Goal: Transaction & Acquisition: Purchase product/service

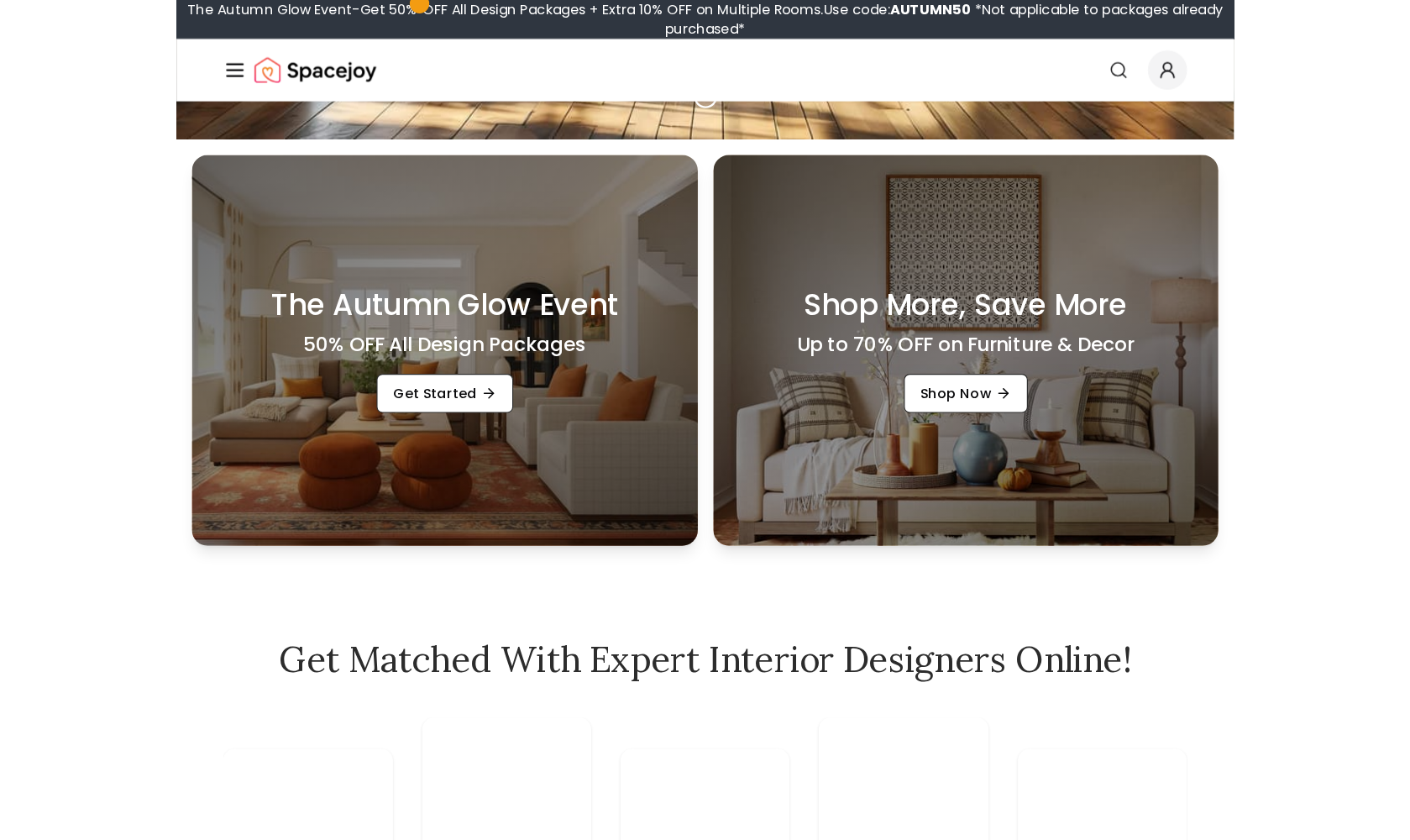
scroll to position [604, 0]
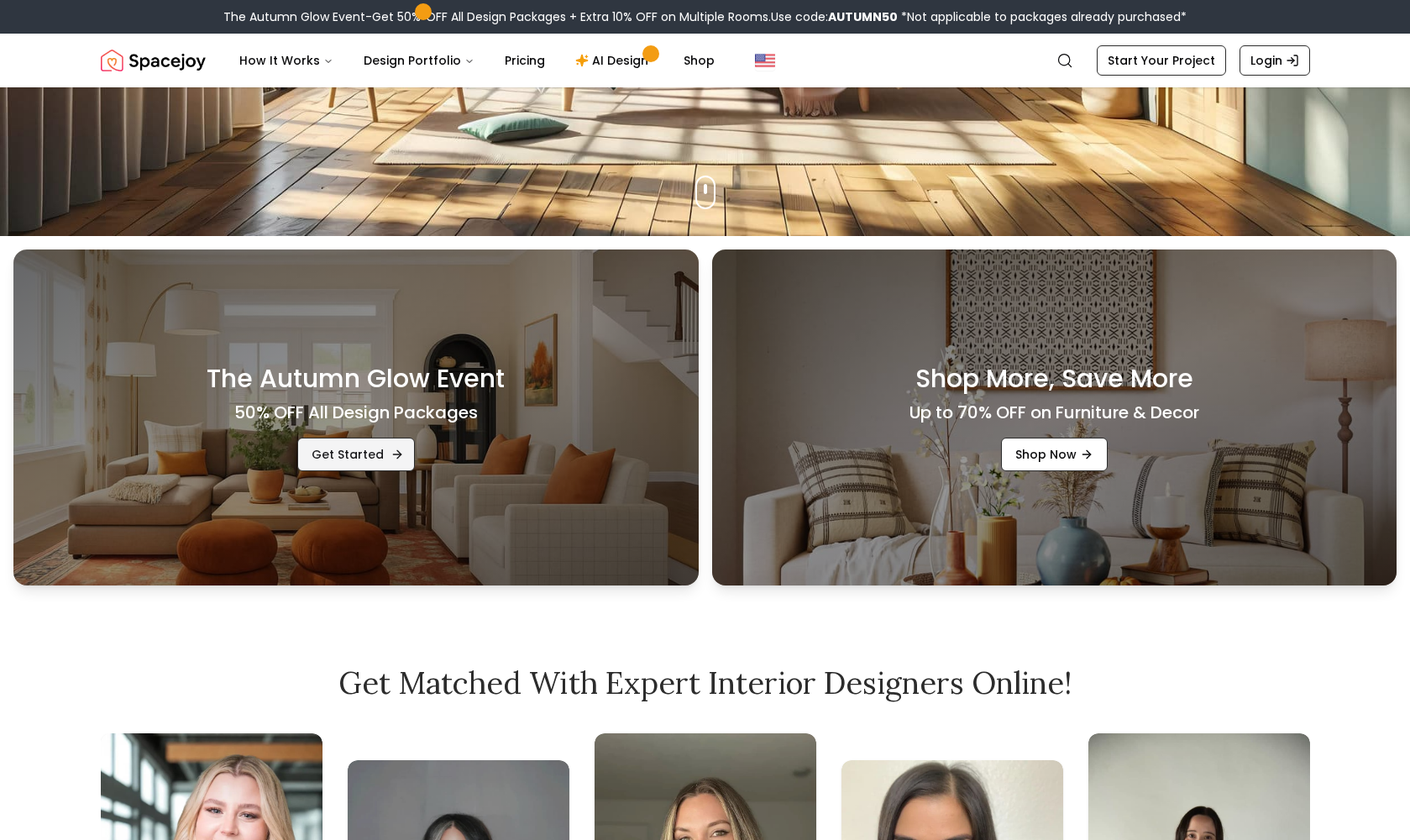
click at [384, 459] on link "Get Started" at bounding box center [355, 454] width 118 height 34
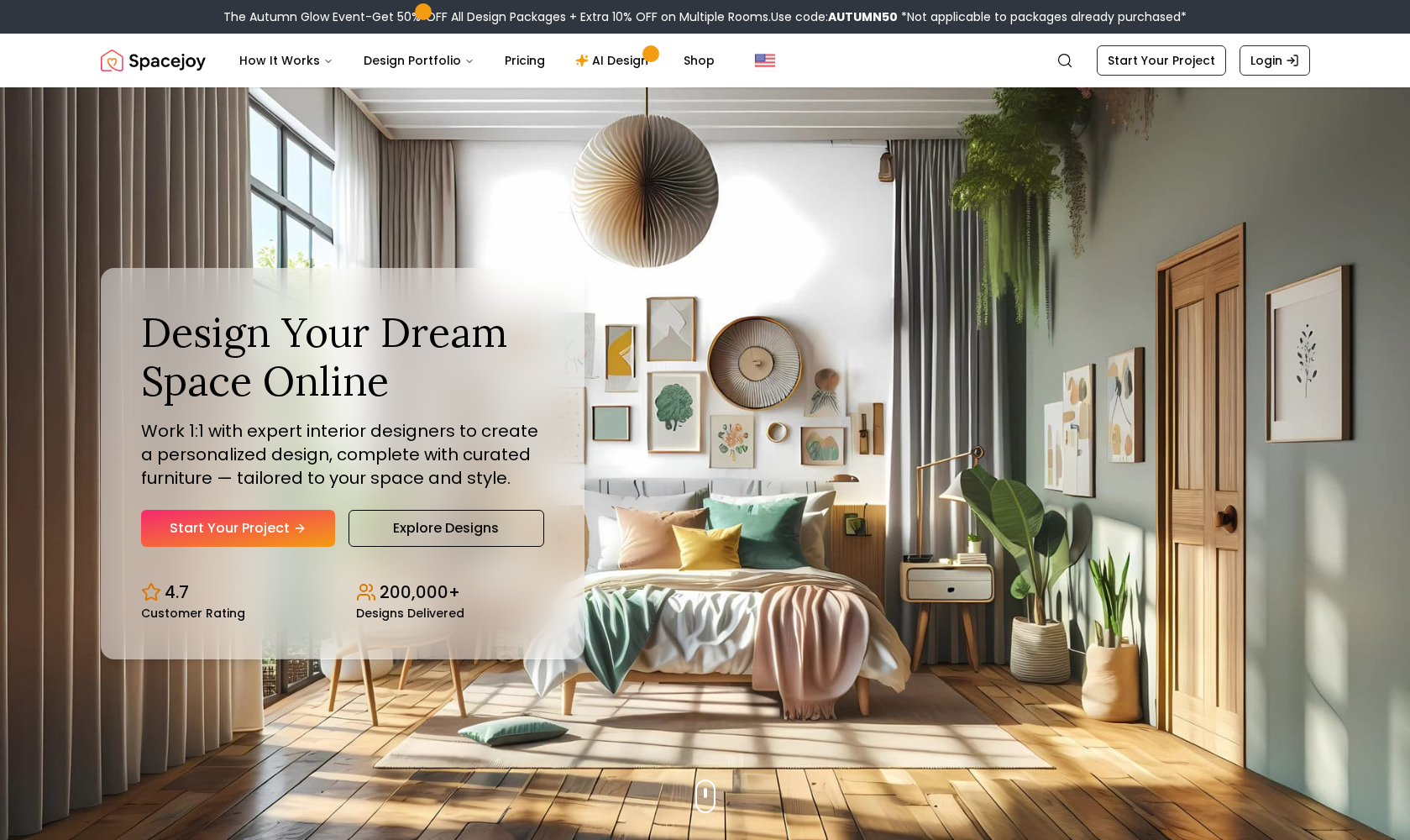
scroll to position [0, 0]
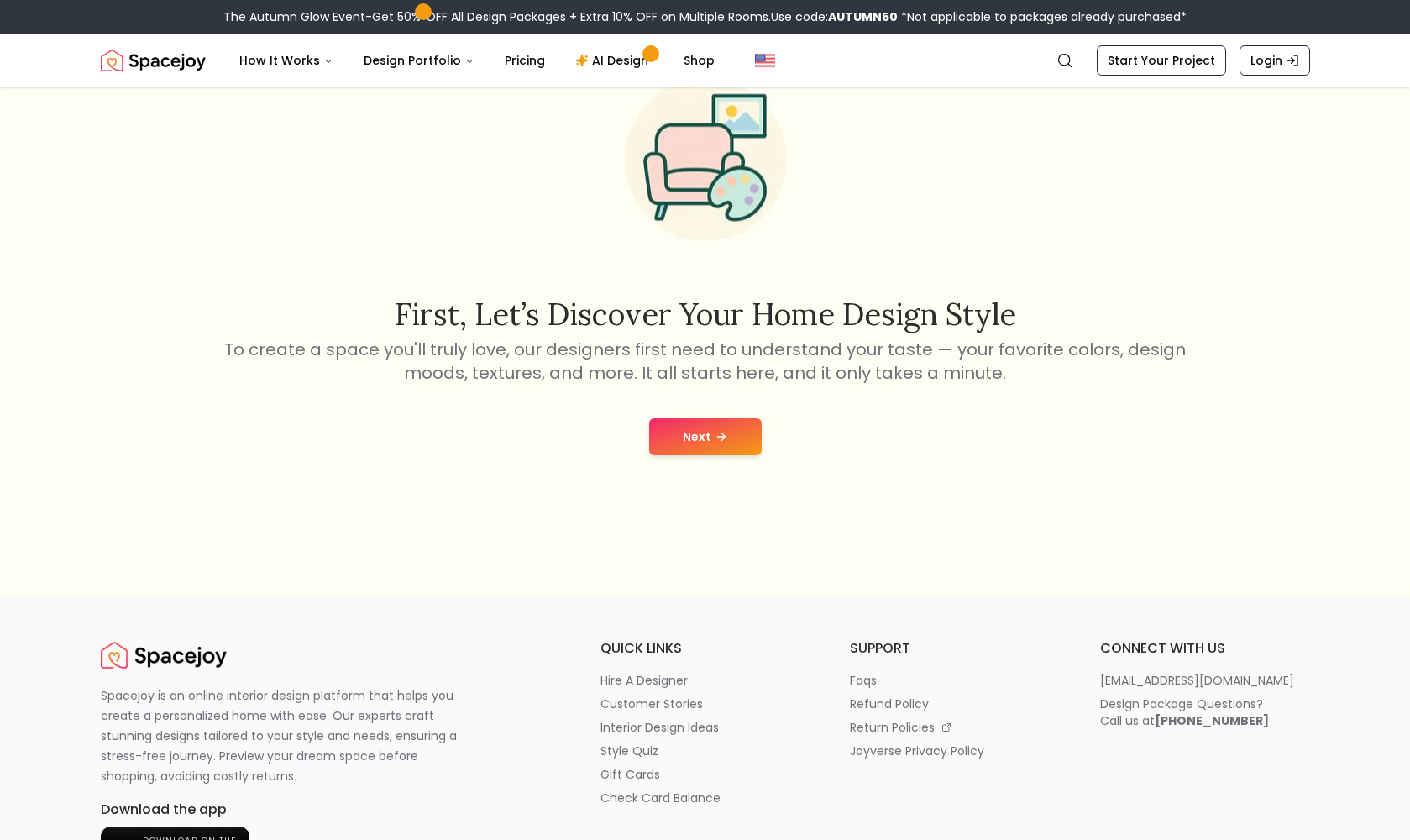
scroll to position [173, 0]
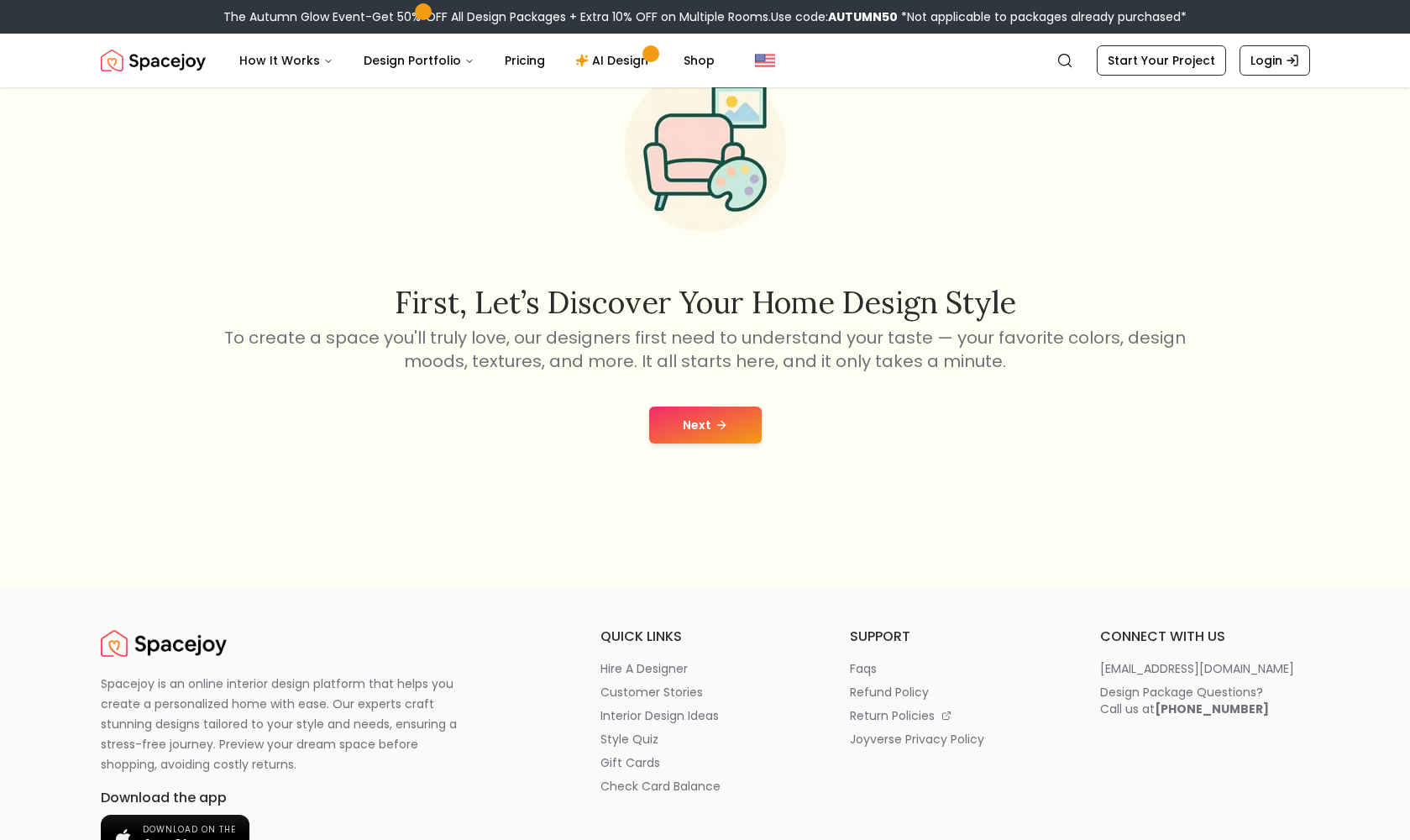
click at [710, 428] on button "Next" at bounding box center [706, 425] width 113 height 37
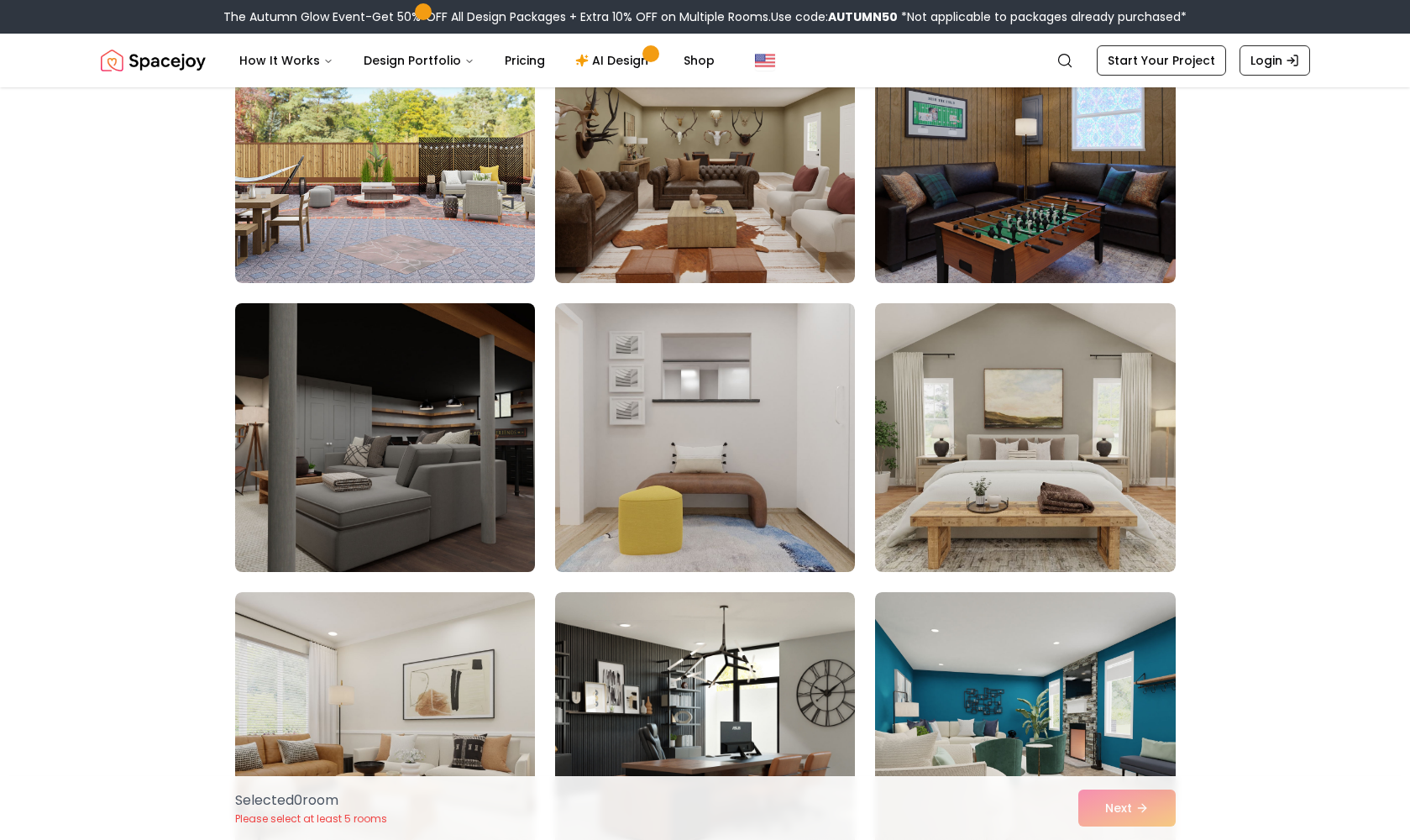
scroll to position [2527, 0]
click at [449, 443] on img at bounding box center [385, 436] width 315 height 283
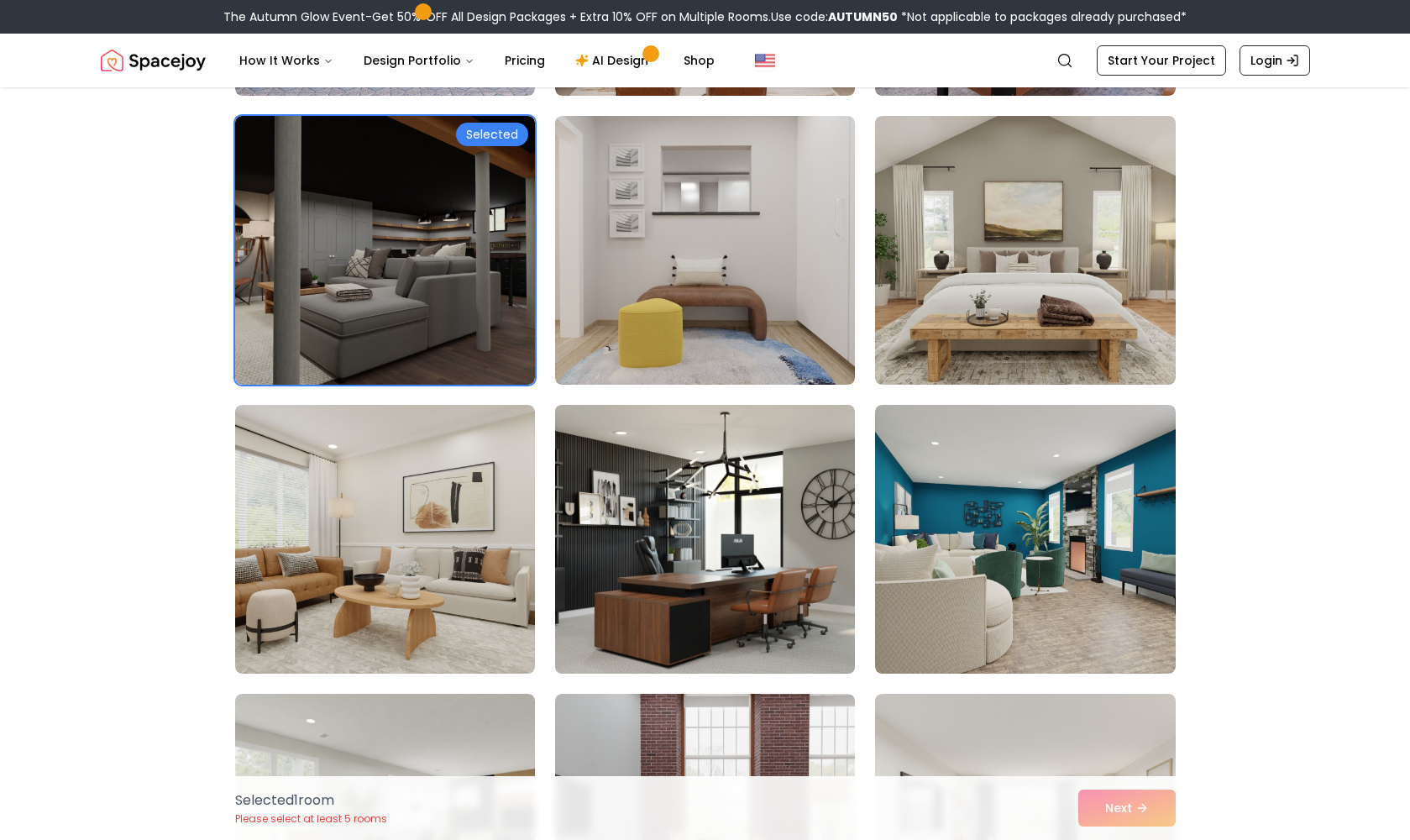
scroll to position [2725, 0]
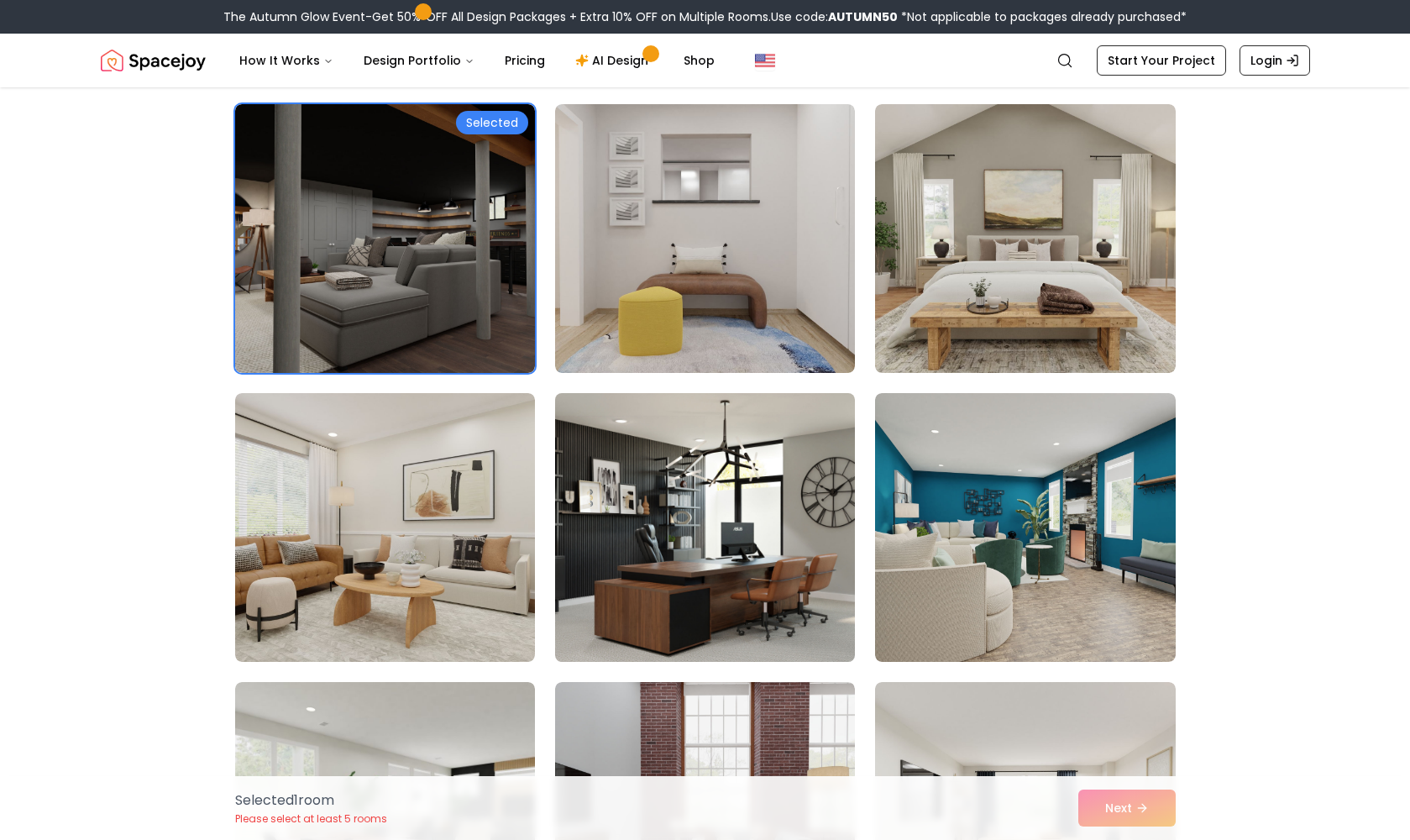
click at [683, 491] on img at bounding box center [705, 527] width 315 height 283
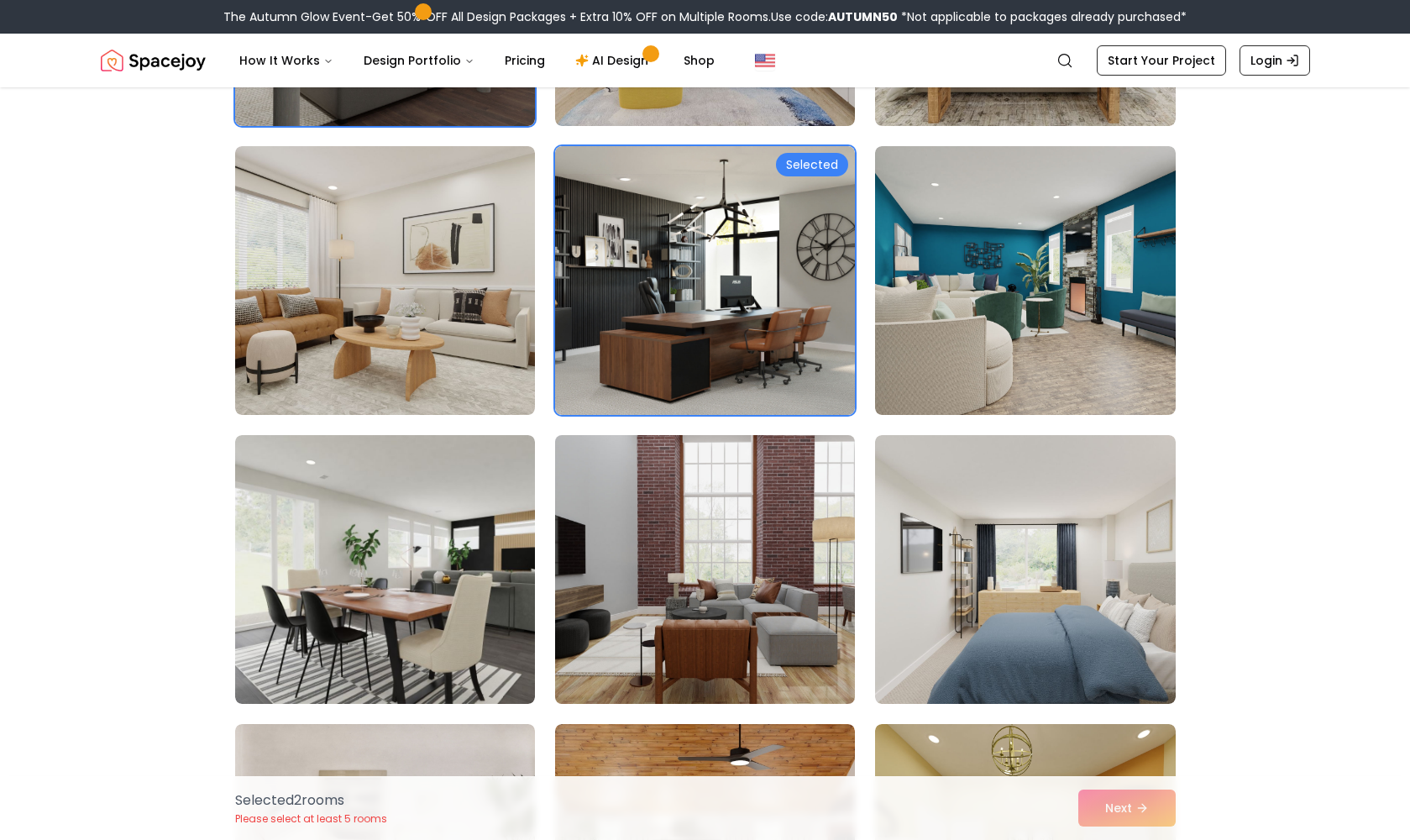
scroll to position [2973, 0]
click at [745, 554] on img at bounding box center [705, 568] width 315 height 283
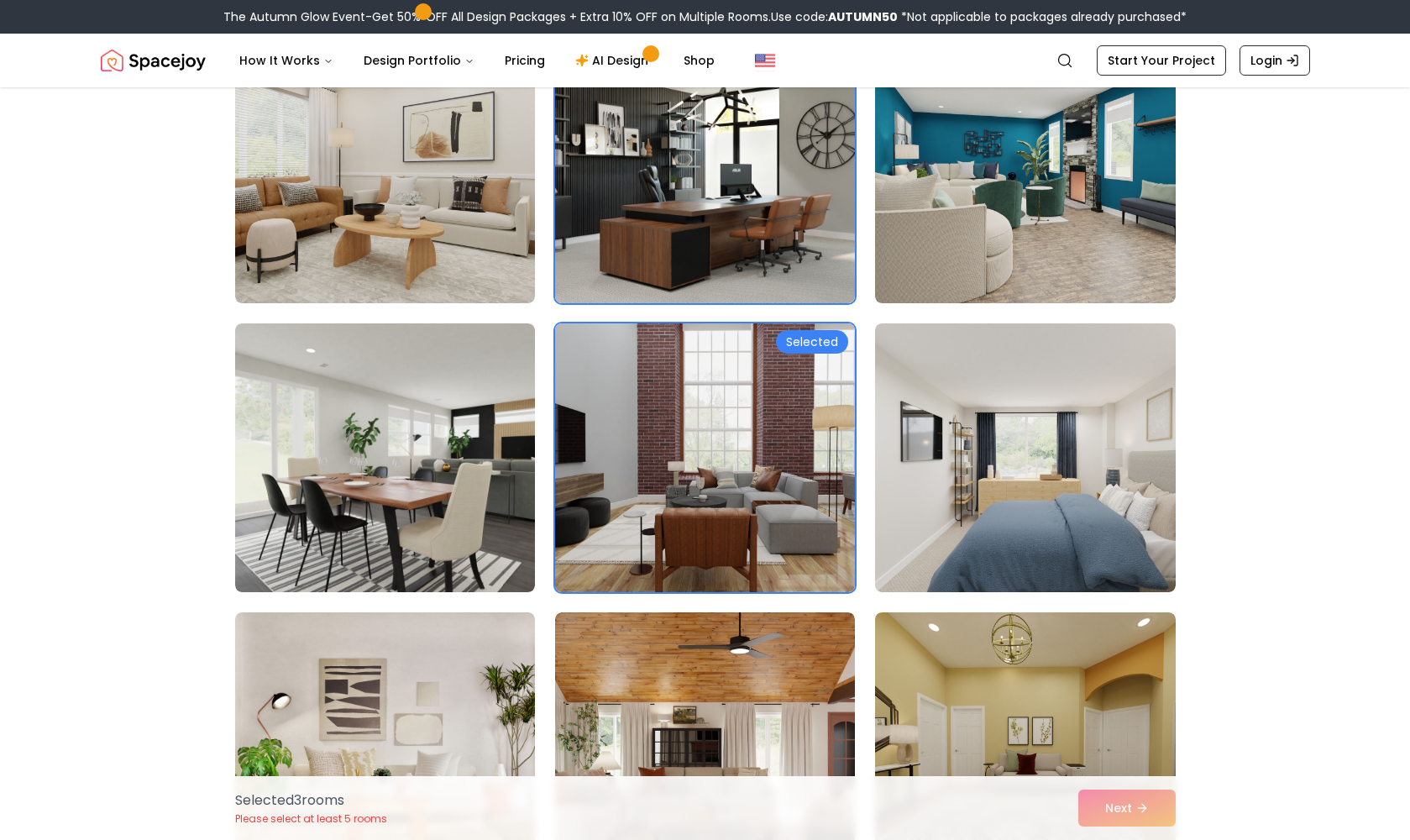
scroll to position [3084, 0]
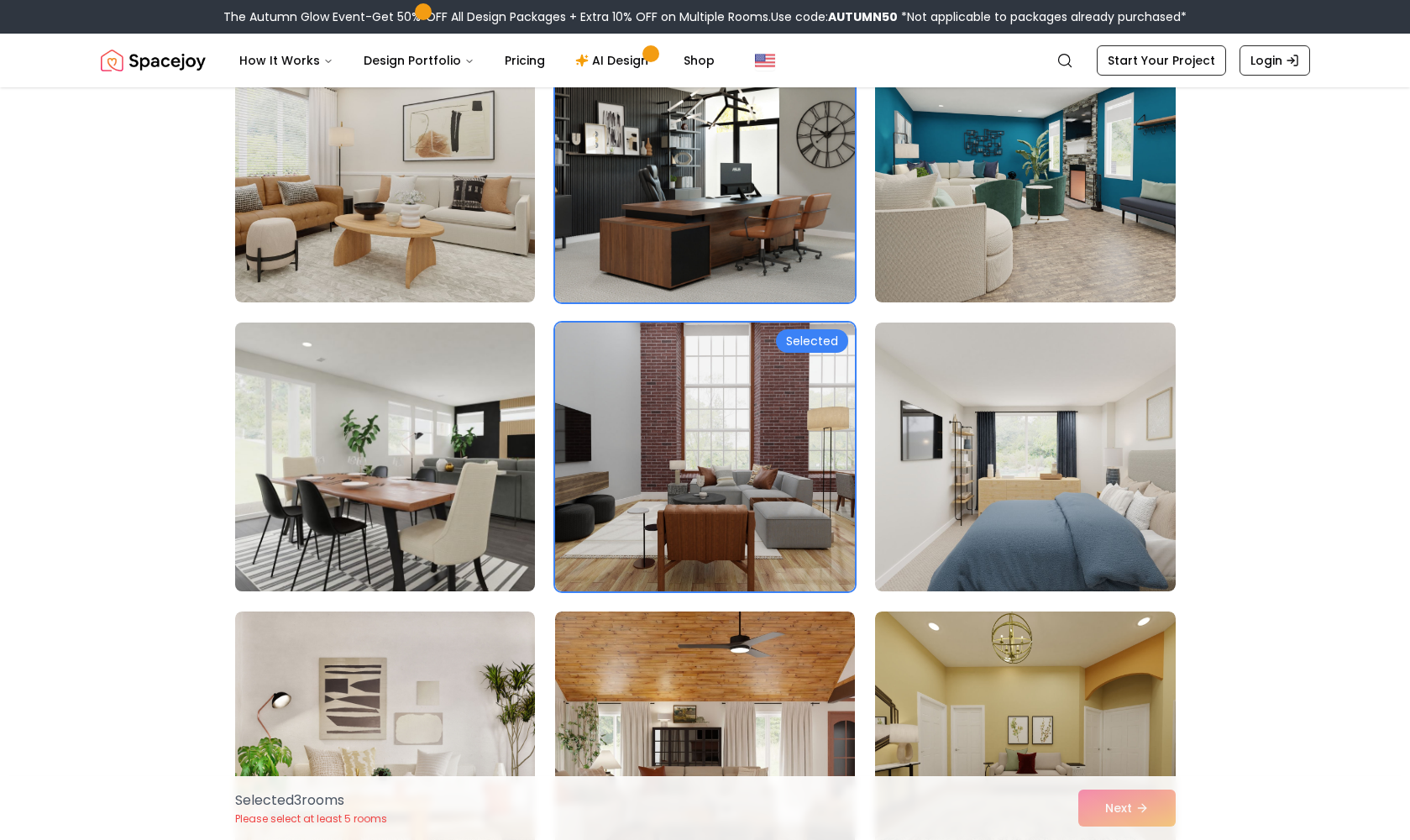
click at [454, 468] on img at bounding box center [385, 456] width 315 height 283
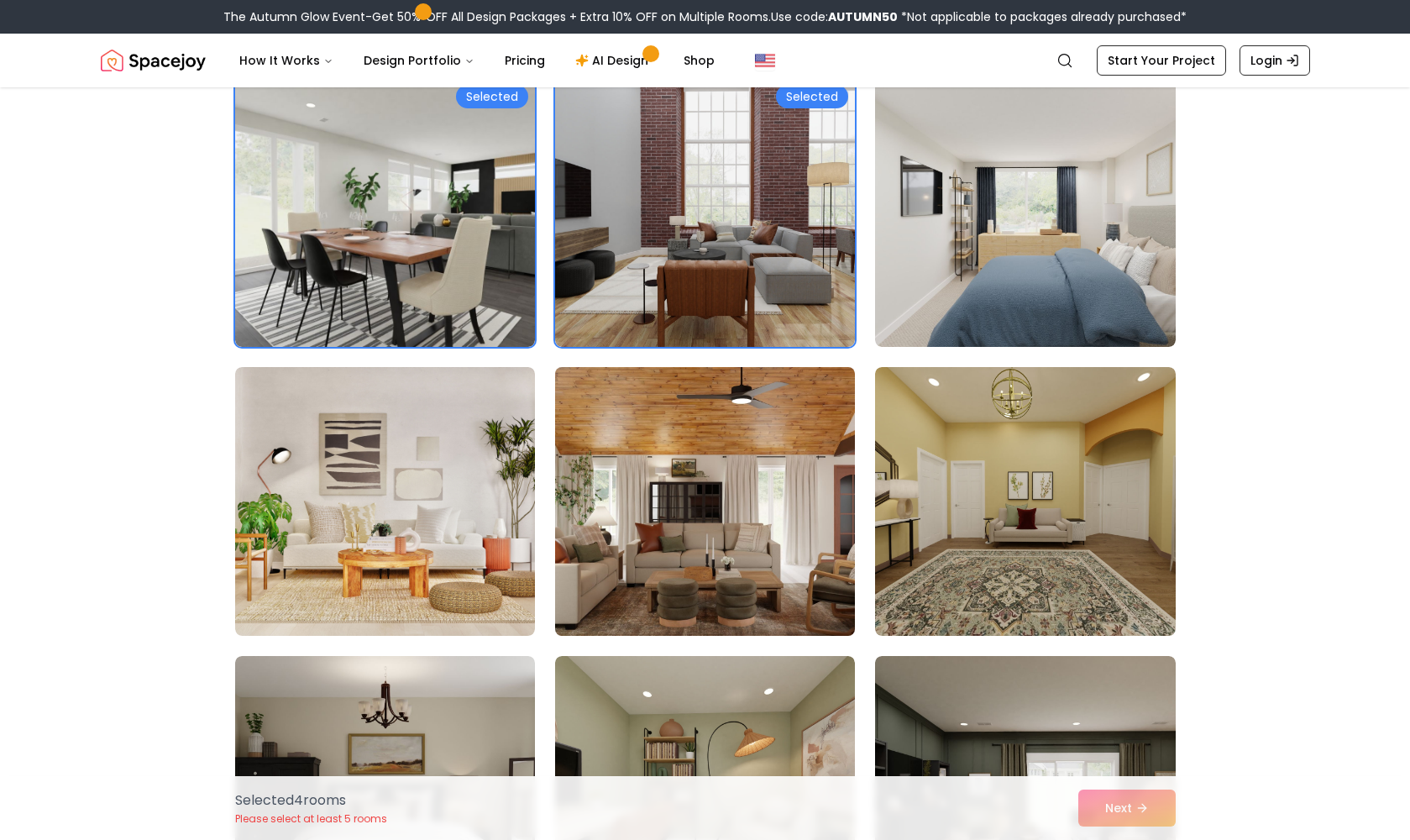
scroll to position [3336, 0]
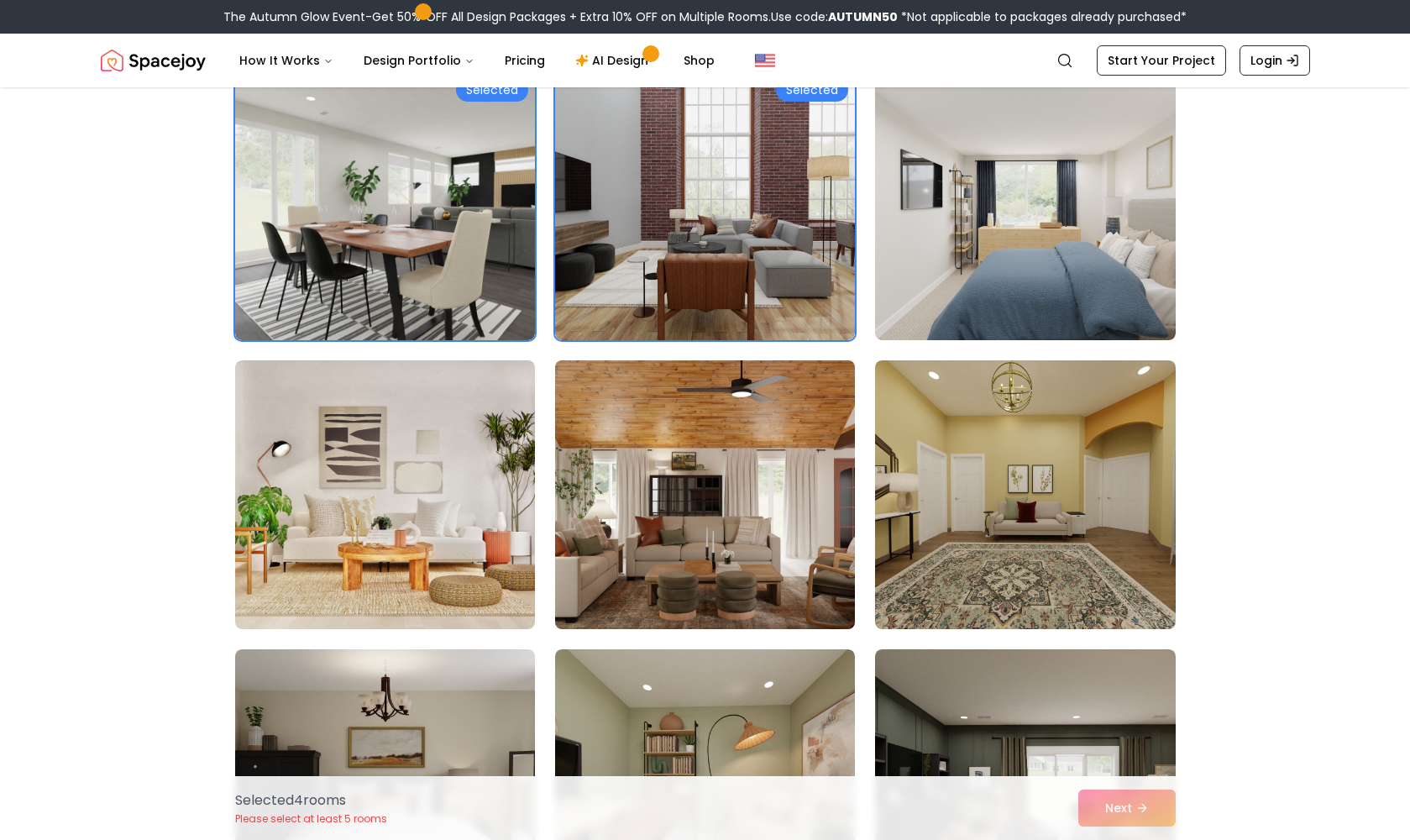
click at [670, 475] on img at bounding box center [705, 494] width 315 height 283
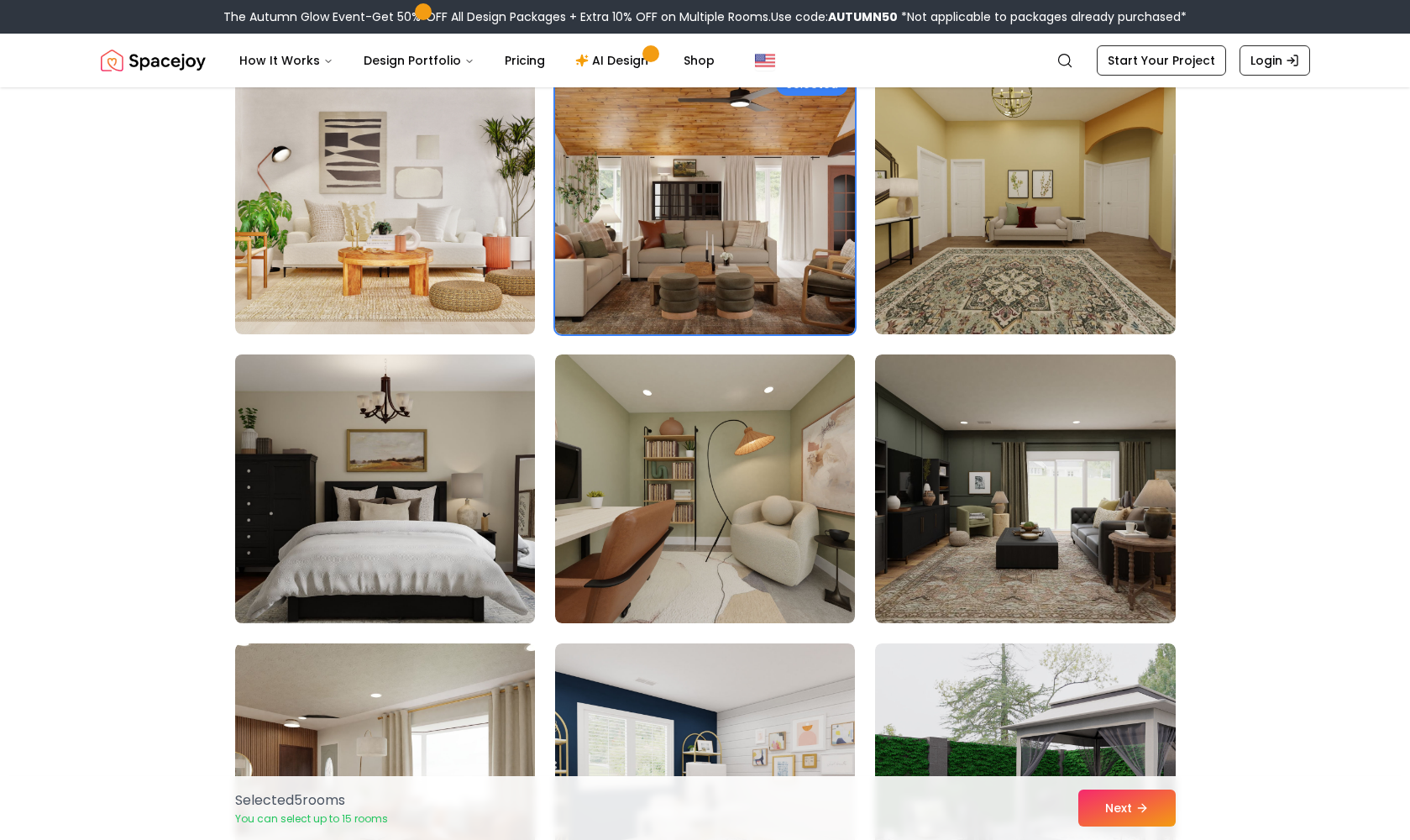
scroll to position [3625, 0]
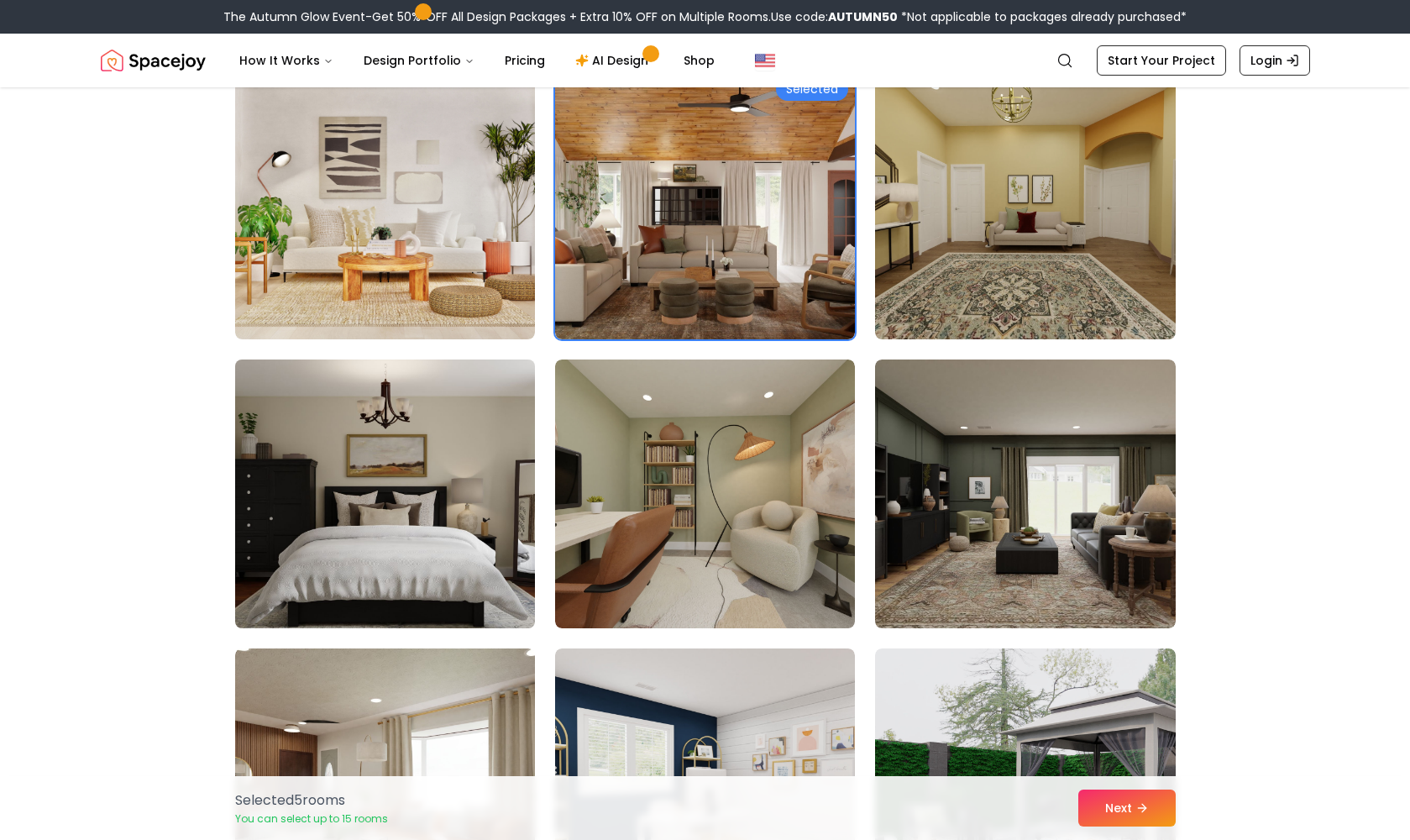
click at [417, 501] on img at bounding box center [385, 493] width 315 height 283
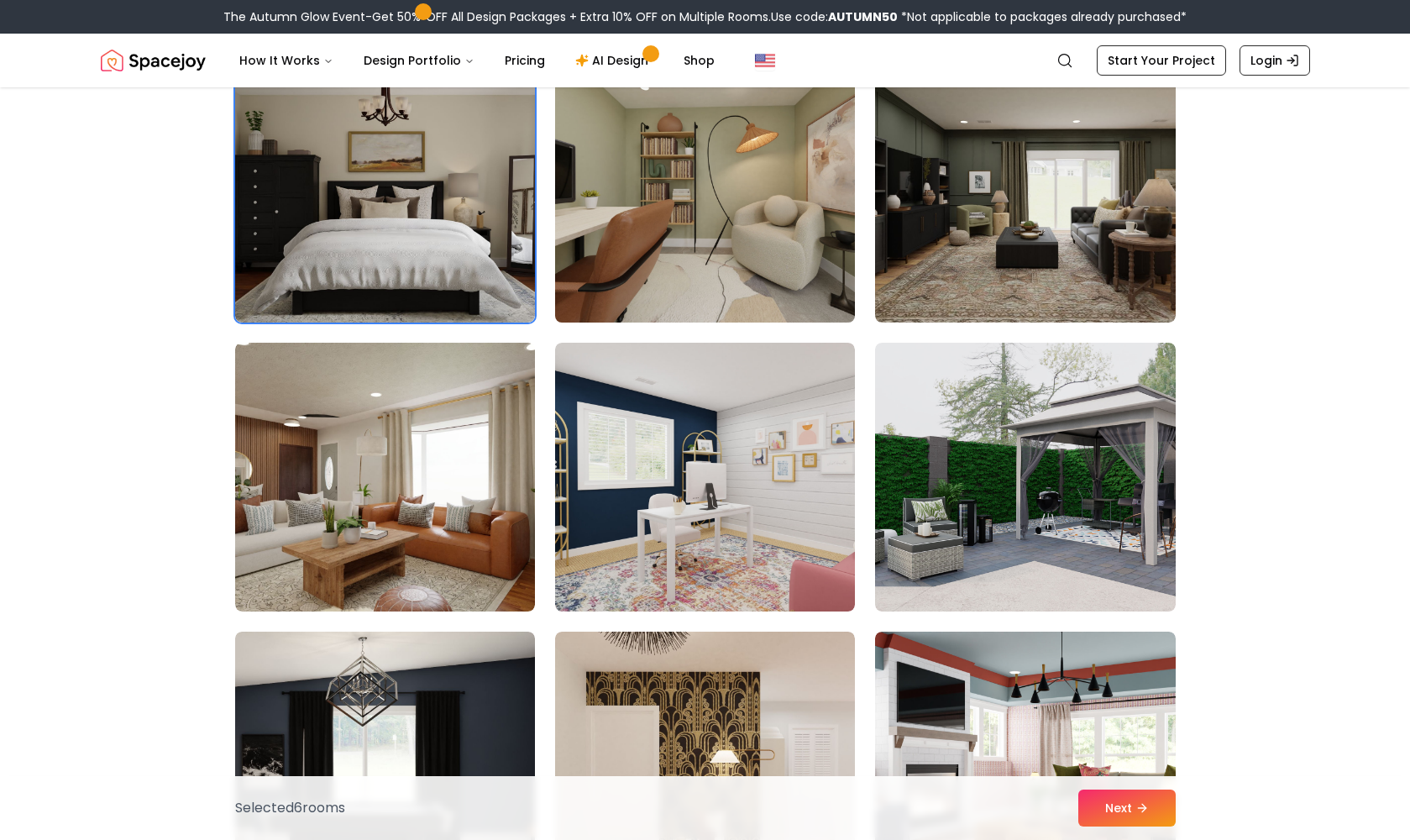
scroll to position [3948, 0]
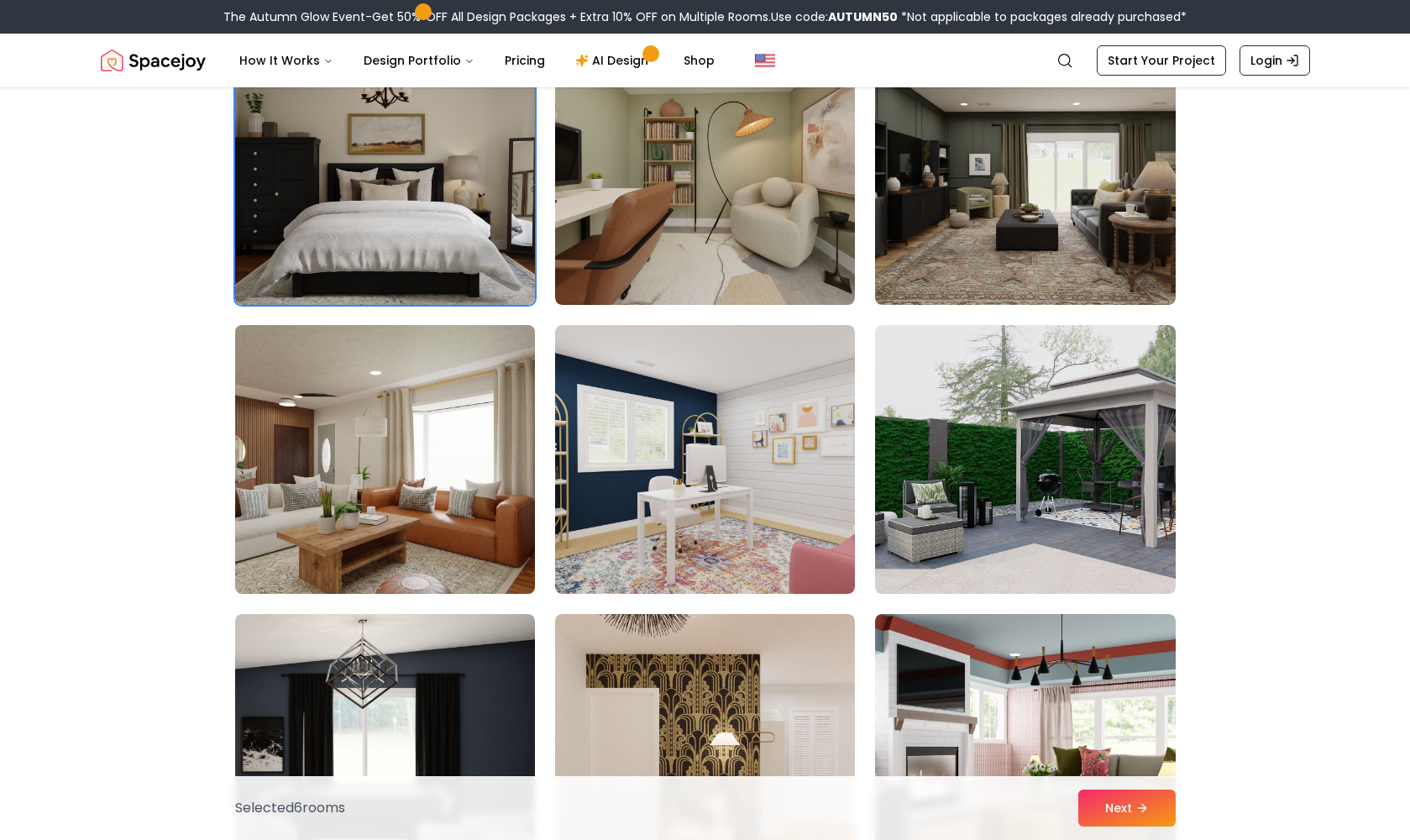
click at [453, 493] on img at bounding box center [385, 459] width 315 height 283
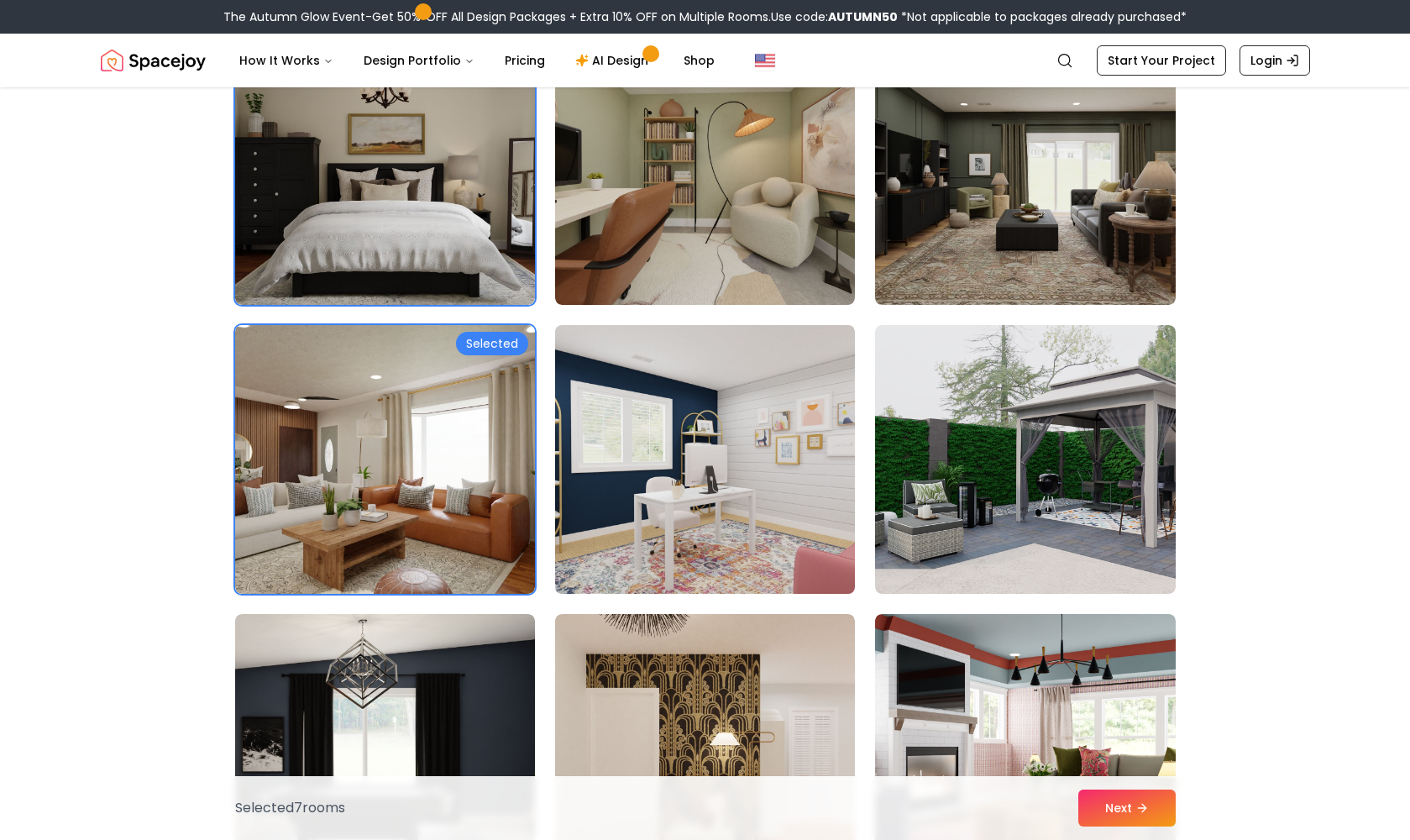
click at [735, 501] on img at bounding box center [705, 459] width 315 height 283
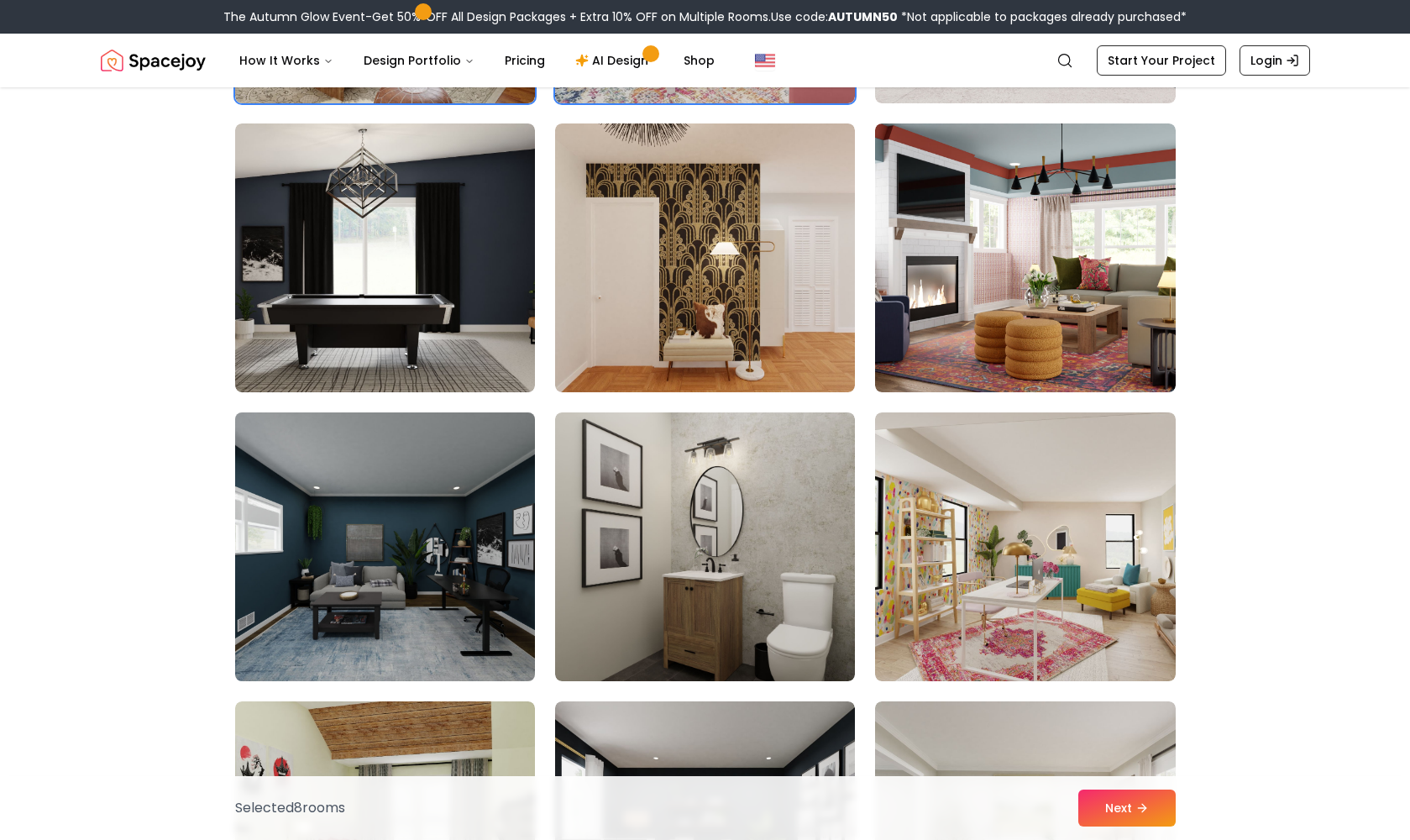
scroll to position [4461, 0]
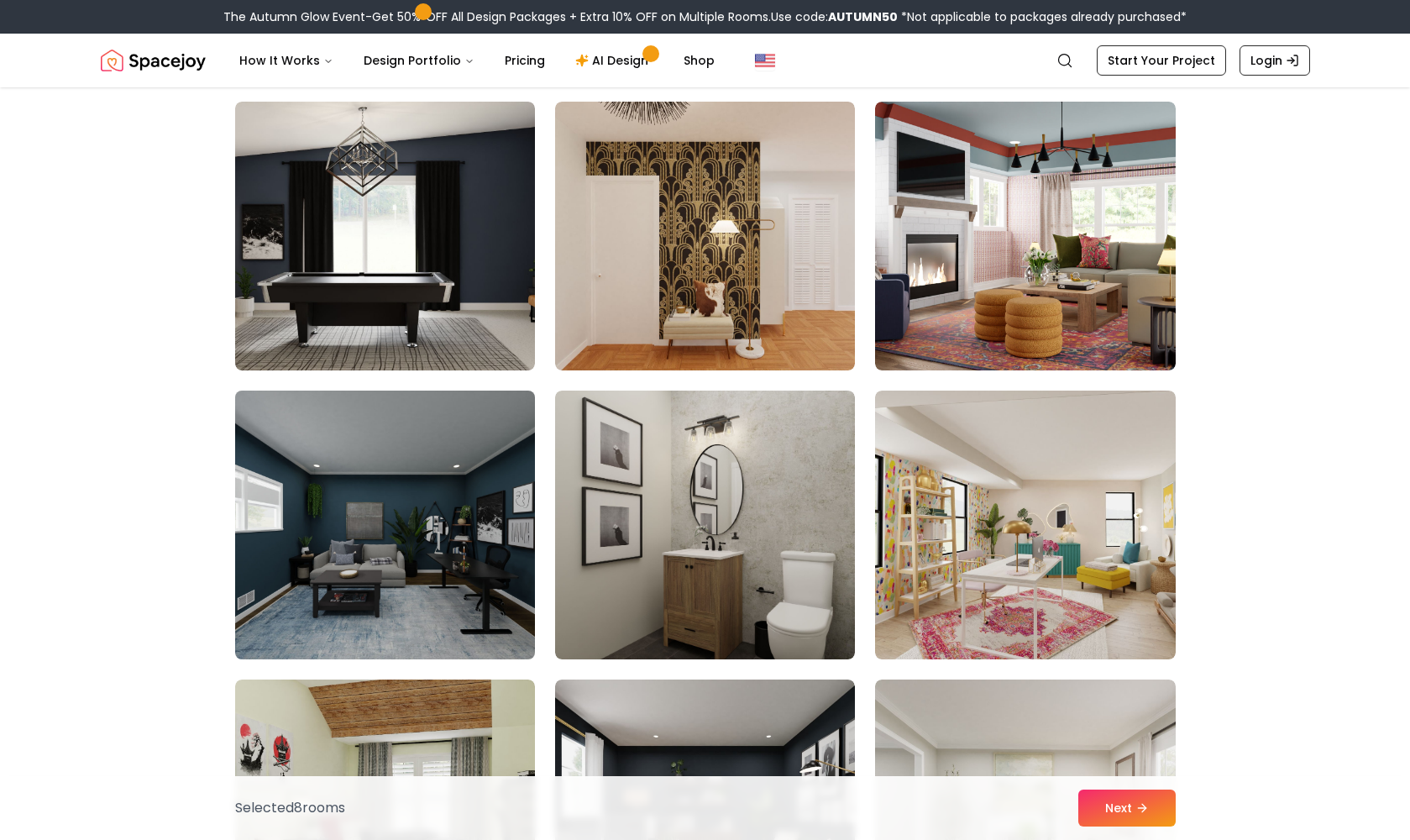
click at [480, 487] on img at bounding box center [385, 524] width 315 height 283
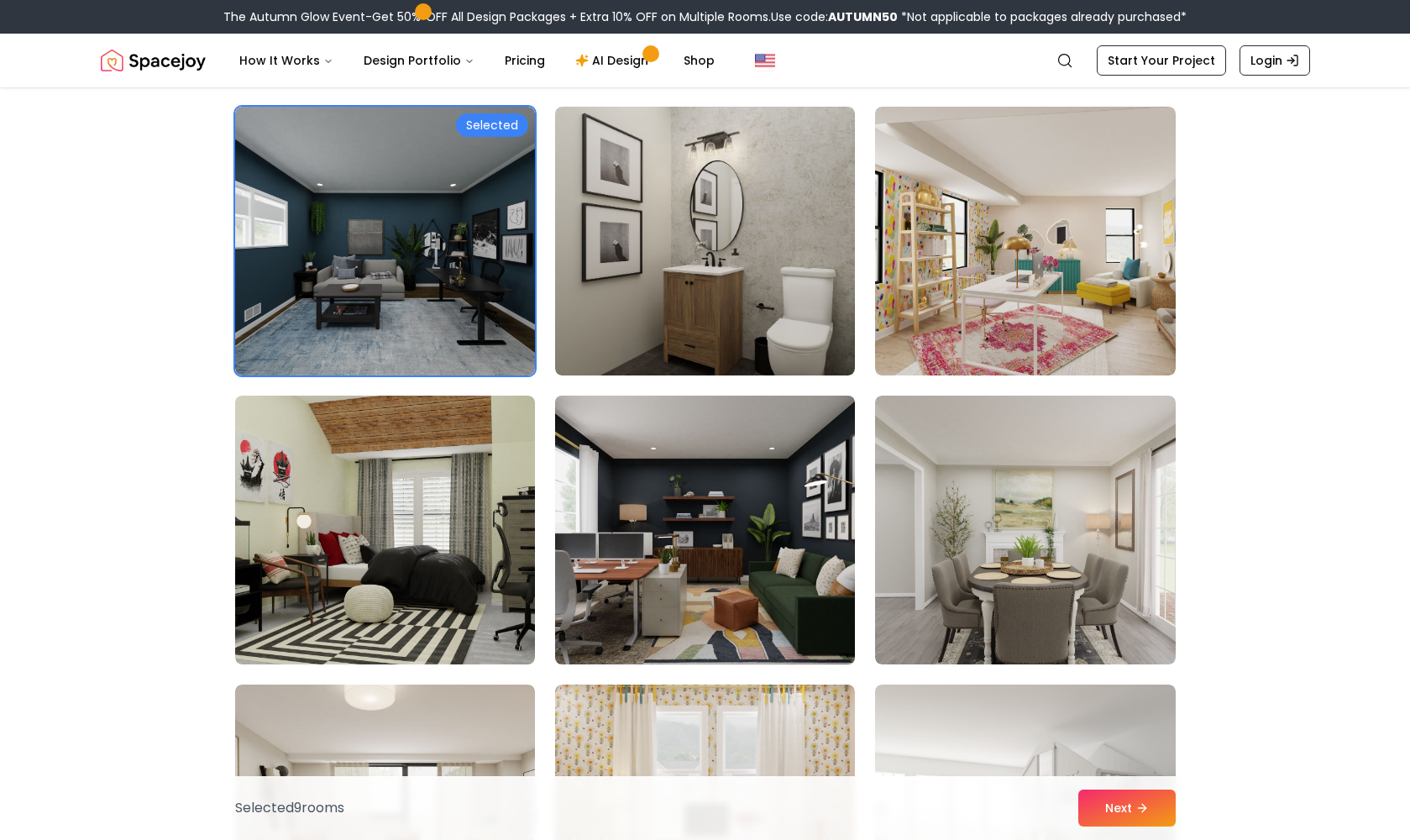
scroll to position [4758, 0]
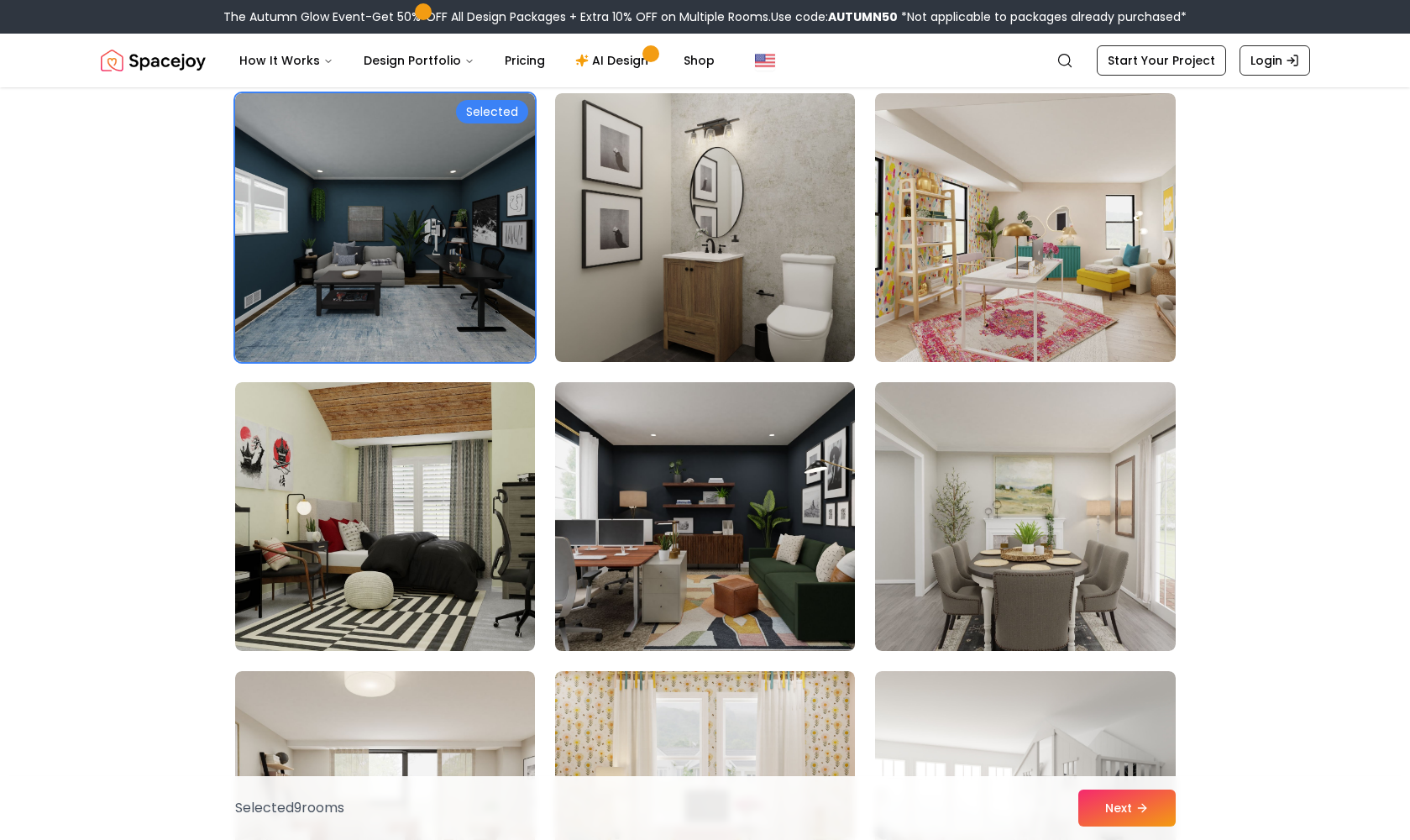
click at [725, 540] on img at bounding box center [705, 517] width 315 height 283
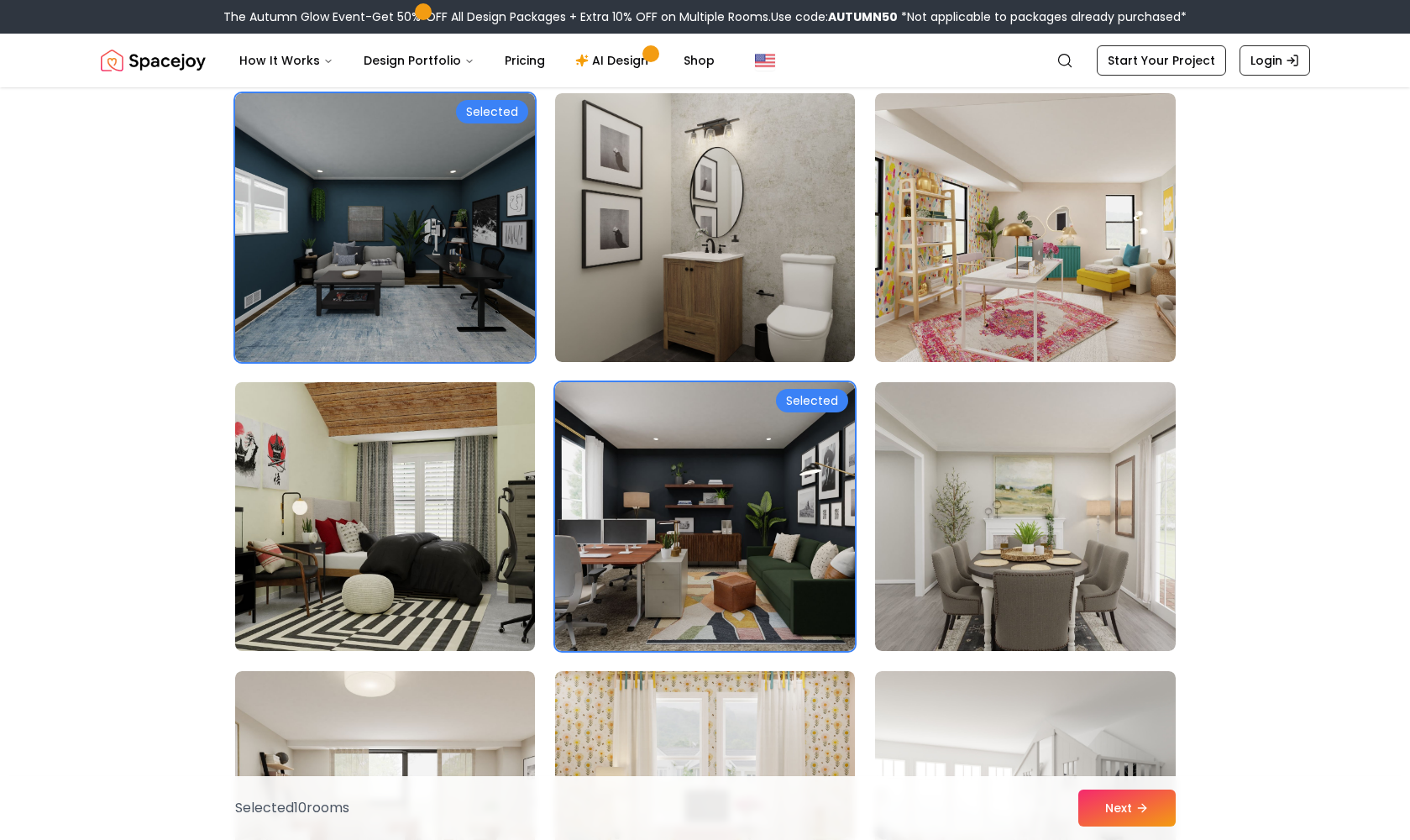
click at [446, 521] on img at bounding box center [385, 517] width 315 height 283
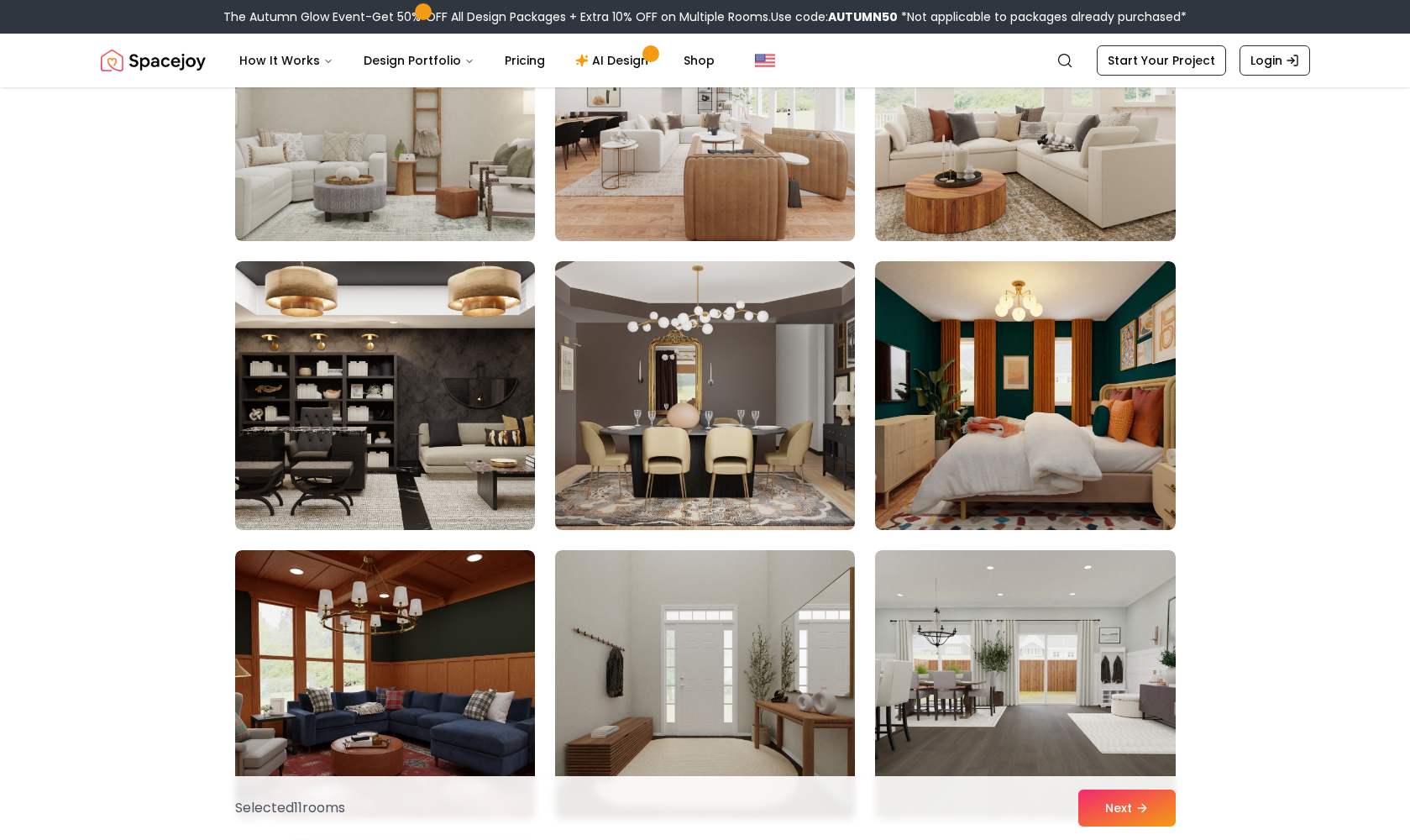
scroll to position [6041, 0]
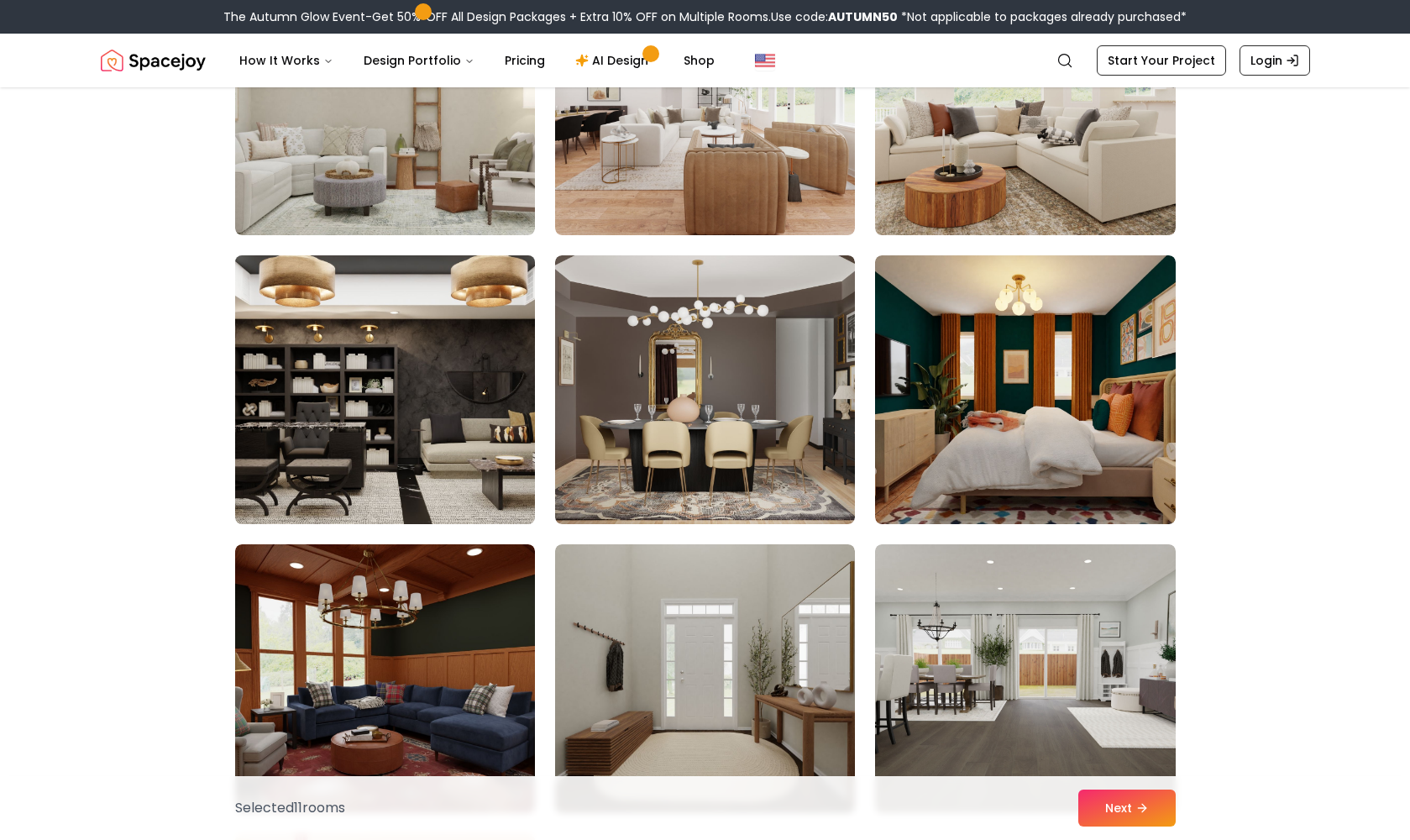
click at [477, 439] on img at bounding box center [385, 389] width 315 height 283
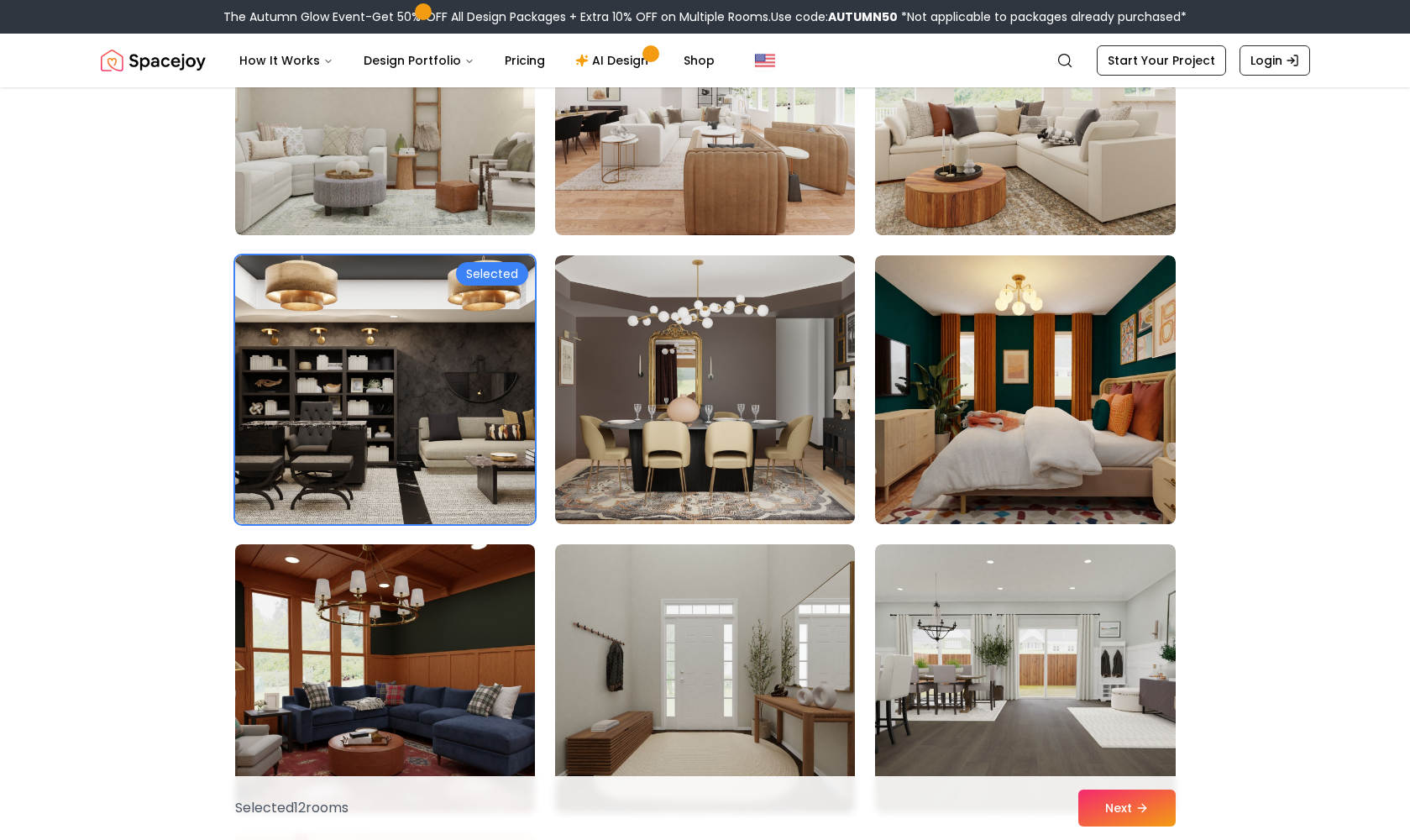
click at [460, 684] on img at bounding box center [385, 679] width 315 height 283
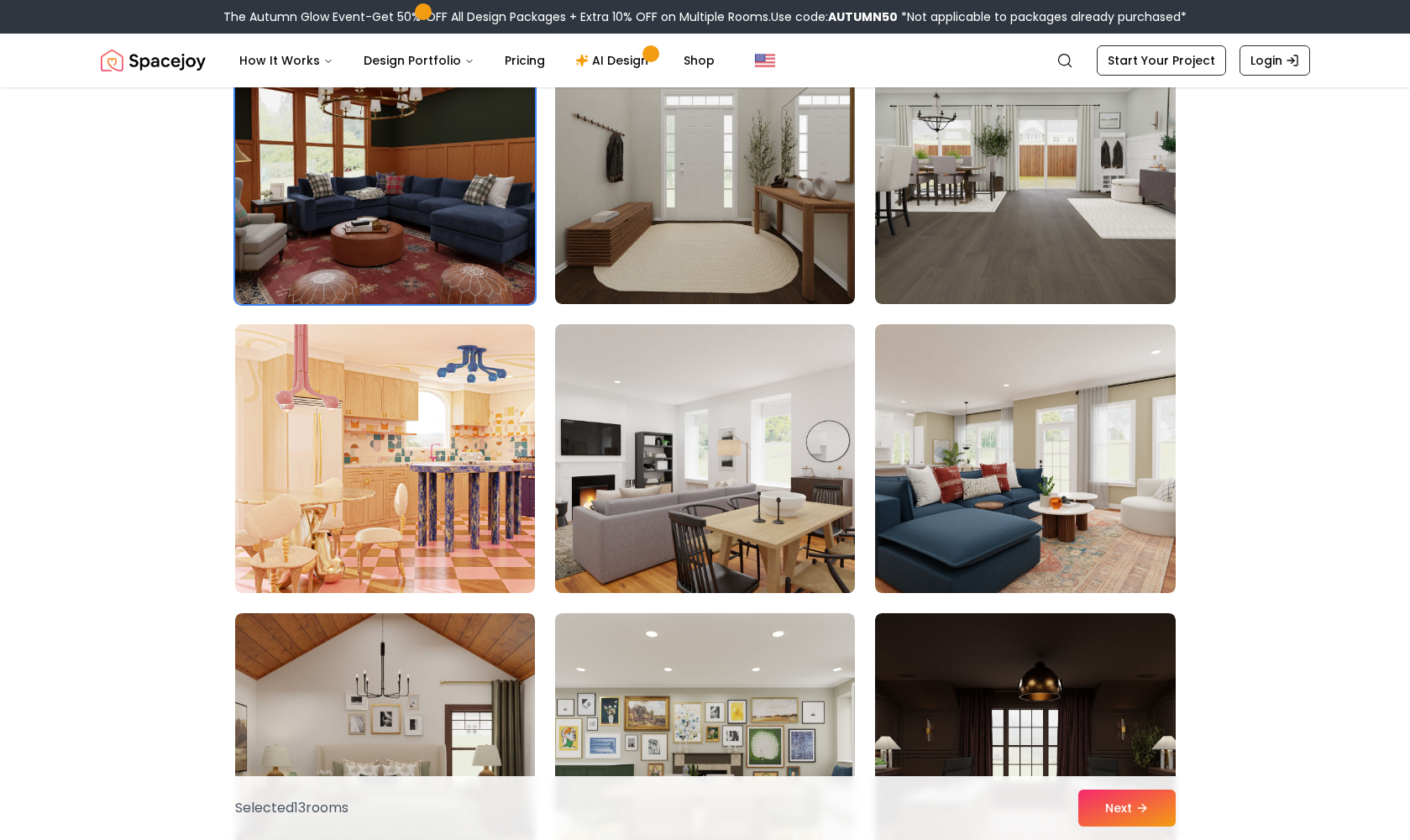
scroll to position [6561, 0]
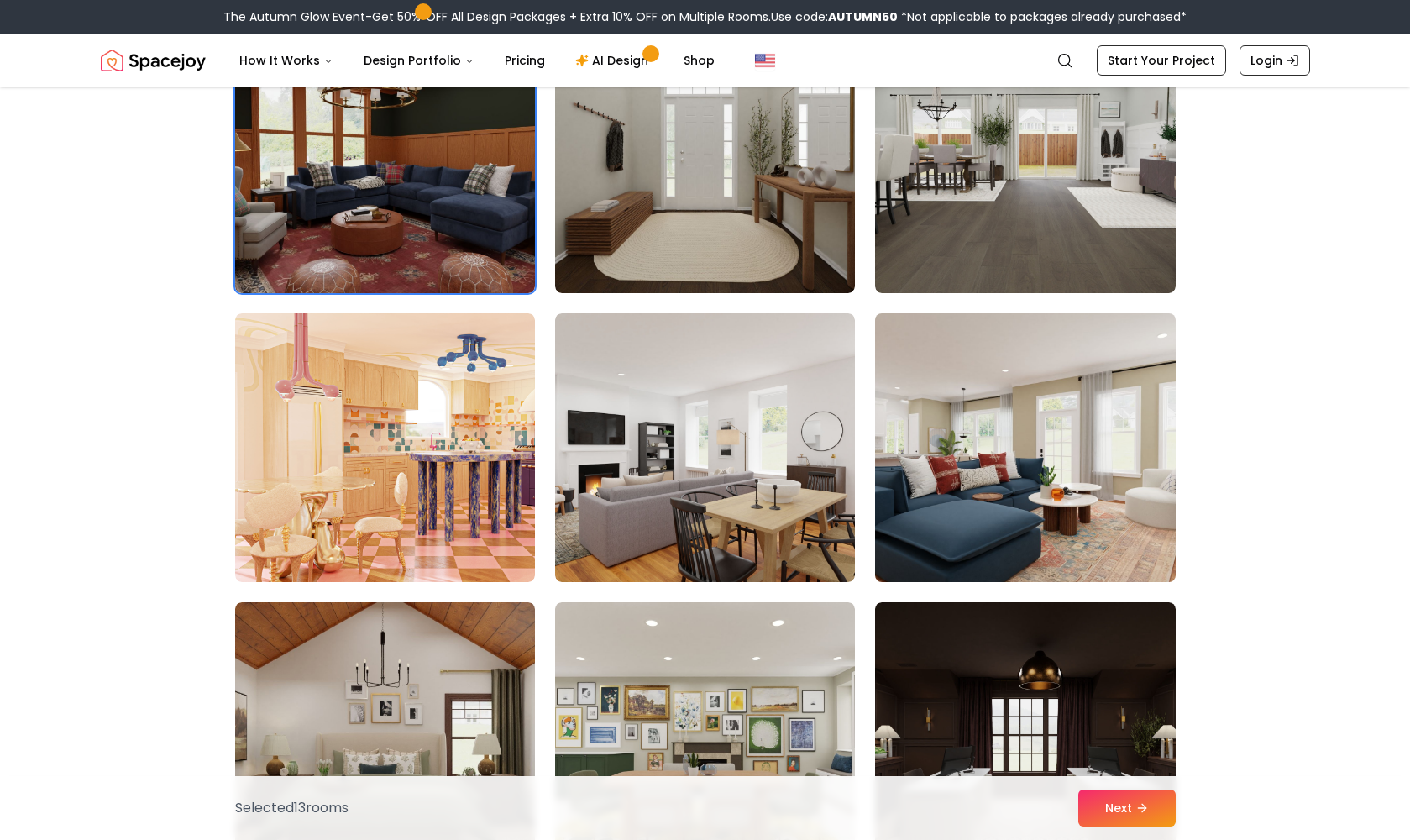
drag, startPoint x: 987, startPoint y: 516, endPoint x: 978, endPoint y: 520, distance: 9.8
click at [987, 516] on img at bounding box center [1025, 448] width 315 height 283
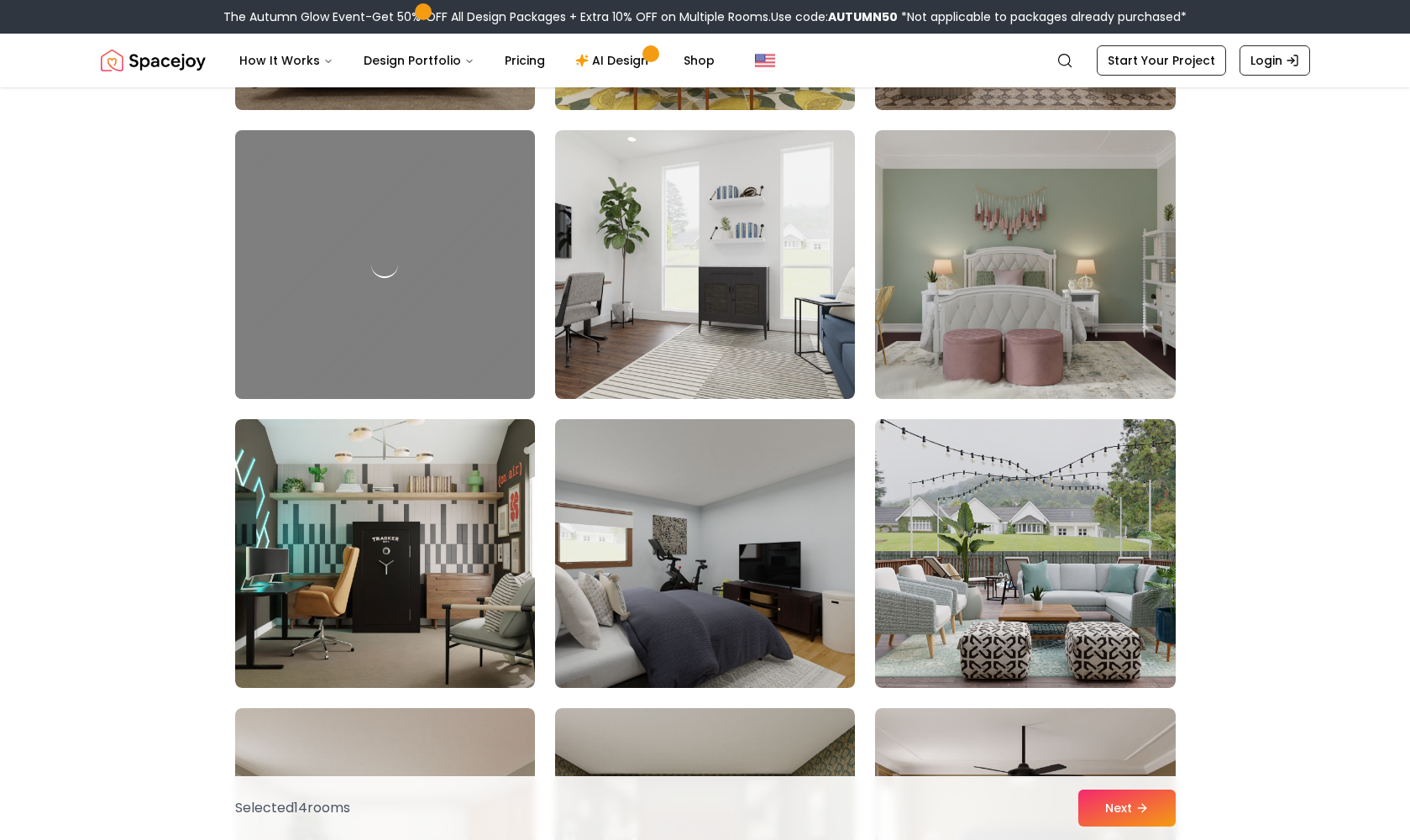
scroll to position [7323, 0]
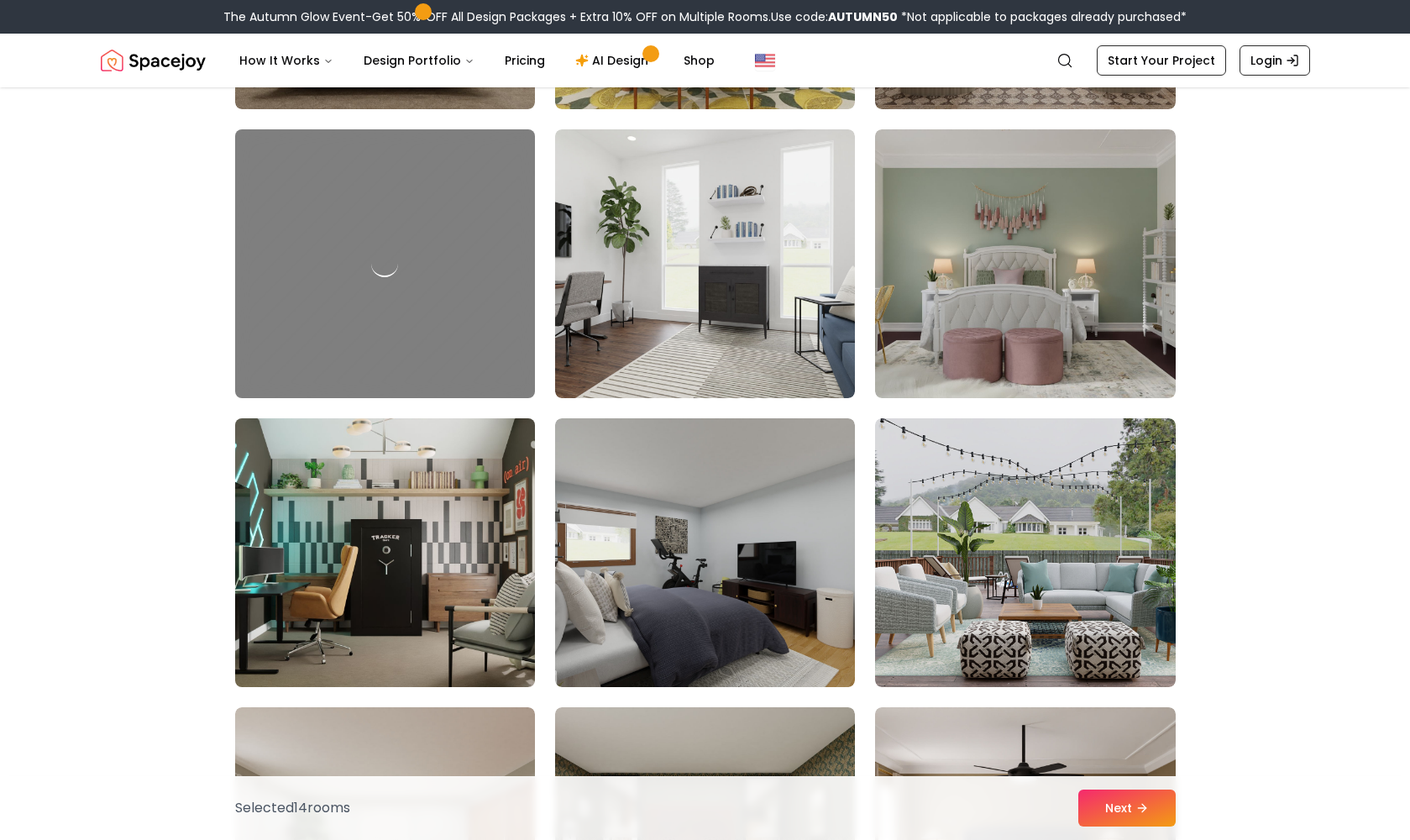
click at [393, 532] on img at bounding box center [385, 553] width 315 height 283
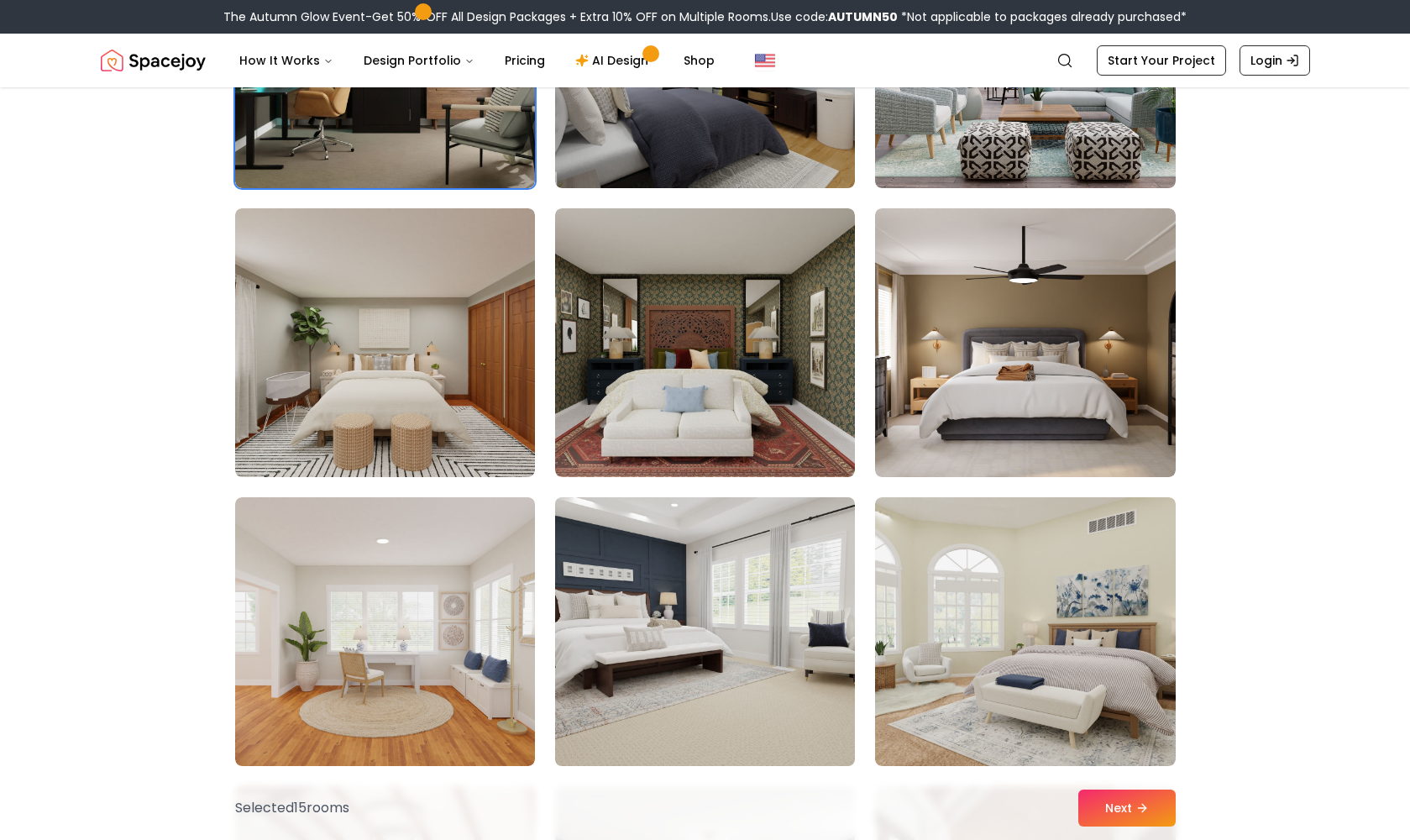
scroll to position [7860, 0]
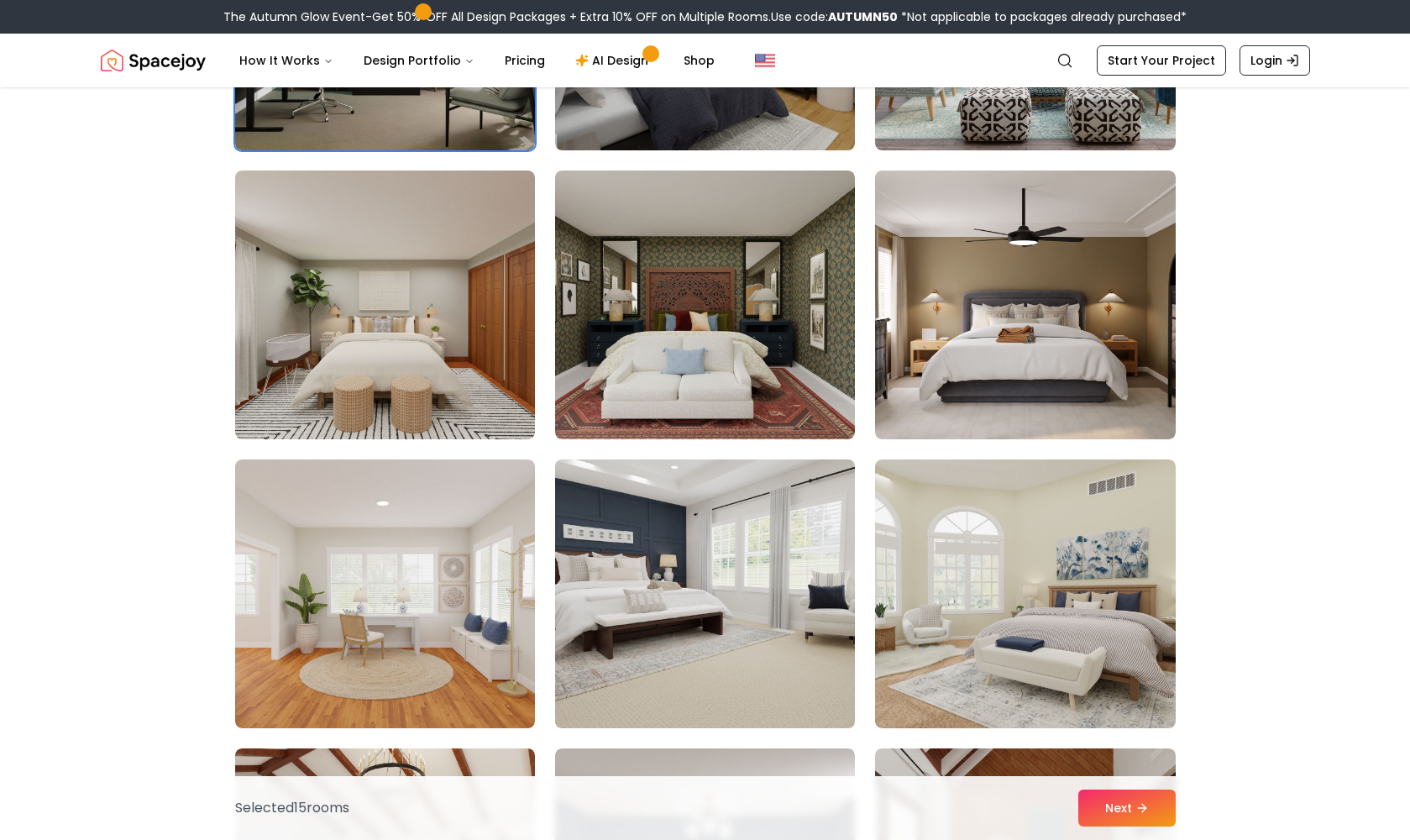
click at [706, 556] on img at bounding box center [705, 593] width 315 height 283
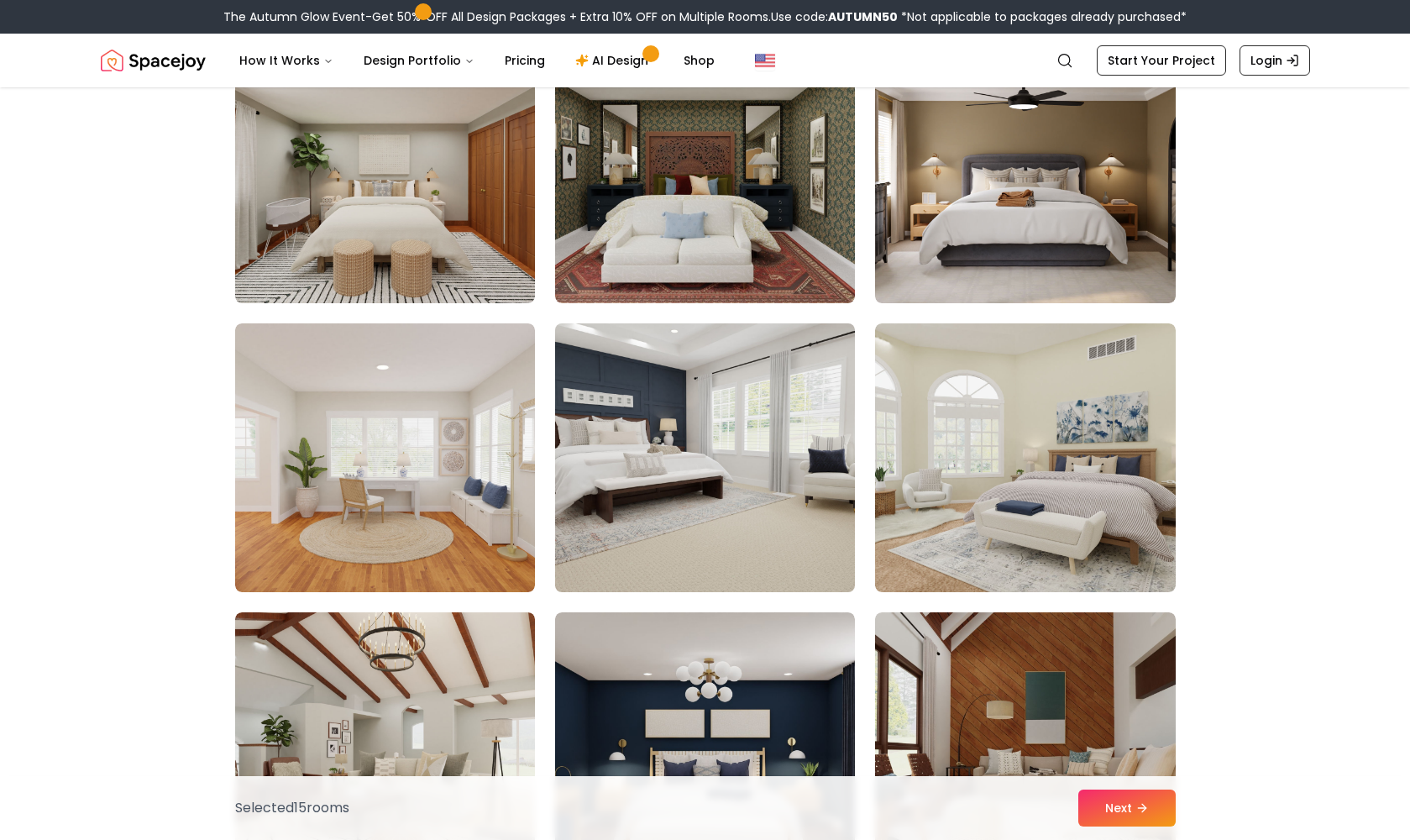
scroll to position [8056, 0]
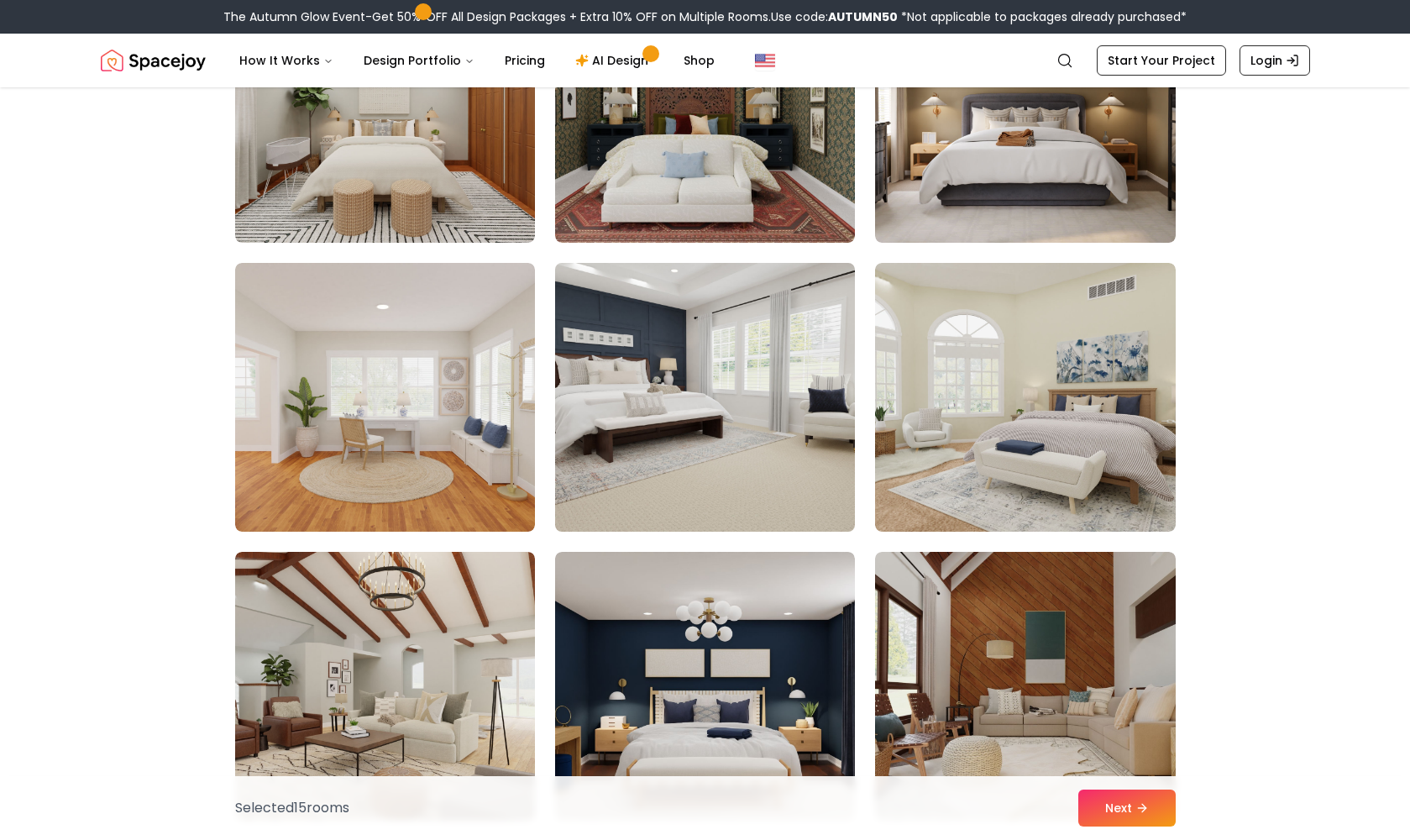
click at [700, 454] on img at bounding box center [705, 397] width 315 height 283
click at [702, 471] on img at bounding box center [705, 397] width 315 height 283
click at [707, 452] on img at bounding box center [705, 397] width 315 height 283
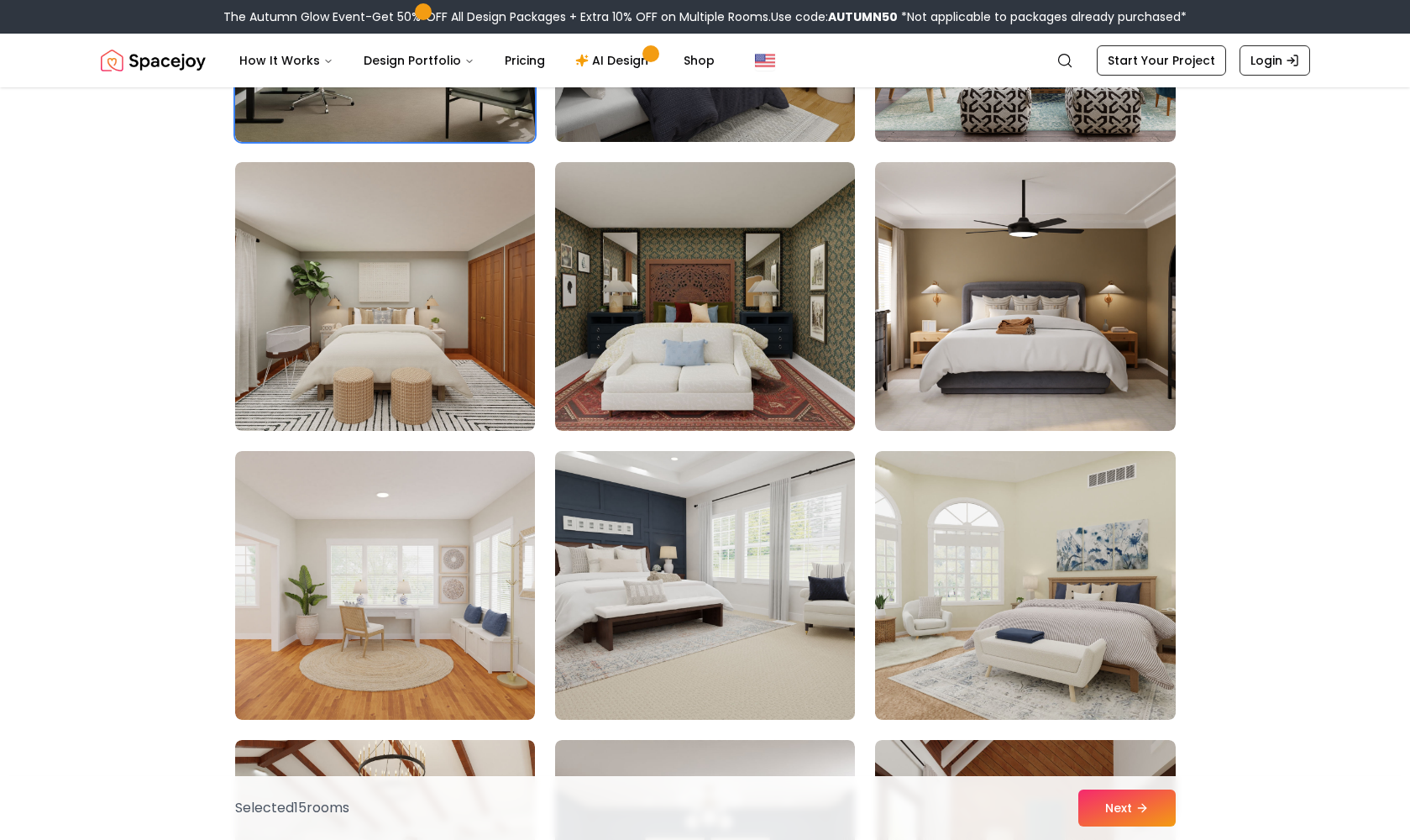
scroll to position [7868, 0]
click at [693, 539] on img at bounding box center [705, 586] width 315 height 283
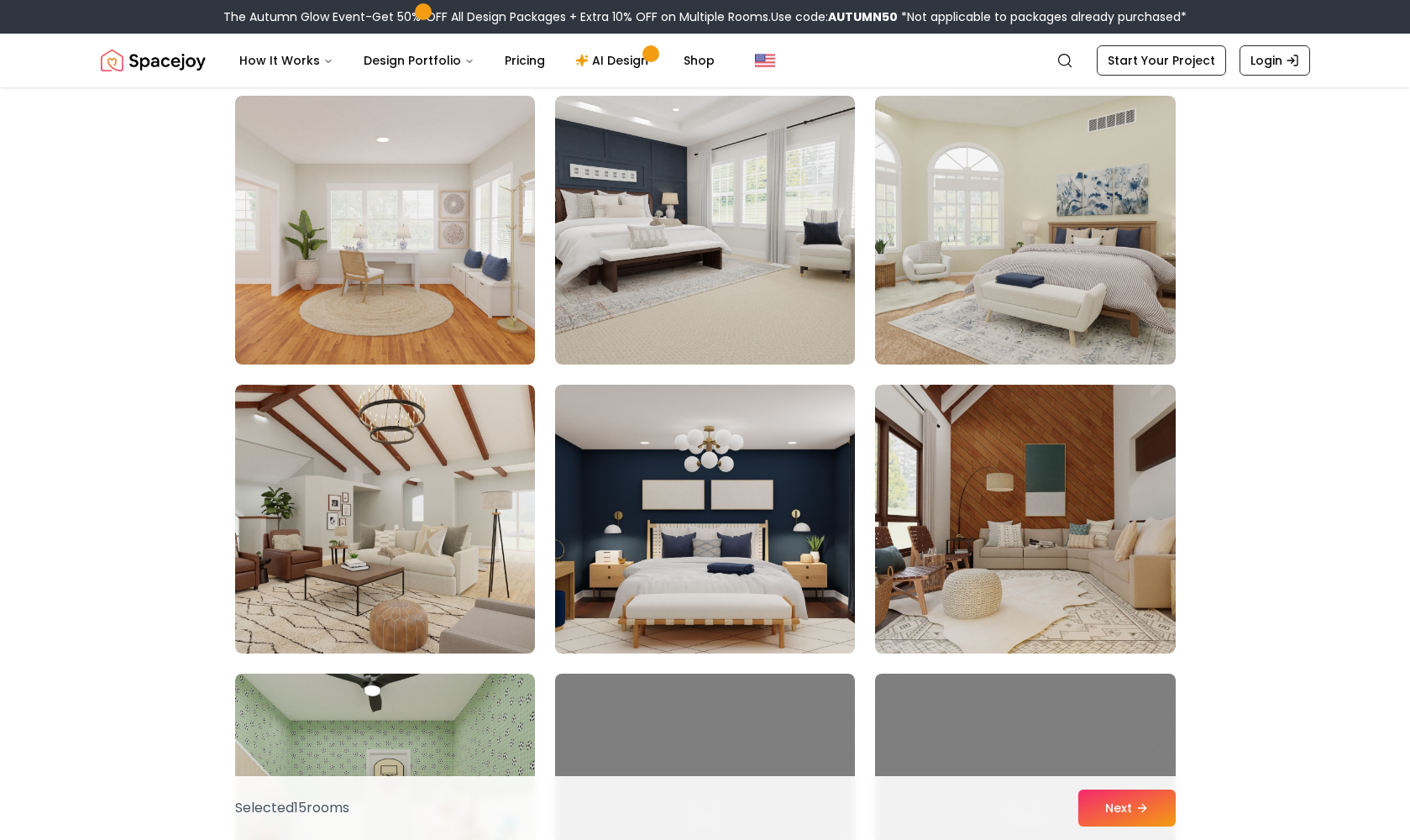
scroll to position [8235, 0]
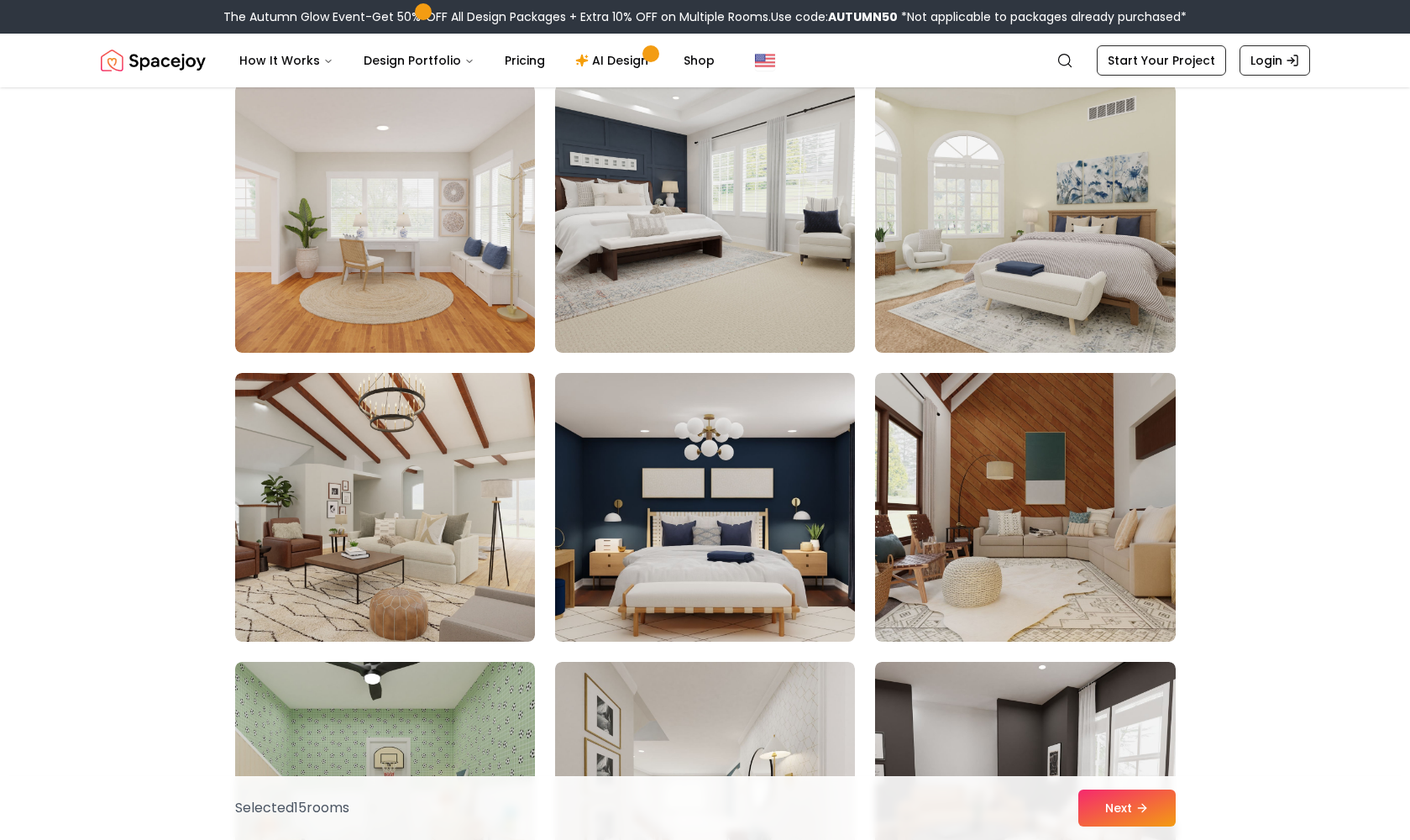
click at [691, 533] on img at bounding box center [705, 507] width 315 height 283
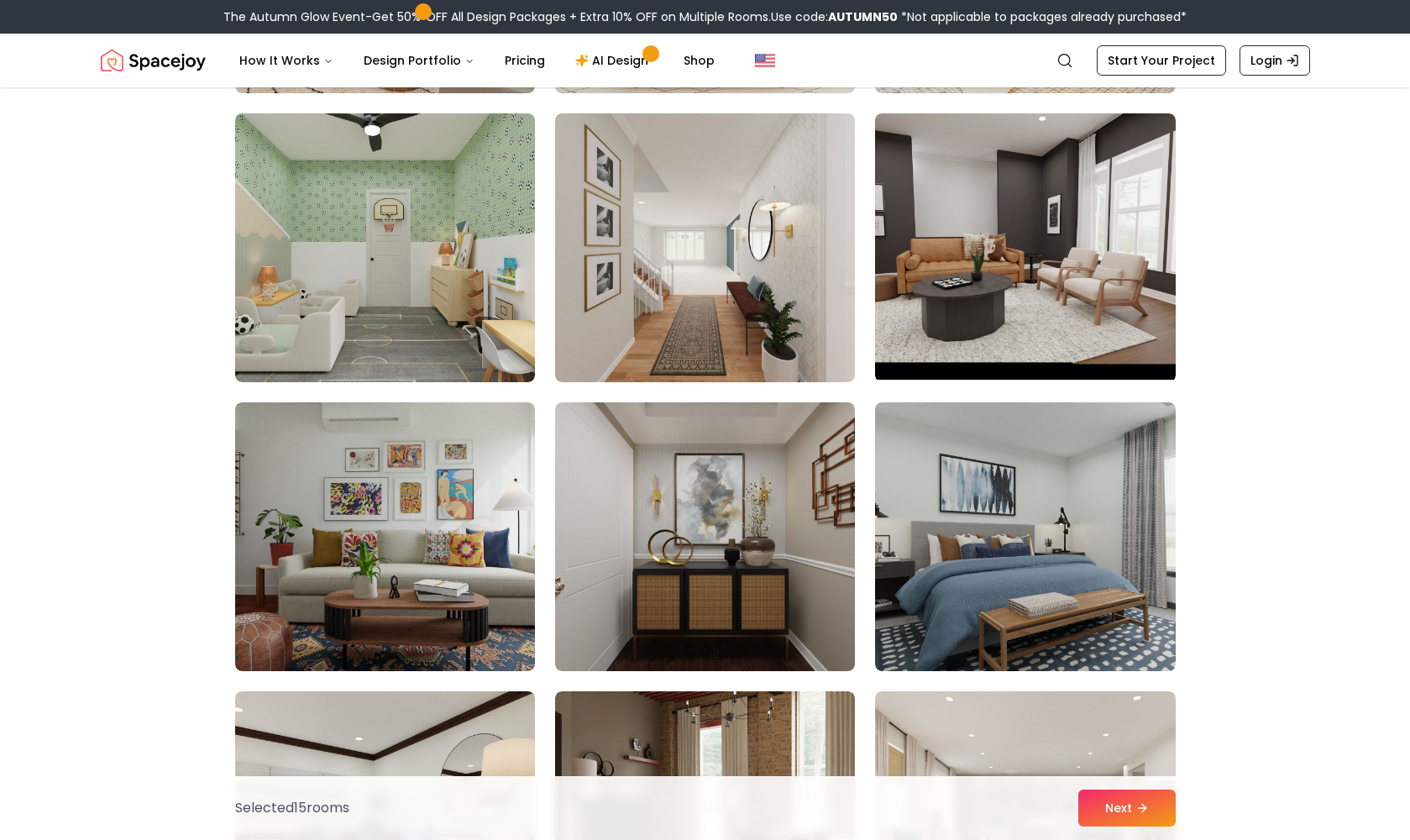
scroll to position [8786, 0]
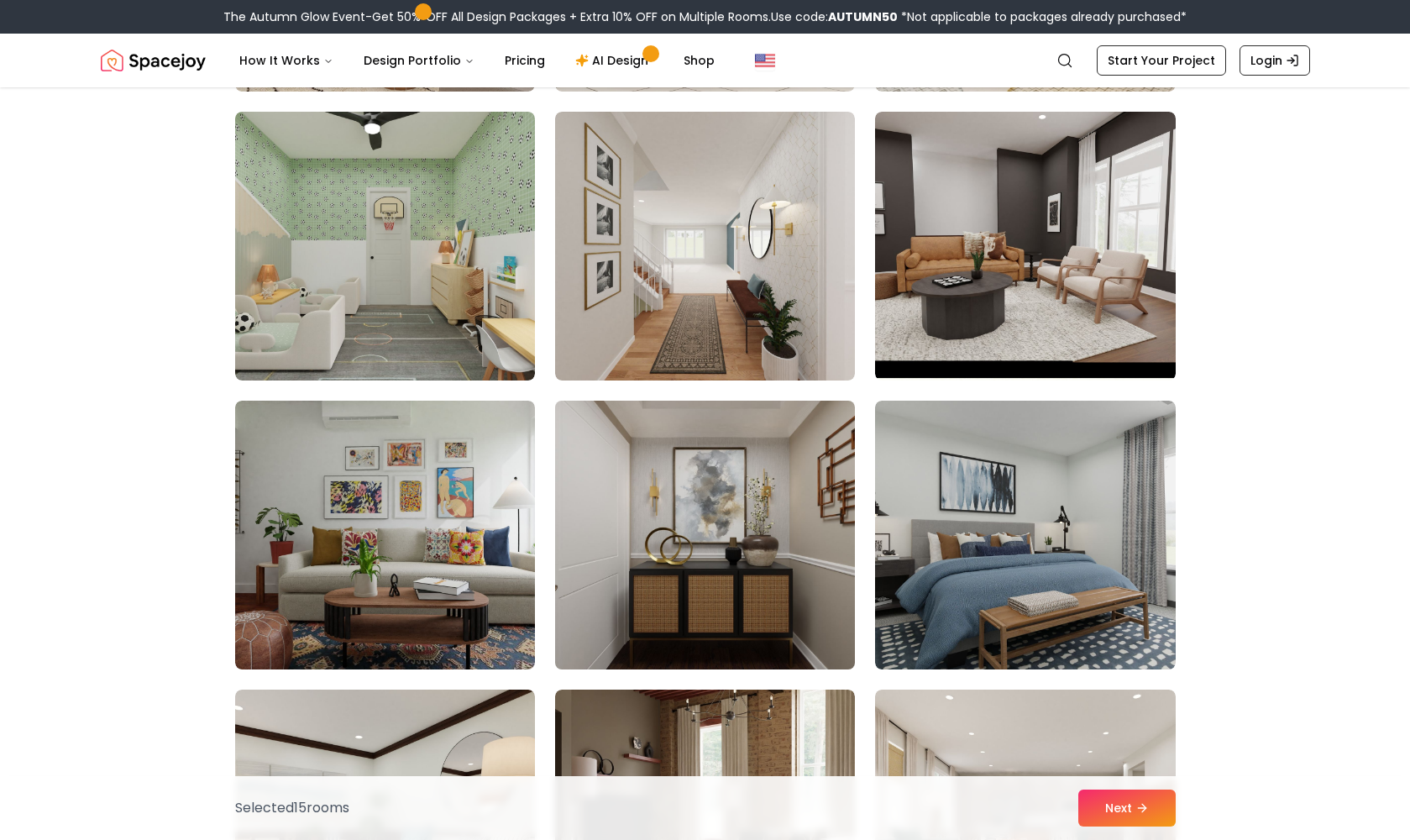
click at [691, 532] on img at bounding box center [705, 535] width 315 height 283
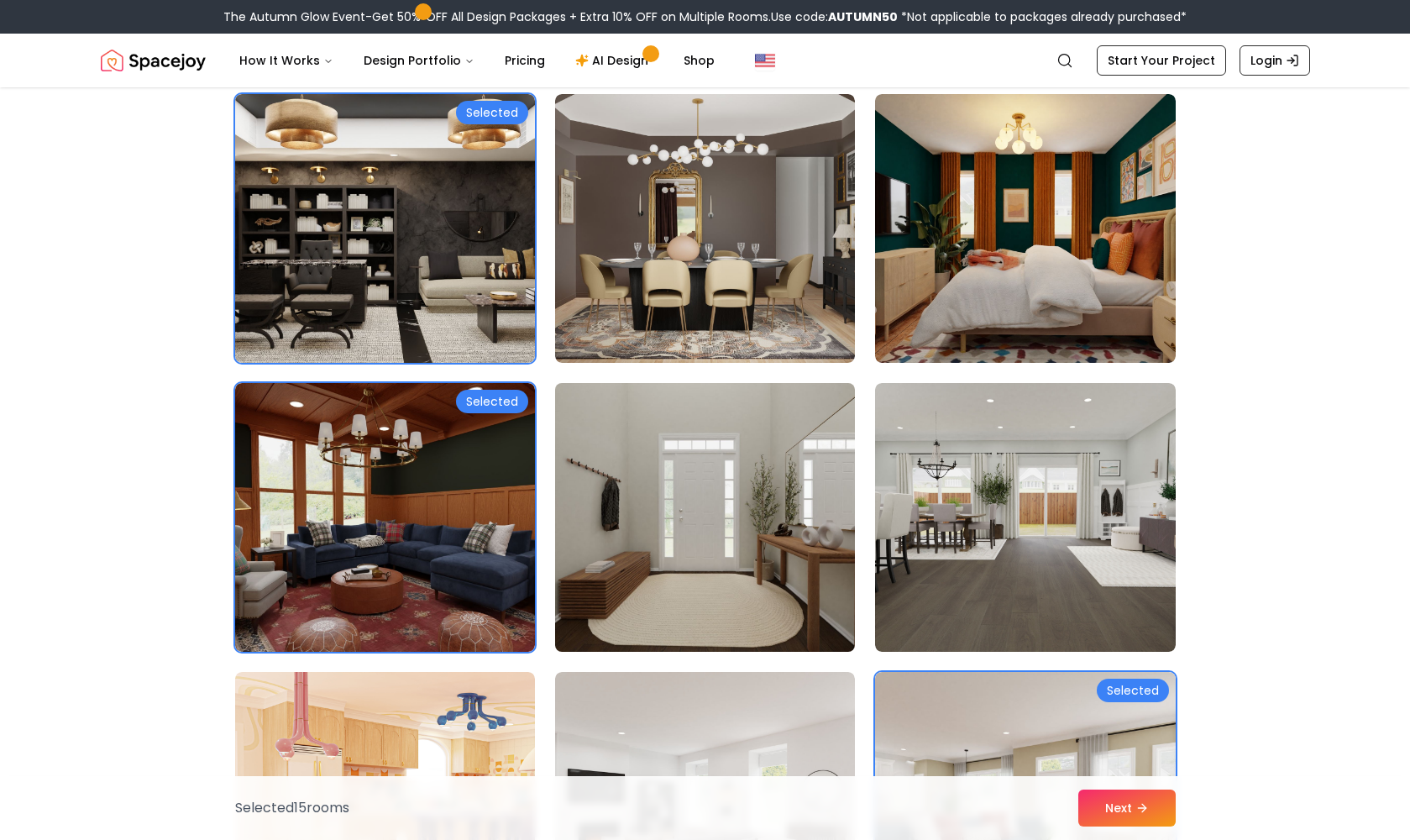
scroll to position [6187, 0]
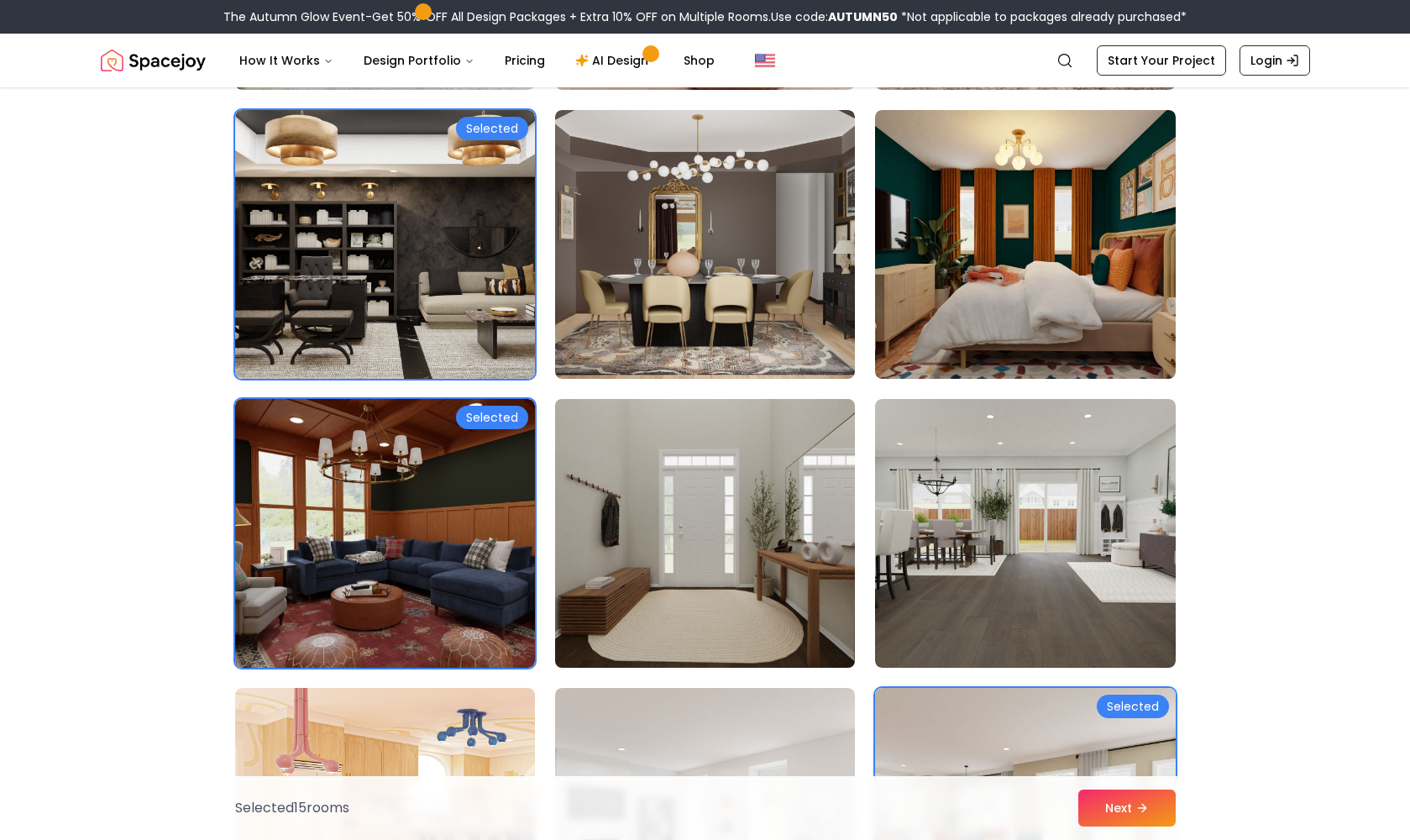
click at [691, 532] on img at bounding box center [705, 533] width 315 height 283
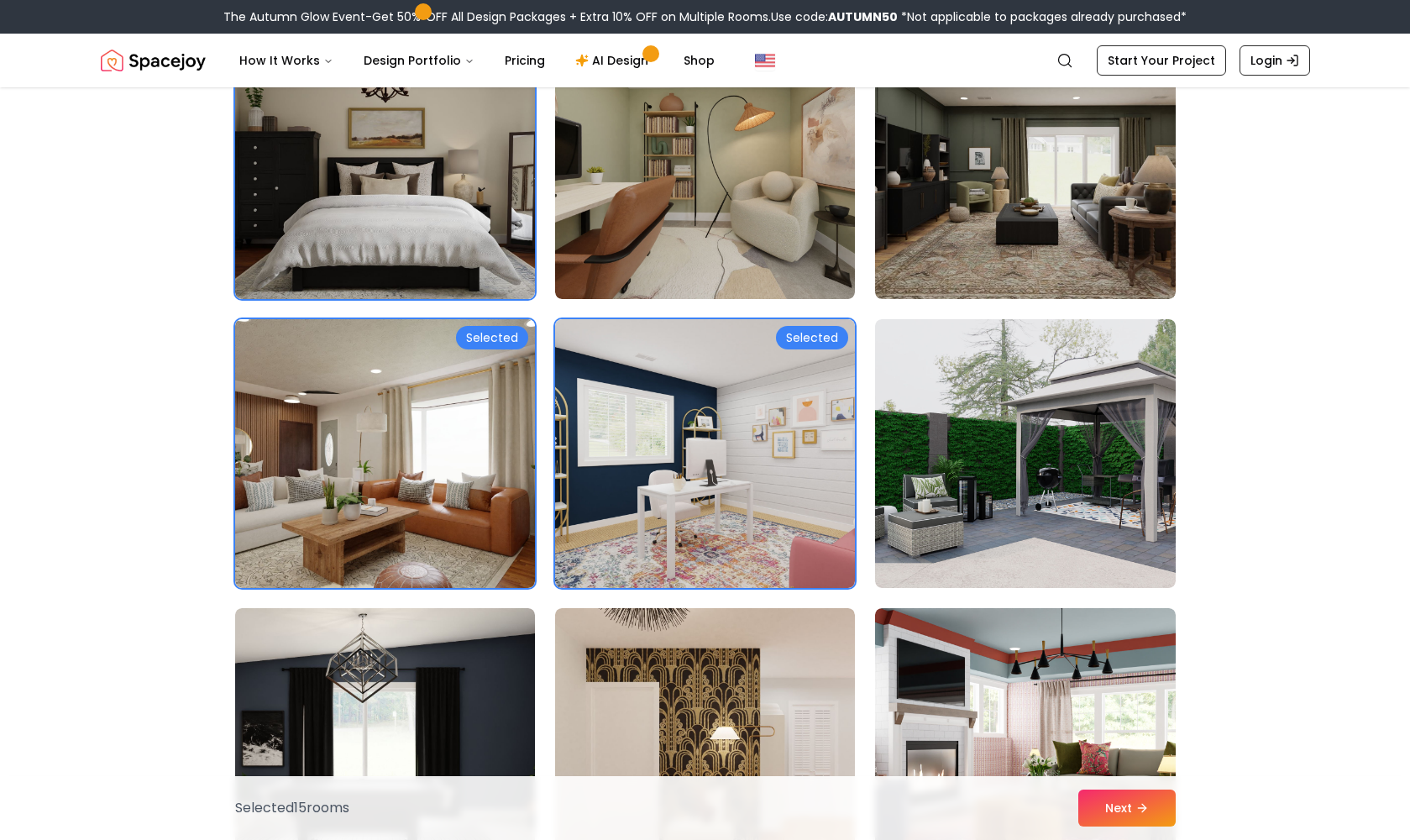
scroll to position [3956, 0]
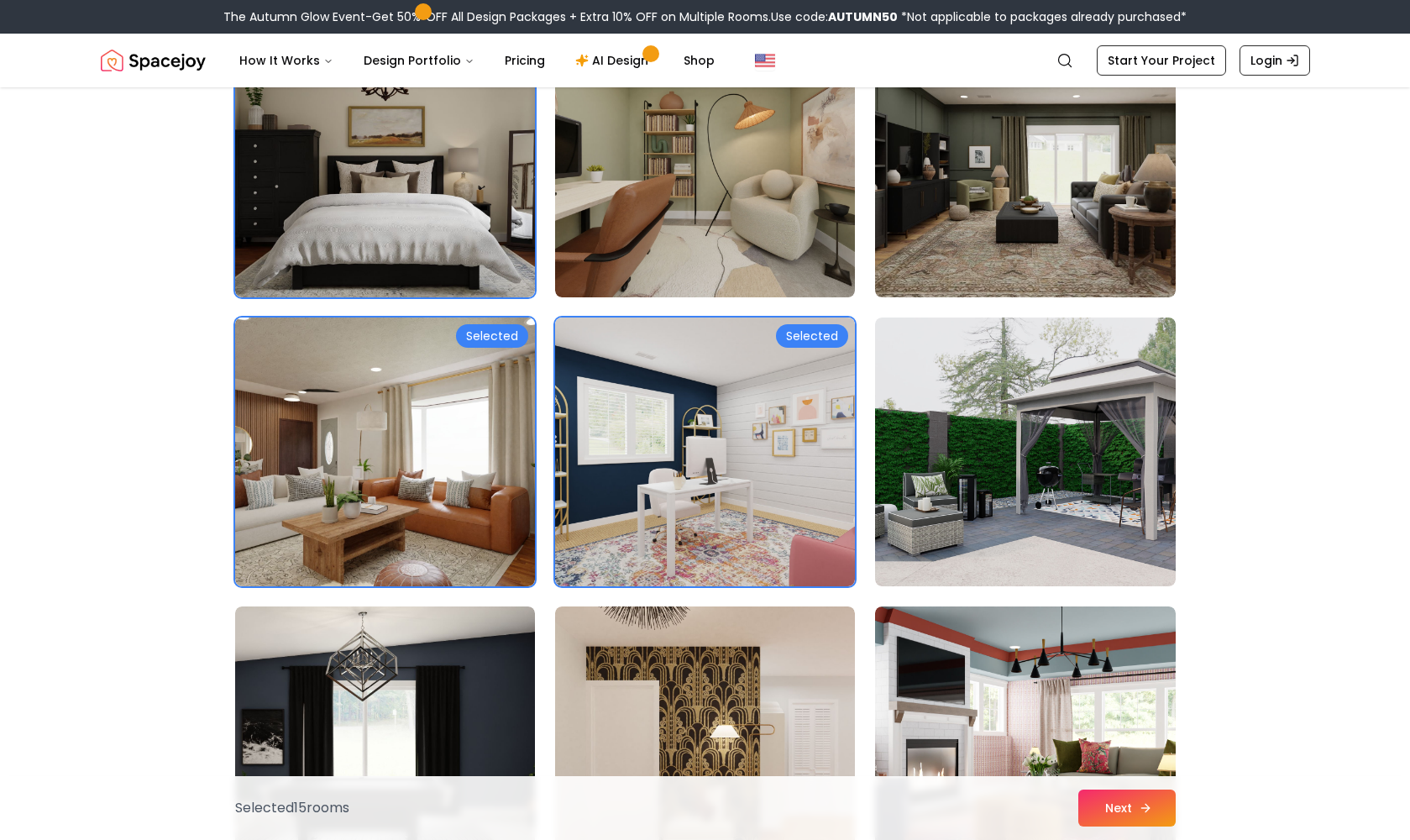
click at [1114, 805] on button "Next" at bounding box center [1127, 808] width 97 height 37
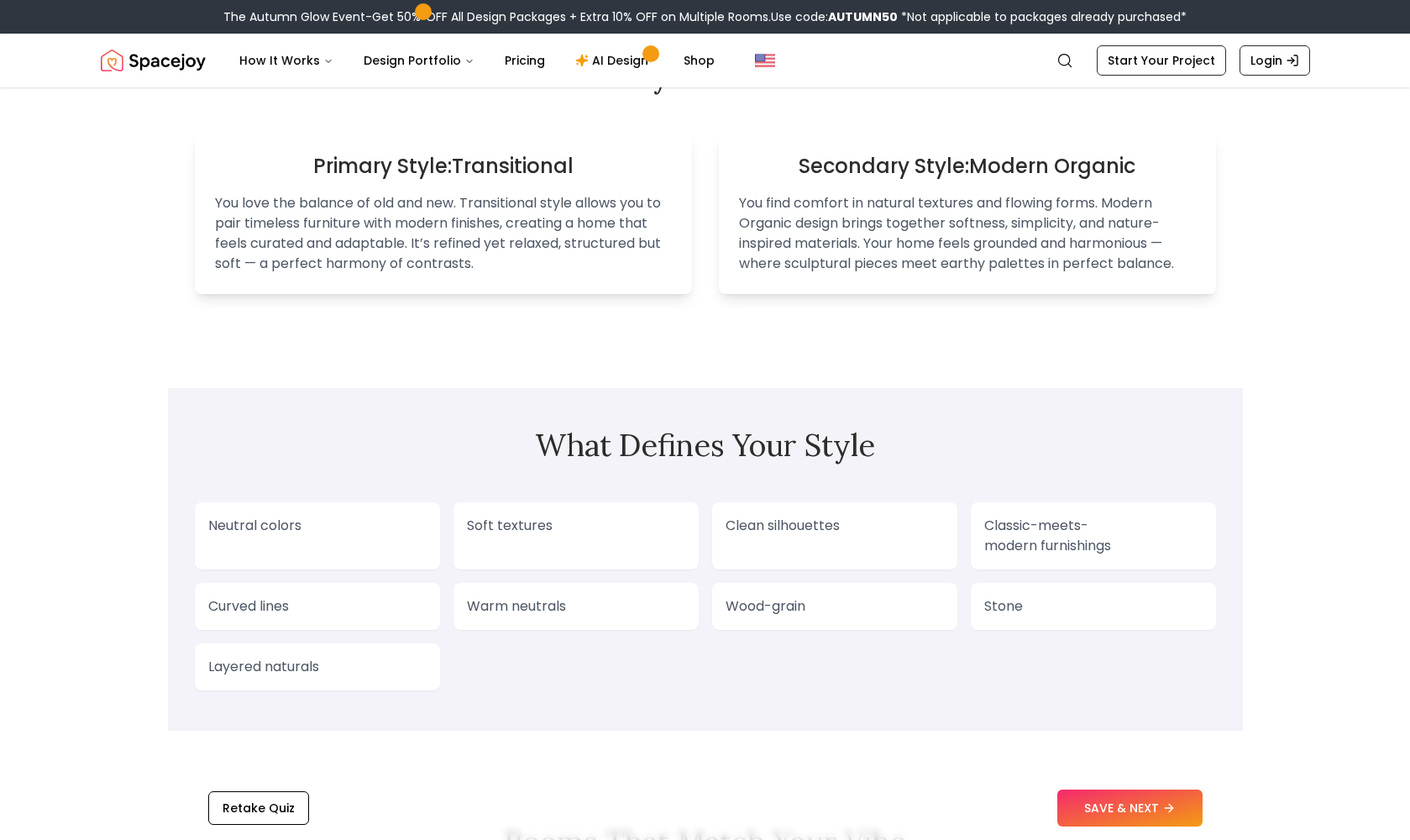
scroll to position [1054, 0]
click at [832, 545] on div "Clean silhouettes" at bounding box center [835, 535] width 246 height 67
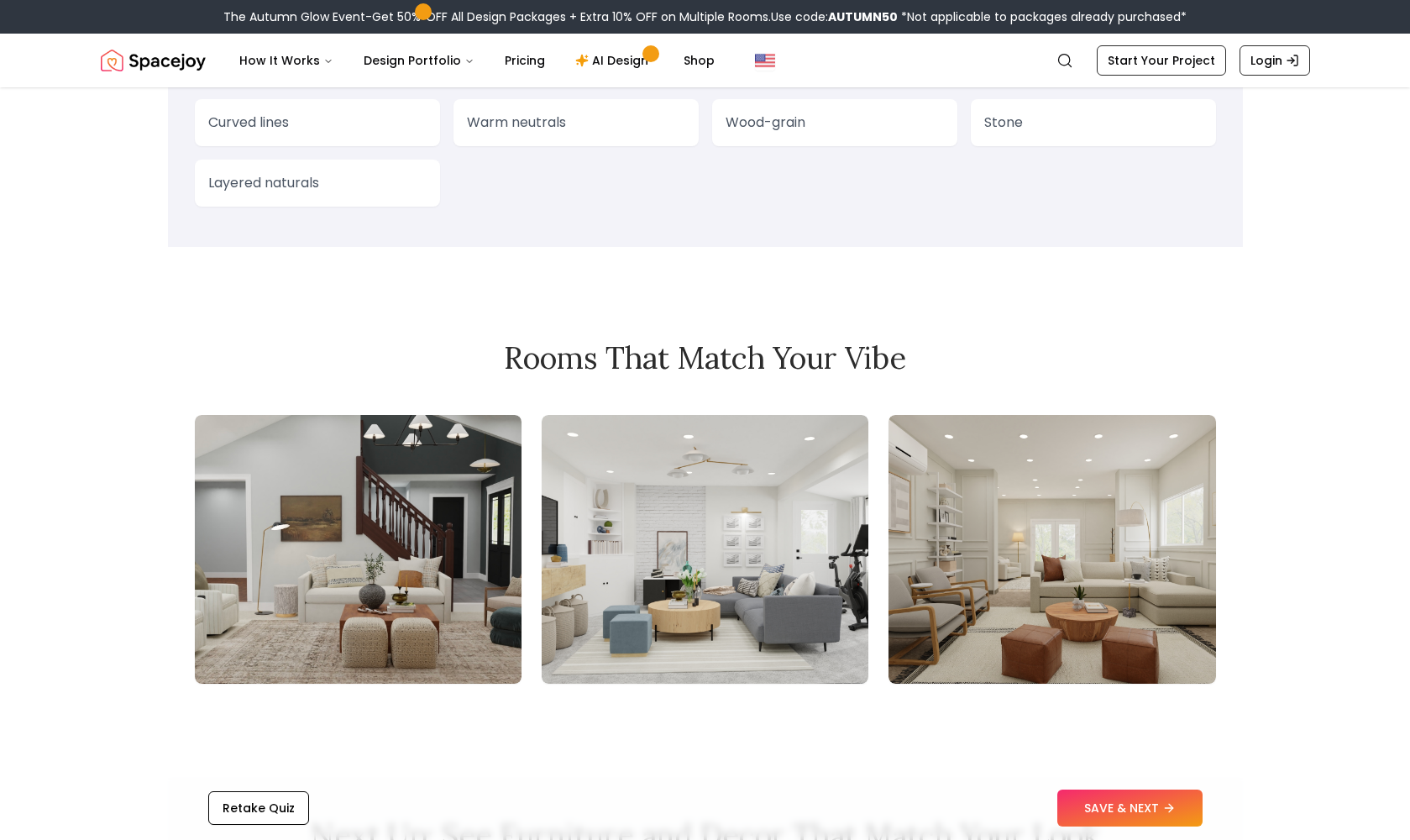
scroll to position [1539, 0]
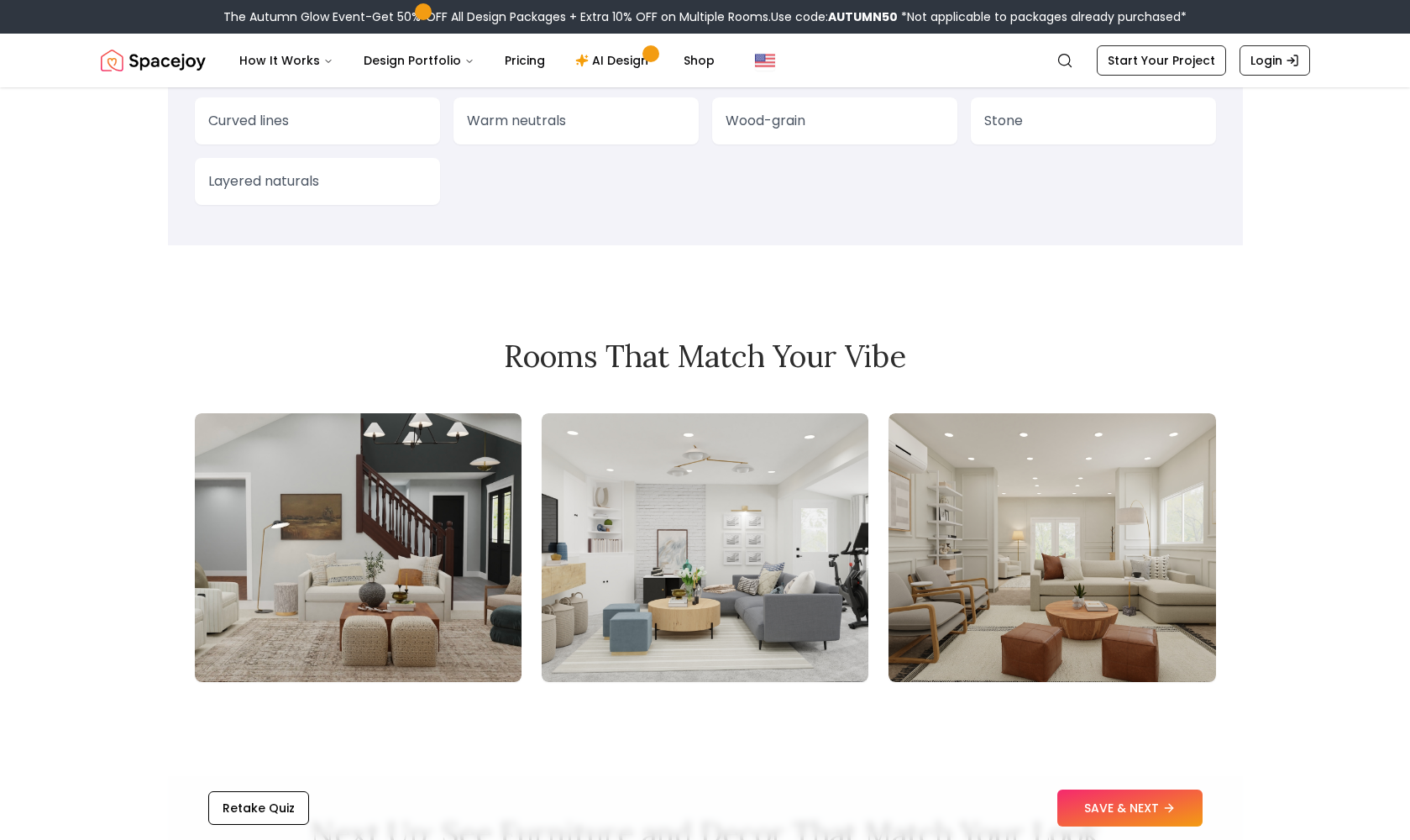
click at [737, 563] on img at bounding box center [705, 548] width 326 height 269
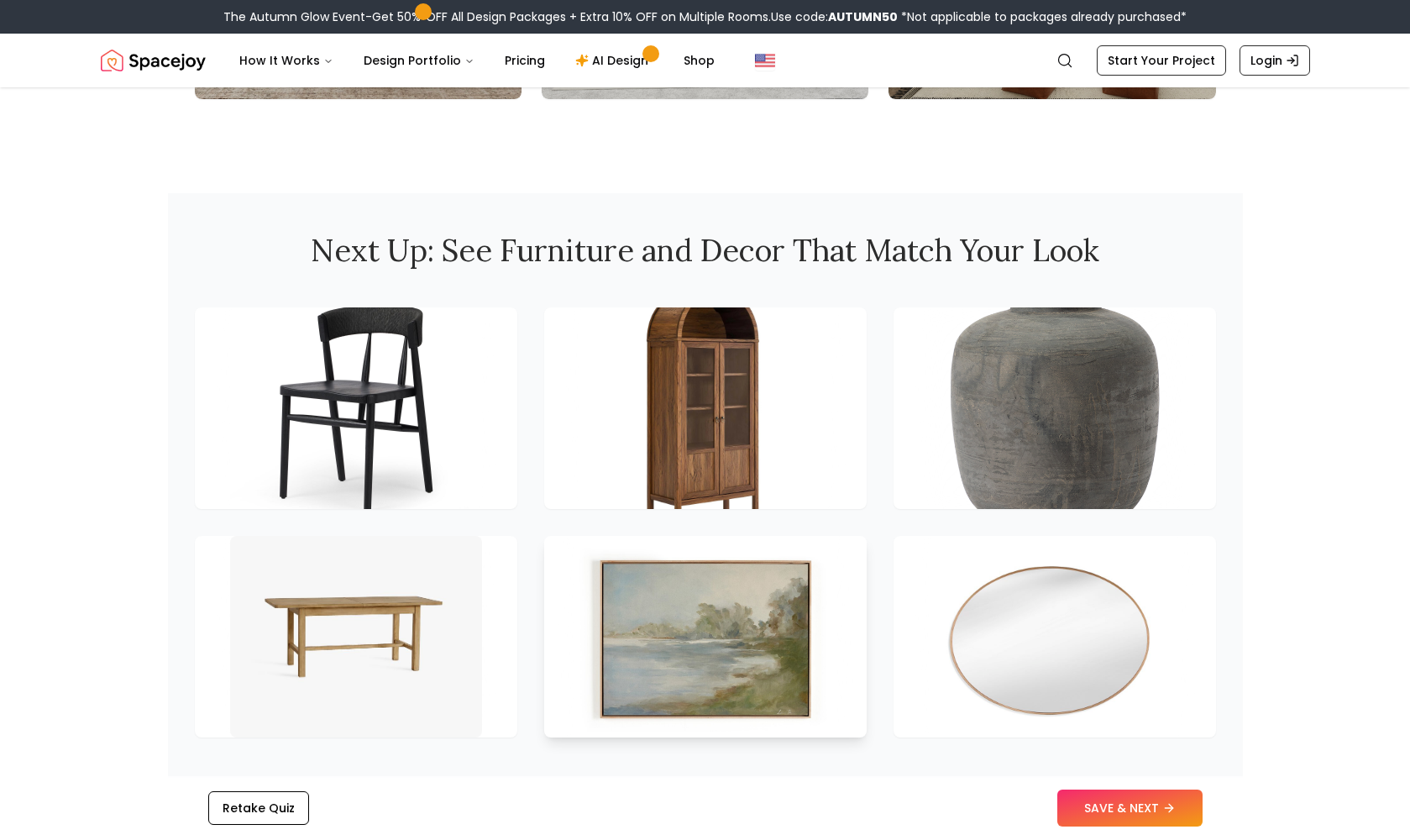
scroll to position [2123, 0]
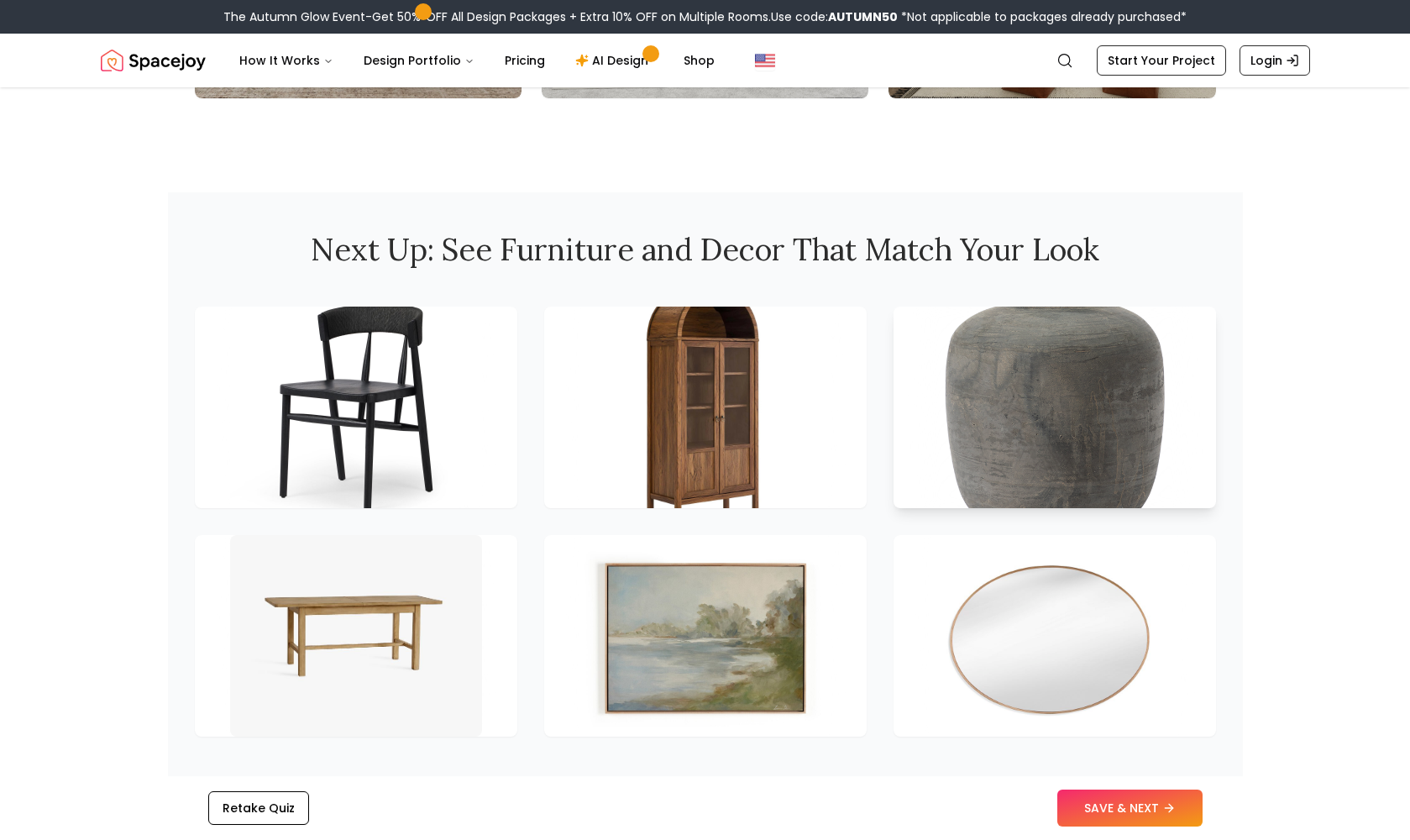
click at [1042, 419] on img at bounding box center [1055, 408] width 264 height 212
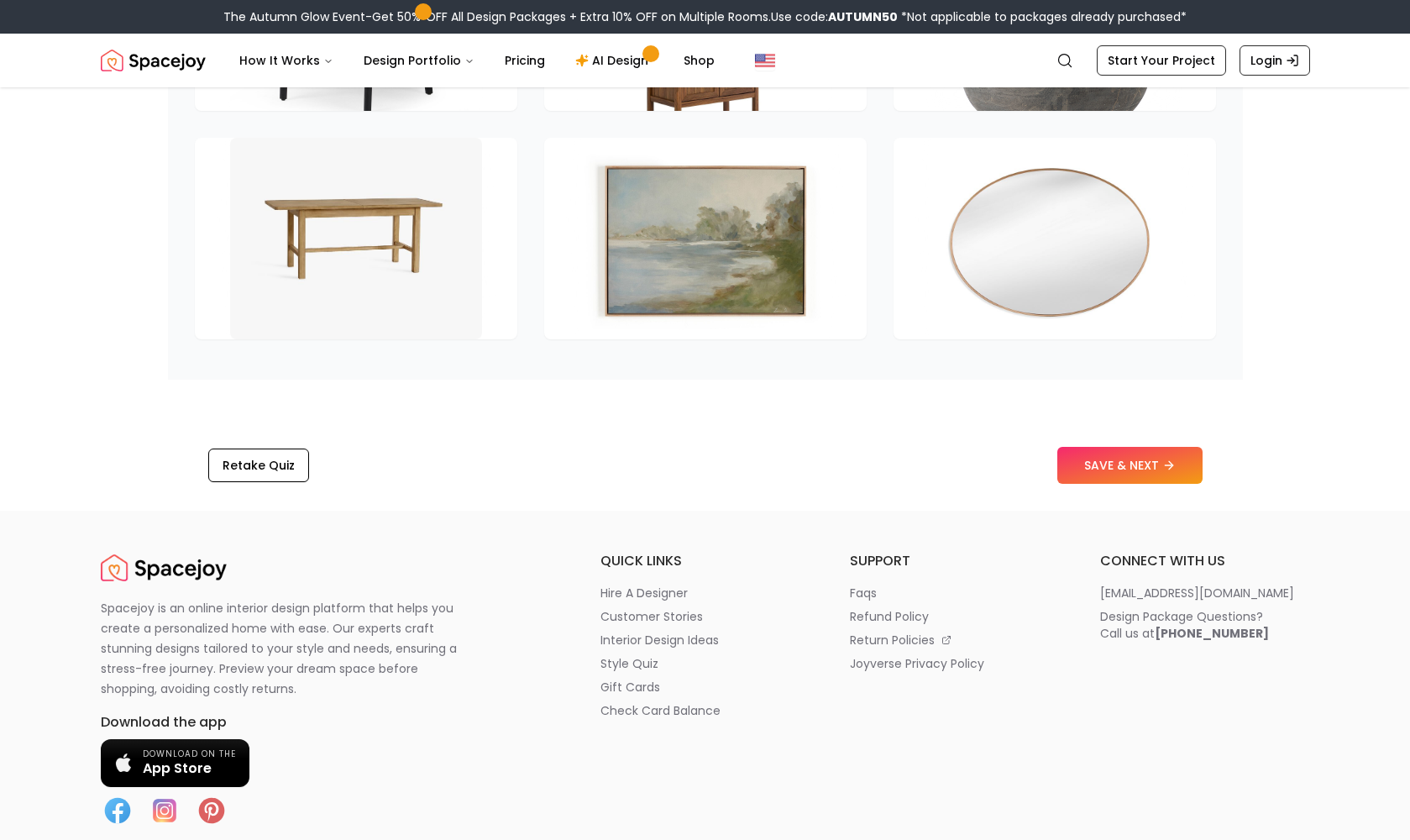
scroll to position [2523, 0]
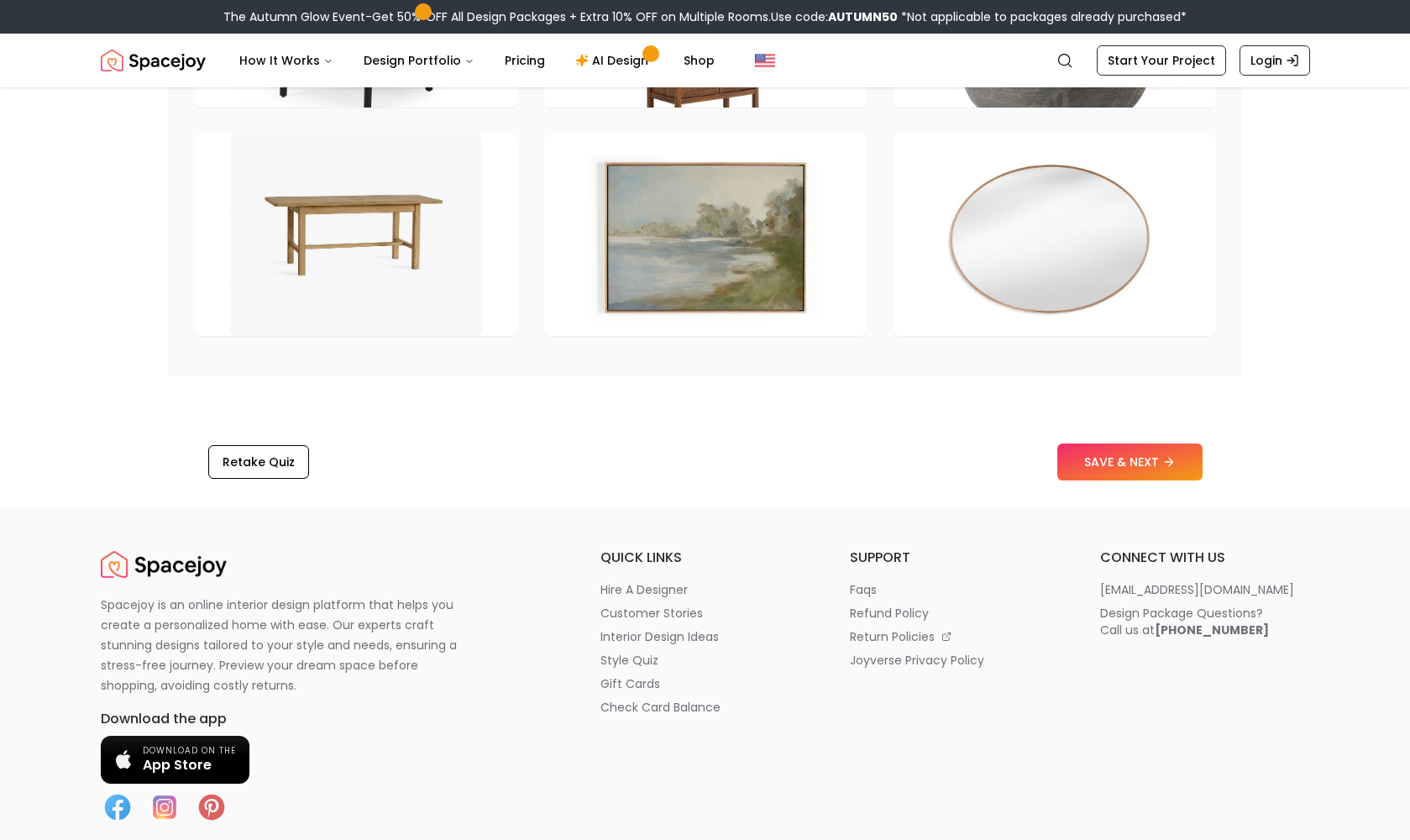
click at [1123, 463] on button "SAVE & NEXT" at bounding box center [1130, 462] width 146 height 37
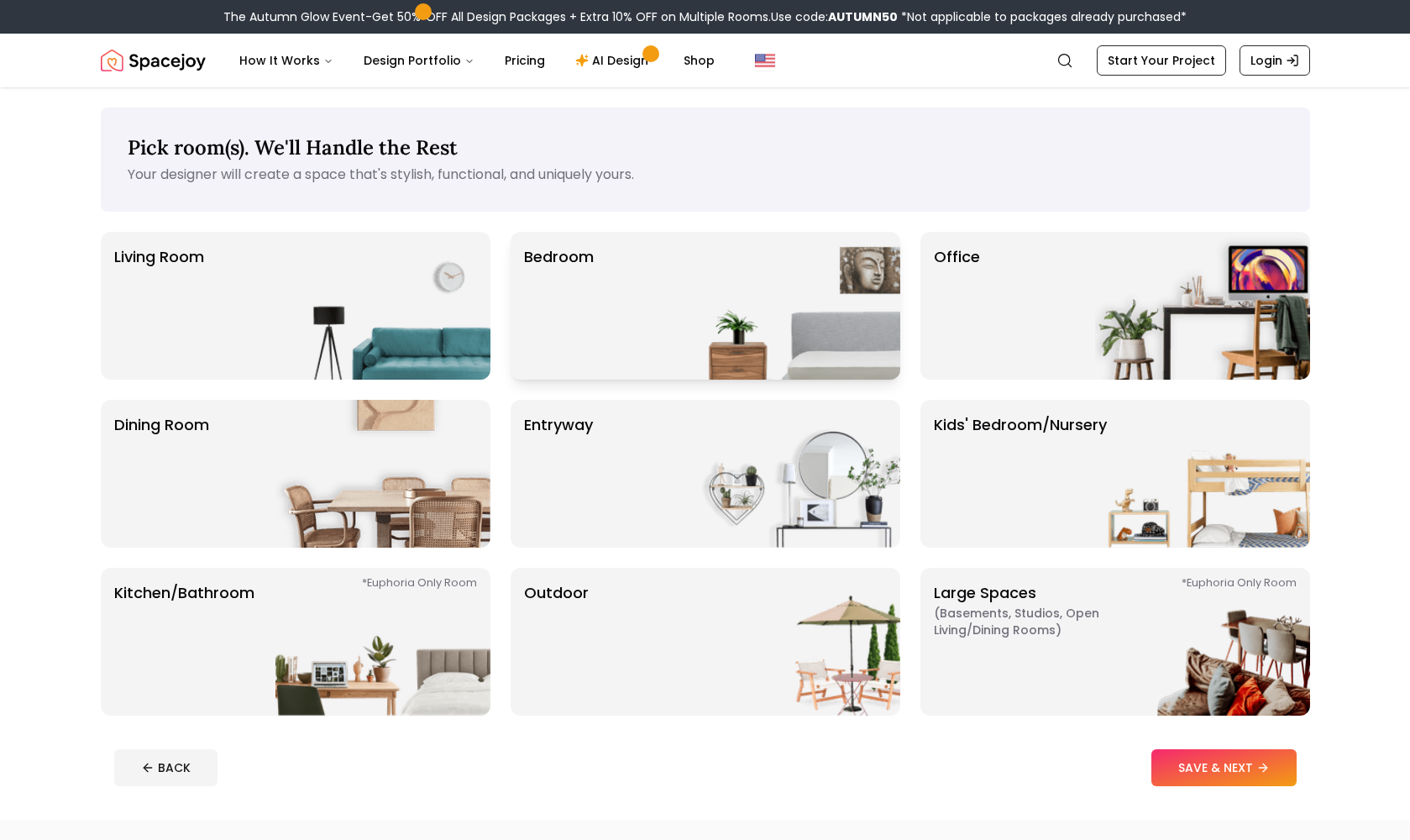
click at [693, 328] on img at bounding box center [792, 306] width 215 height 148
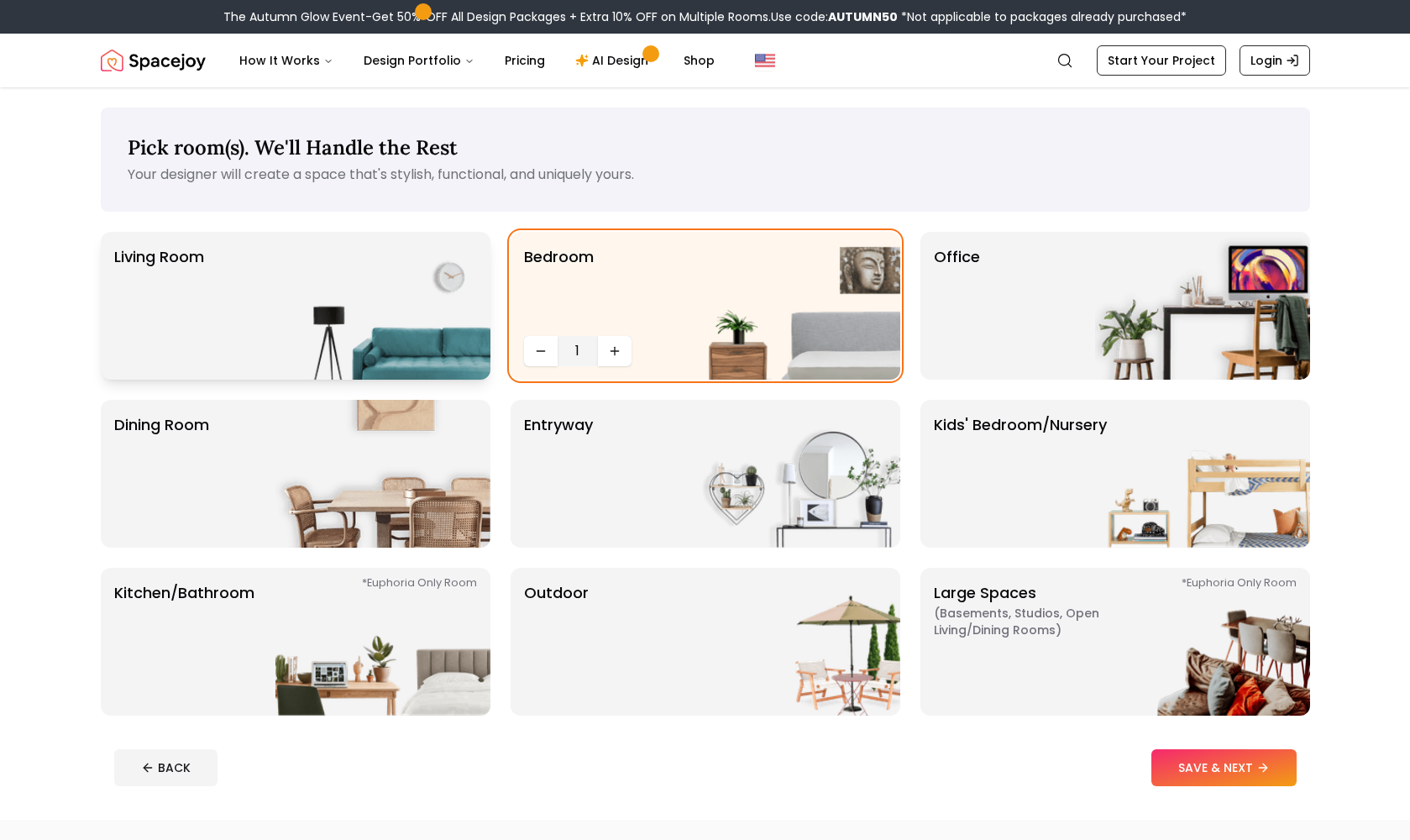
click at [378, 289] on img at bounding box center [383, 306] width 215 height 148
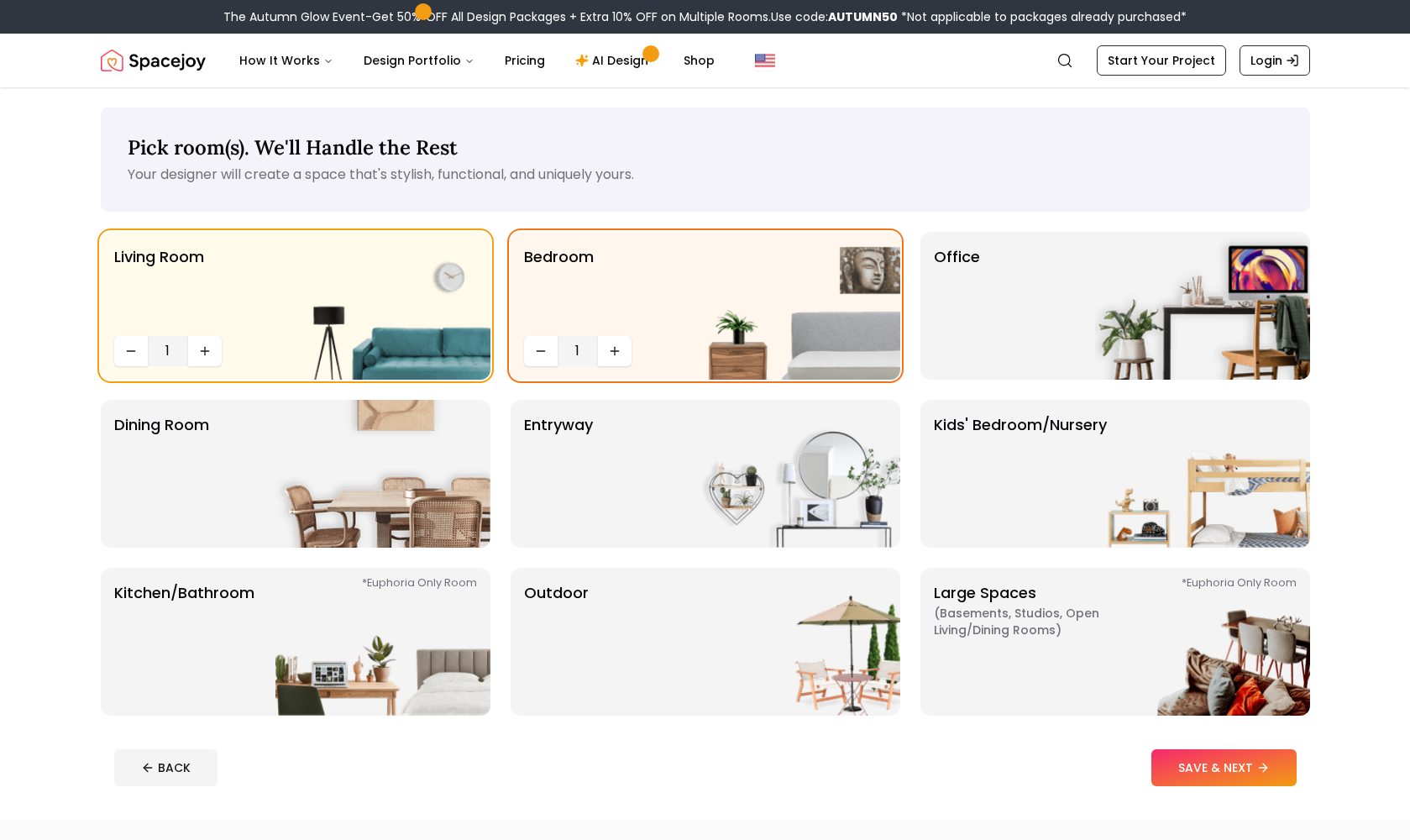
click at [1183, 775] on button "SAVE & NEXT" at bounding box center [1225, 768] width 146 height 37
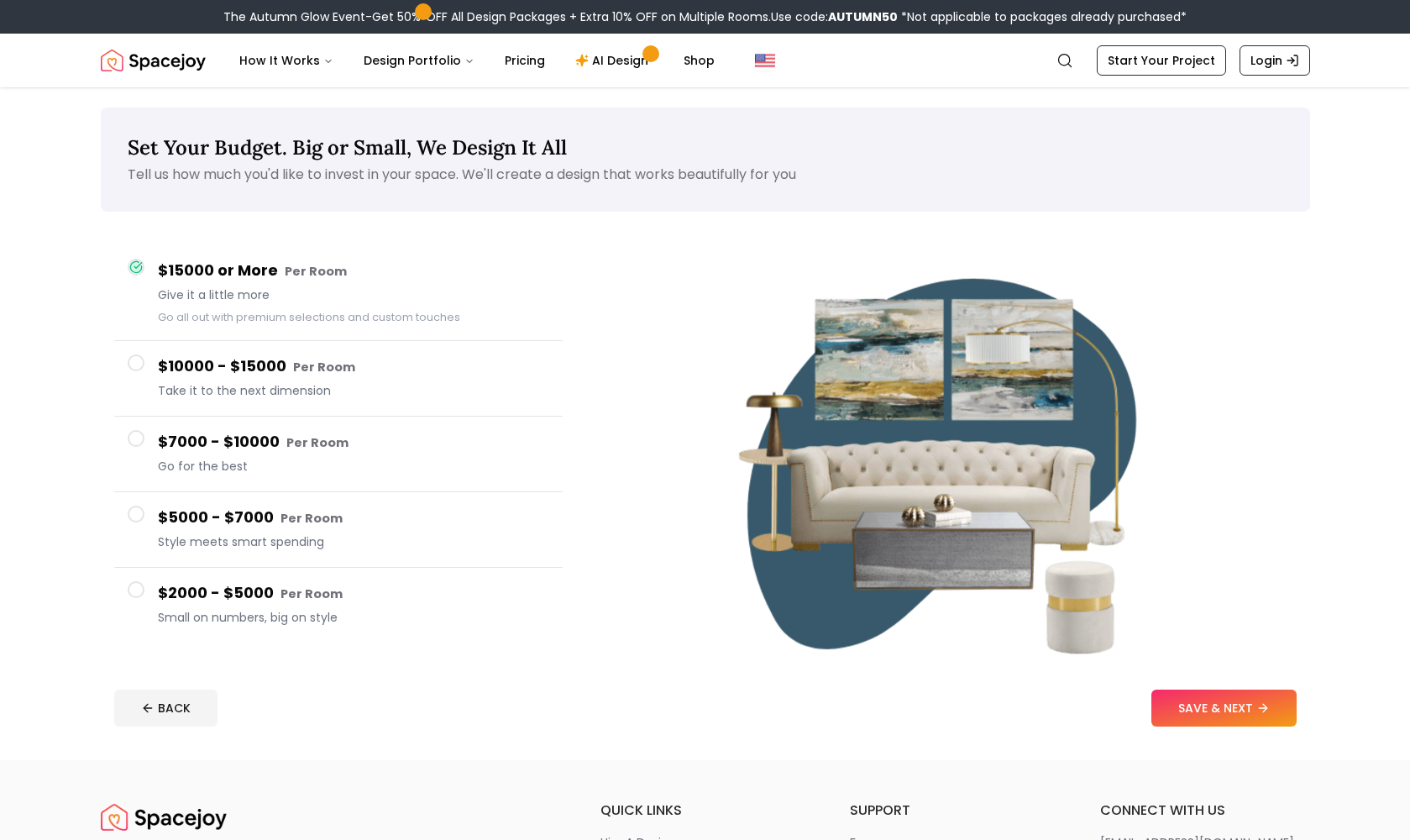
click at [133, 594] on span at bounding box center [135, 589] width 17 height 17
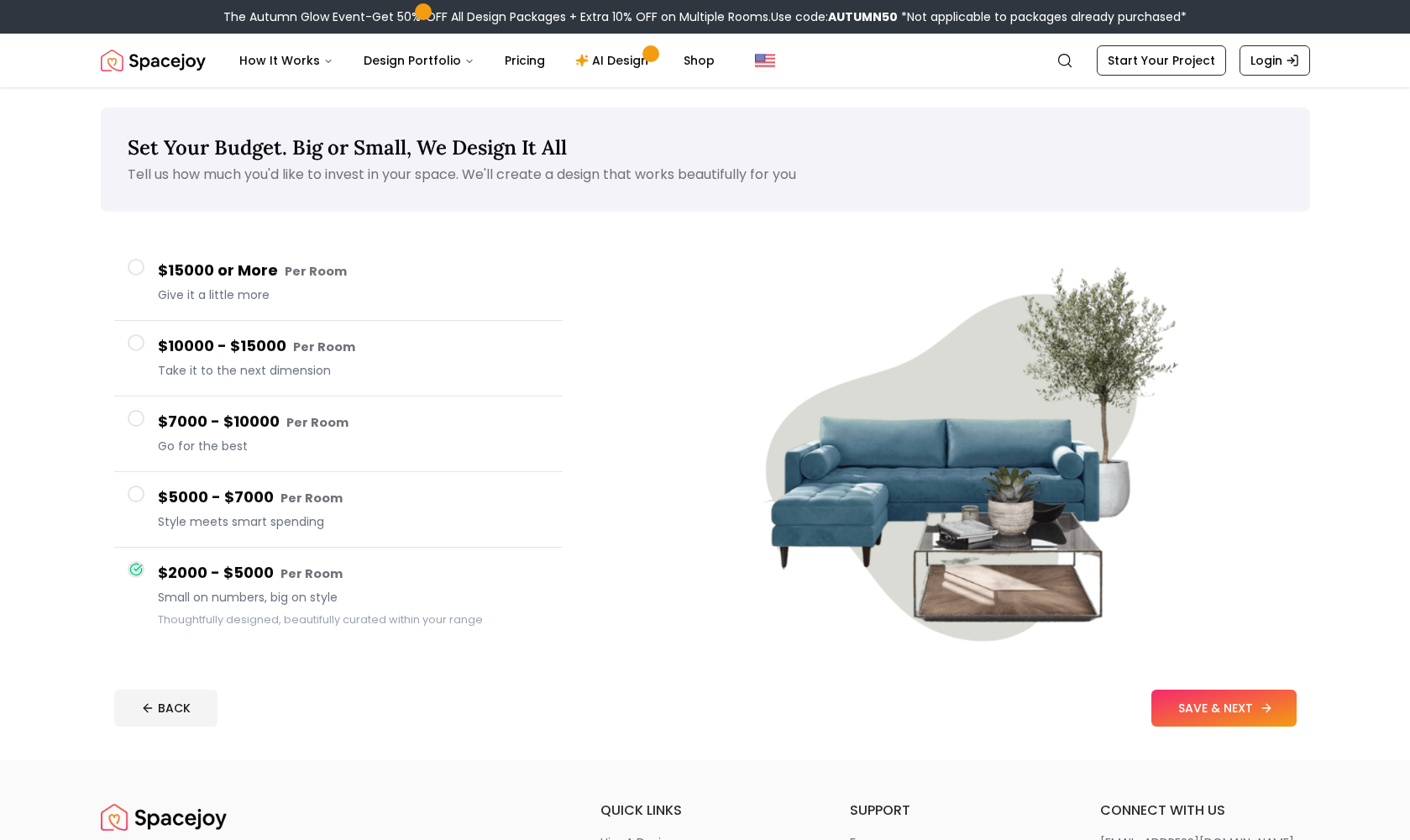
click at [1217, 710] on button "SAVE & NEXT" at bounding box center [1225, 708] width 146 height 37
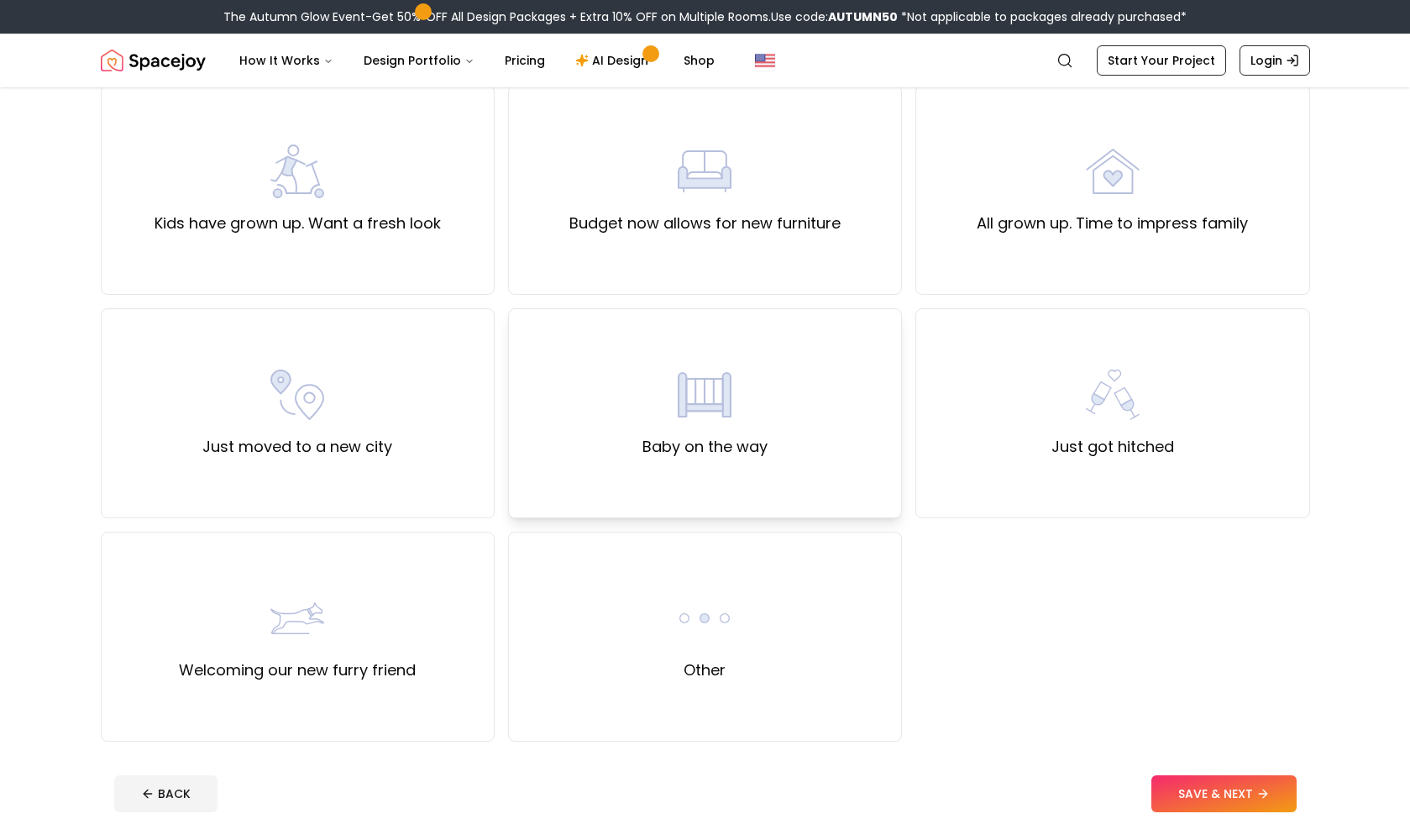
scroll to position [372, 0]
click at [676, 227] on label "Budget now allows for new furniture" at bounding box center [704, 221] width 271 height 23
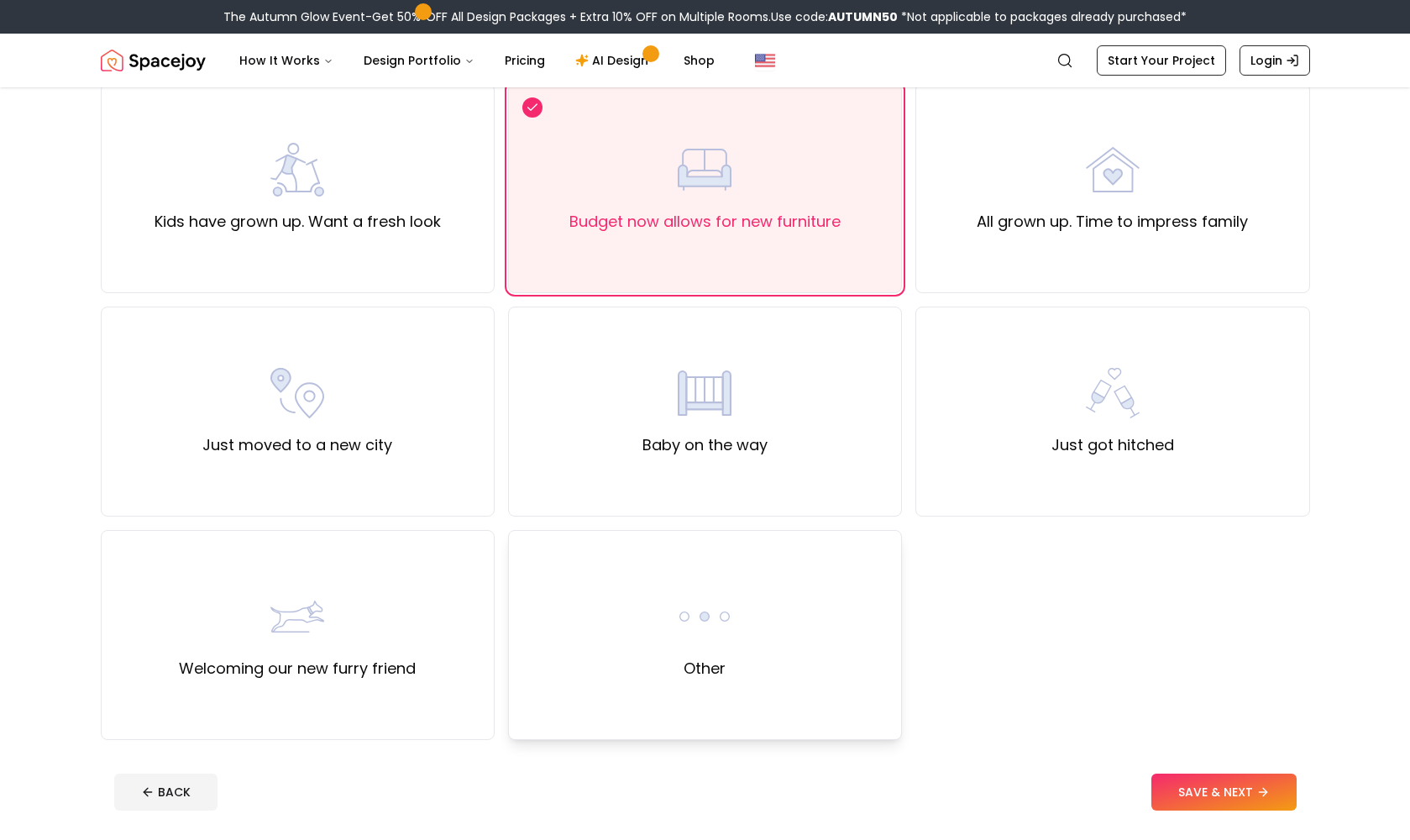
click at [681, 632] on img at bounding box center [704, 616] width 53 height 53
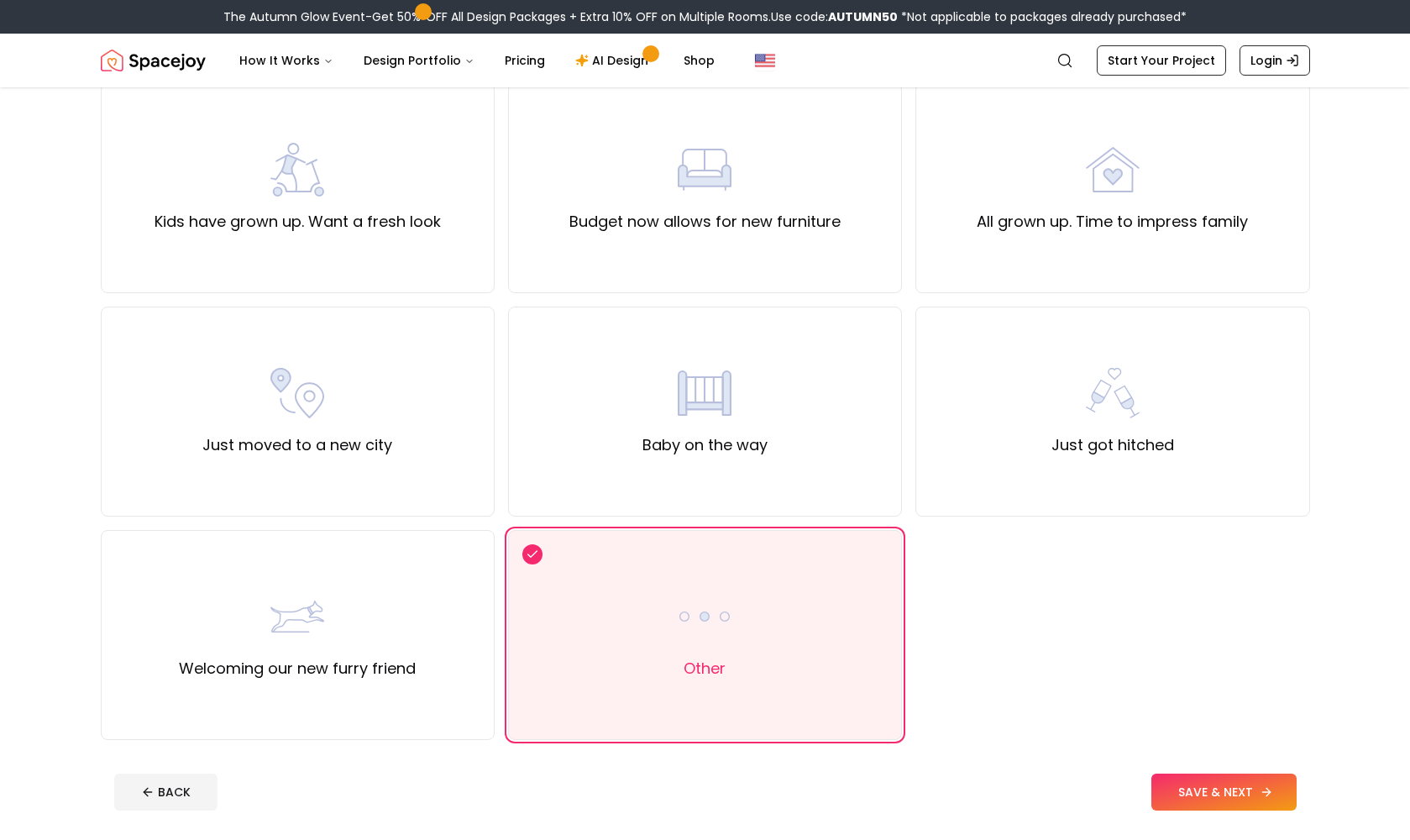
click at [1177, 788] on button "SAVE & NEXT" at bounding box center [1225, 792] width 146 height 37
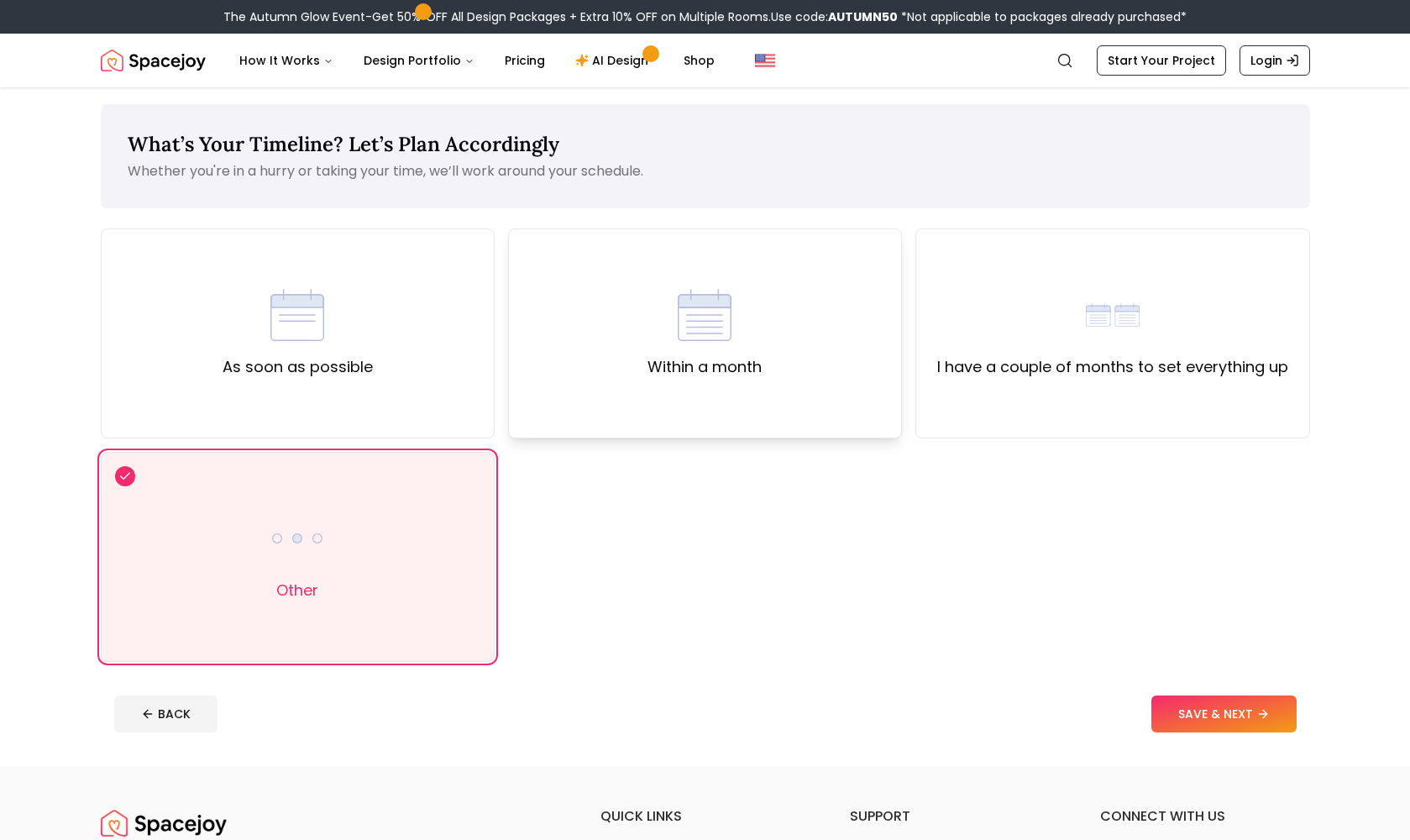
scroll to position [3, 0]
click at [472, 328] on div "As soon as possible" at bounding box center [298, 333] width 394 height 210
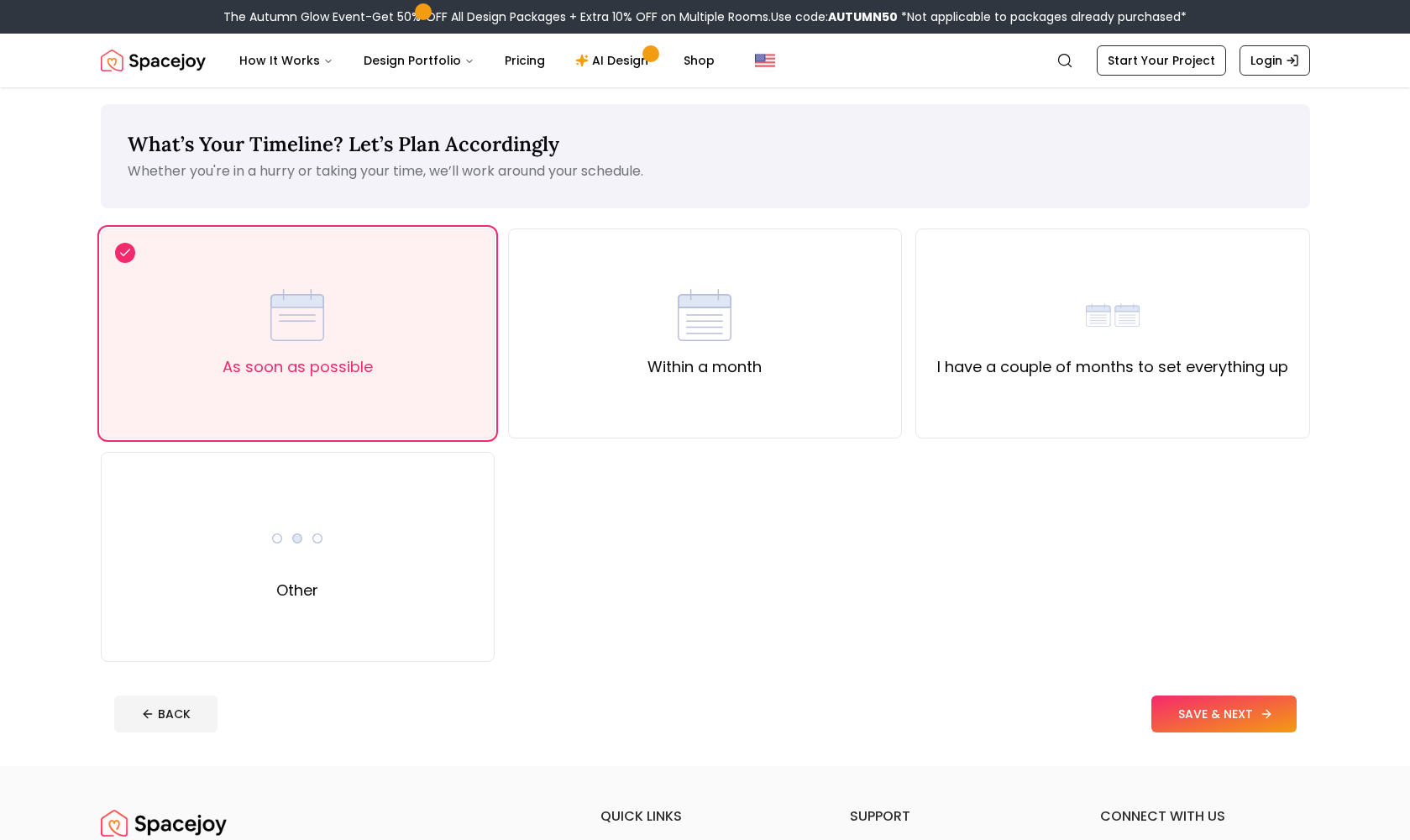
drag, startPoint x: 1227, startPoint y: 709, endPoint x: 1213, endPoint y: 706, distance: 14.3
click at [1226, 709] on button "SAVE & NEXT" at bounding box center [1225, 714] width 146 height 37
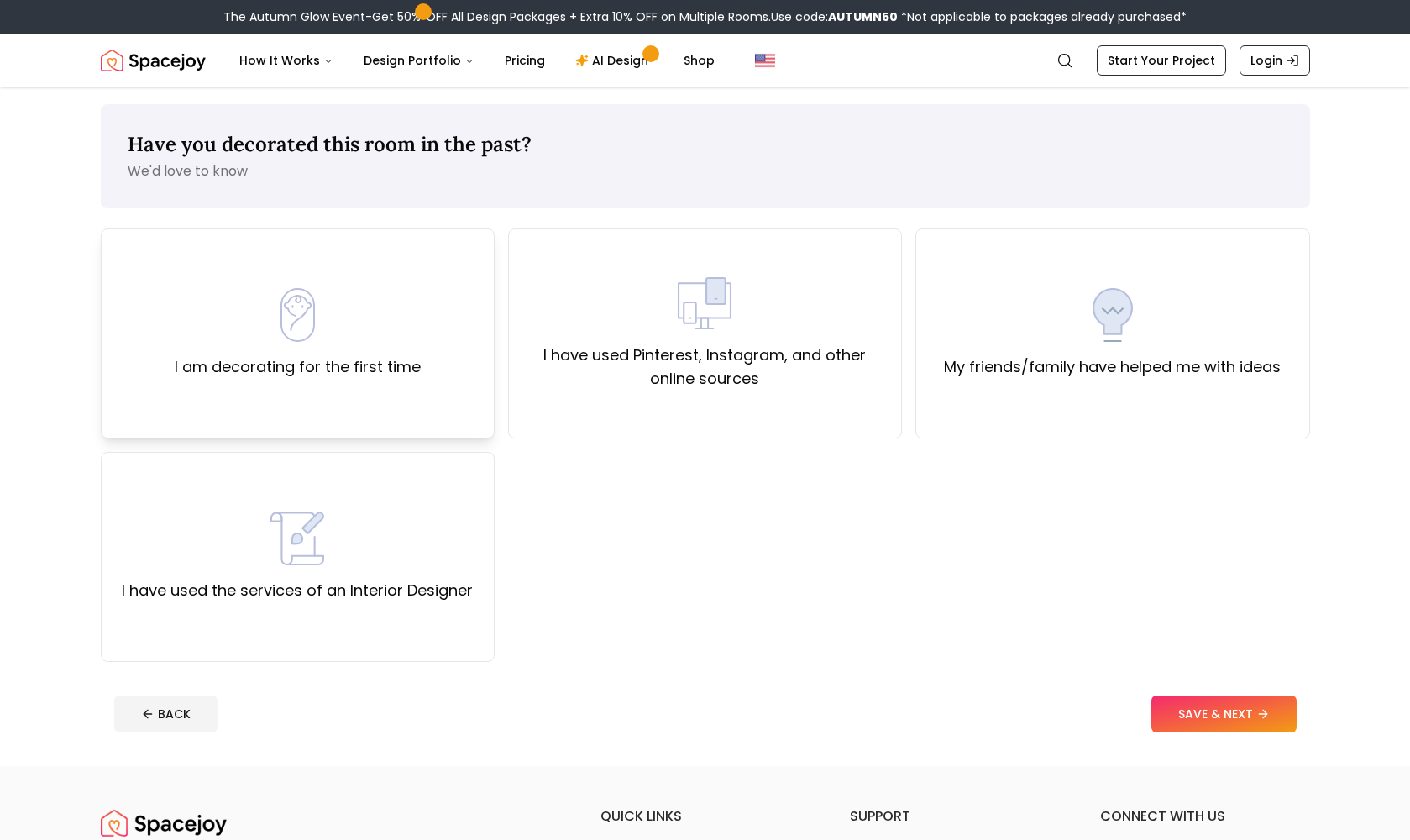
click at [357, 365] on label "I am decorating for the first time" at bounding box center [297, 367] width 246 height 23
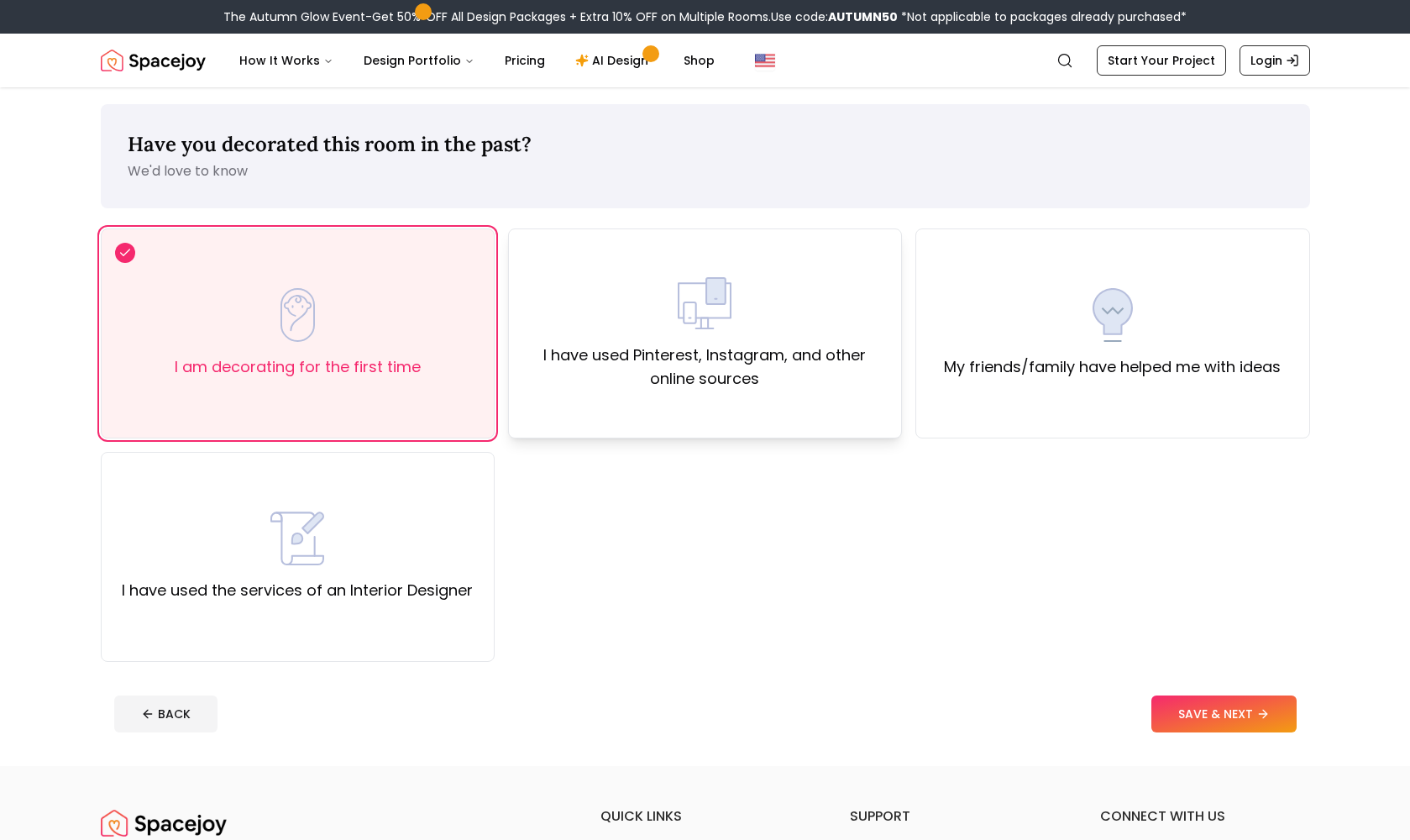
click at [699, 406] on div "I have used Pinterest, Instagram, and other online sources" at bounding box center [705, 333] width 394 height 210
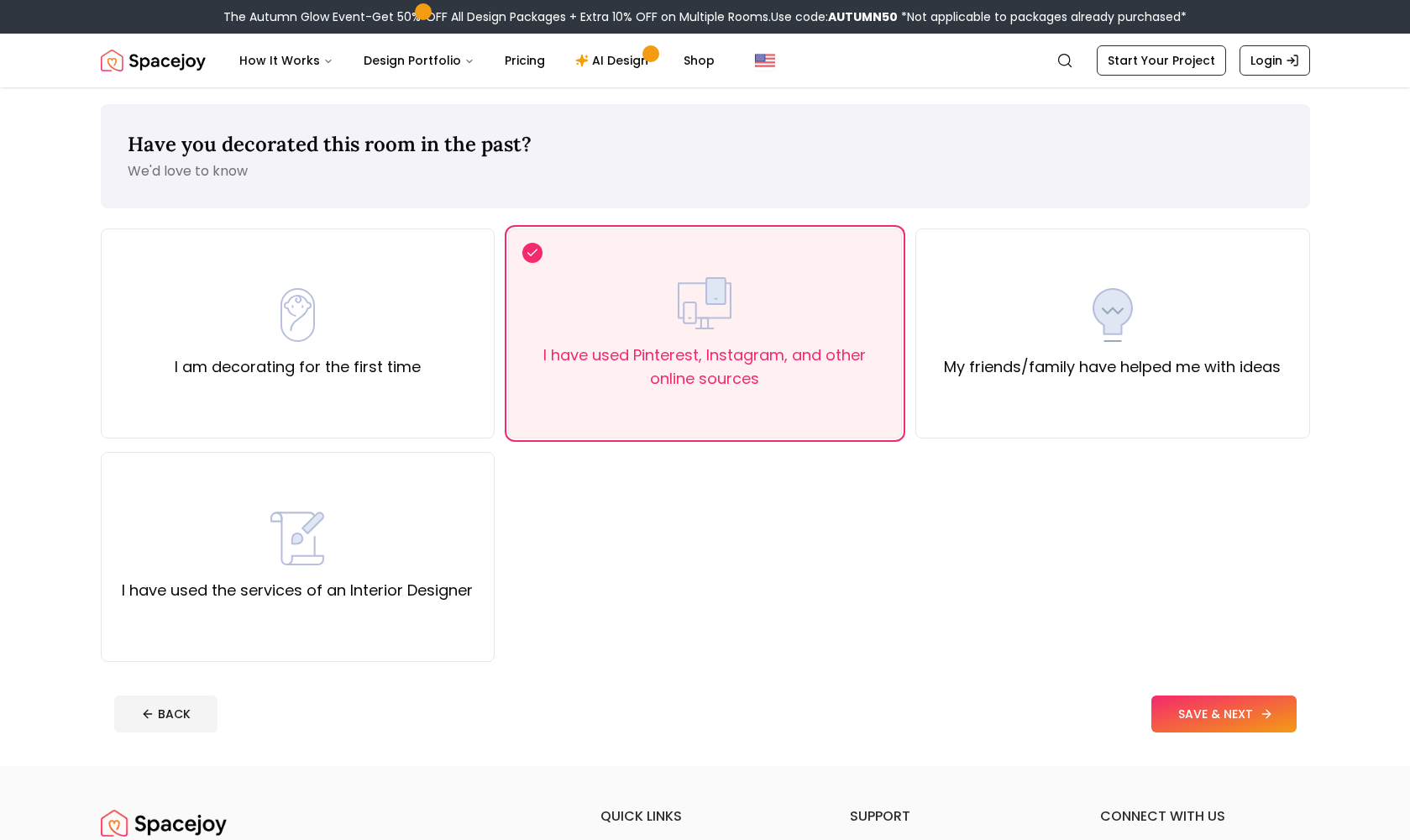
click at [1179, 708] on button "SAVE & NEXT" at bounding box center [1225, 714] width 146 height 37
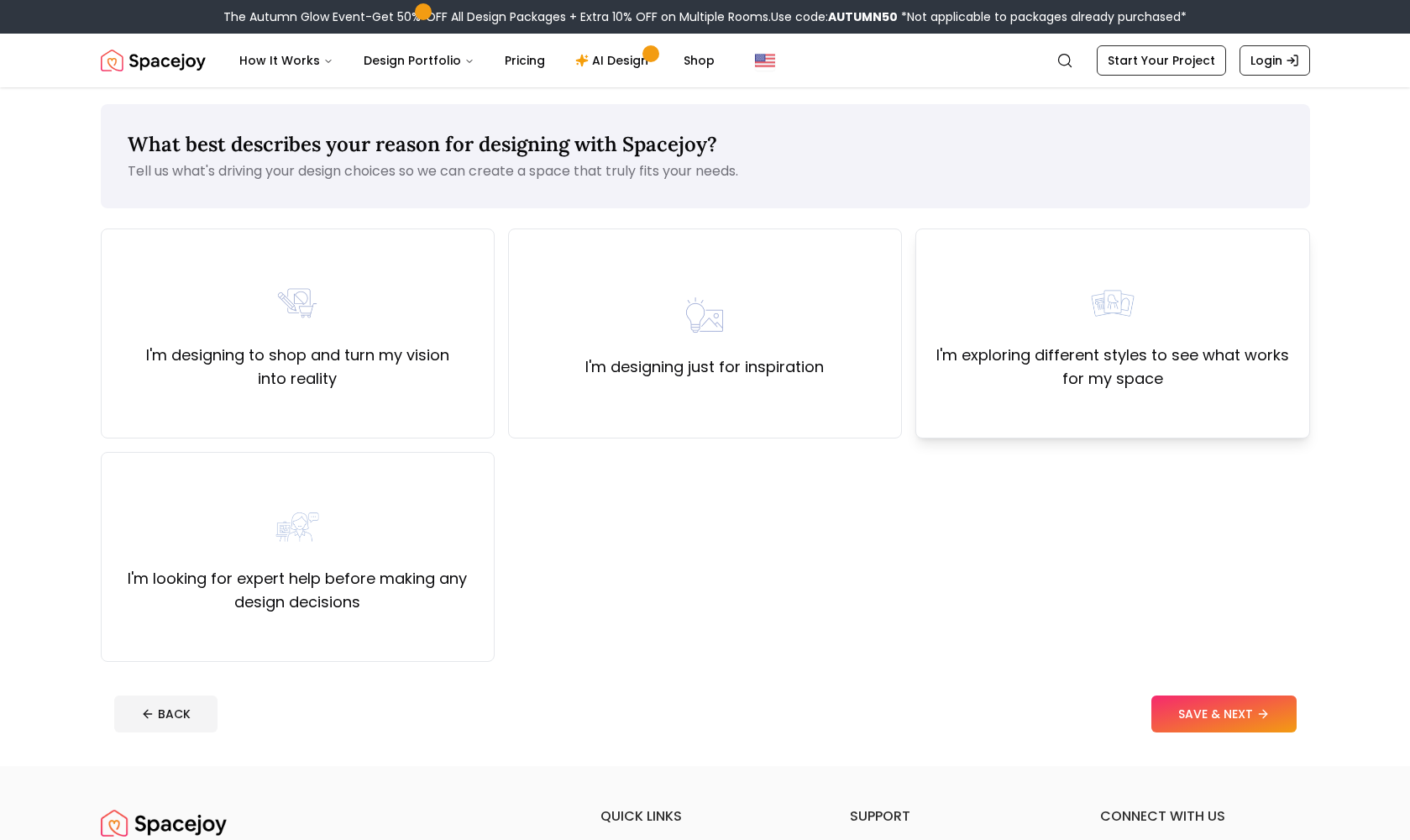
click at [1054, 405] on div "I'm exploring different styles to see what works for my space" at bounding box center [1113, 333] width 394 height 210
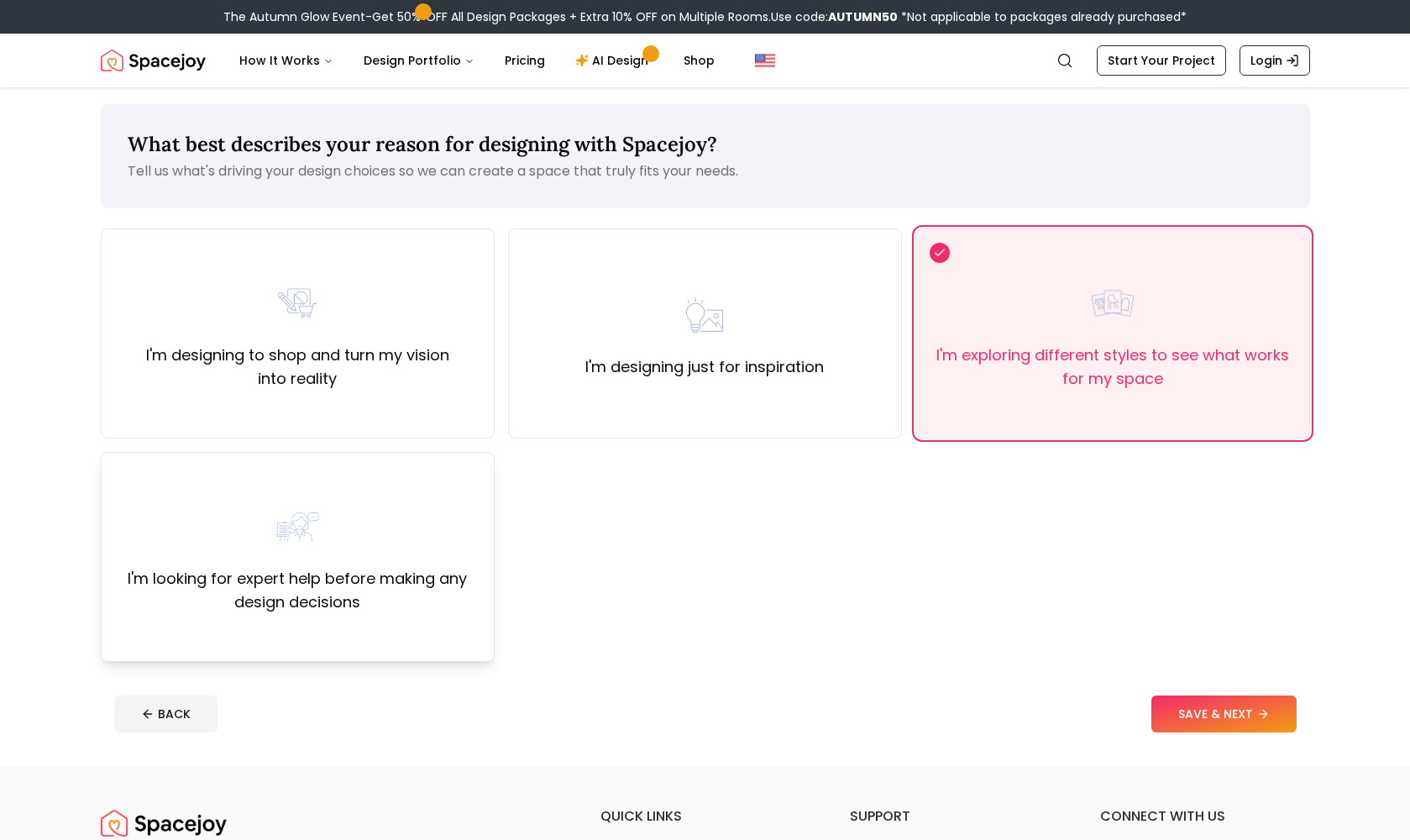
click at [452, 496] on div "I'm looking for expert help before making any design decisions" at bounding box center [298, 556] width 394 height 210
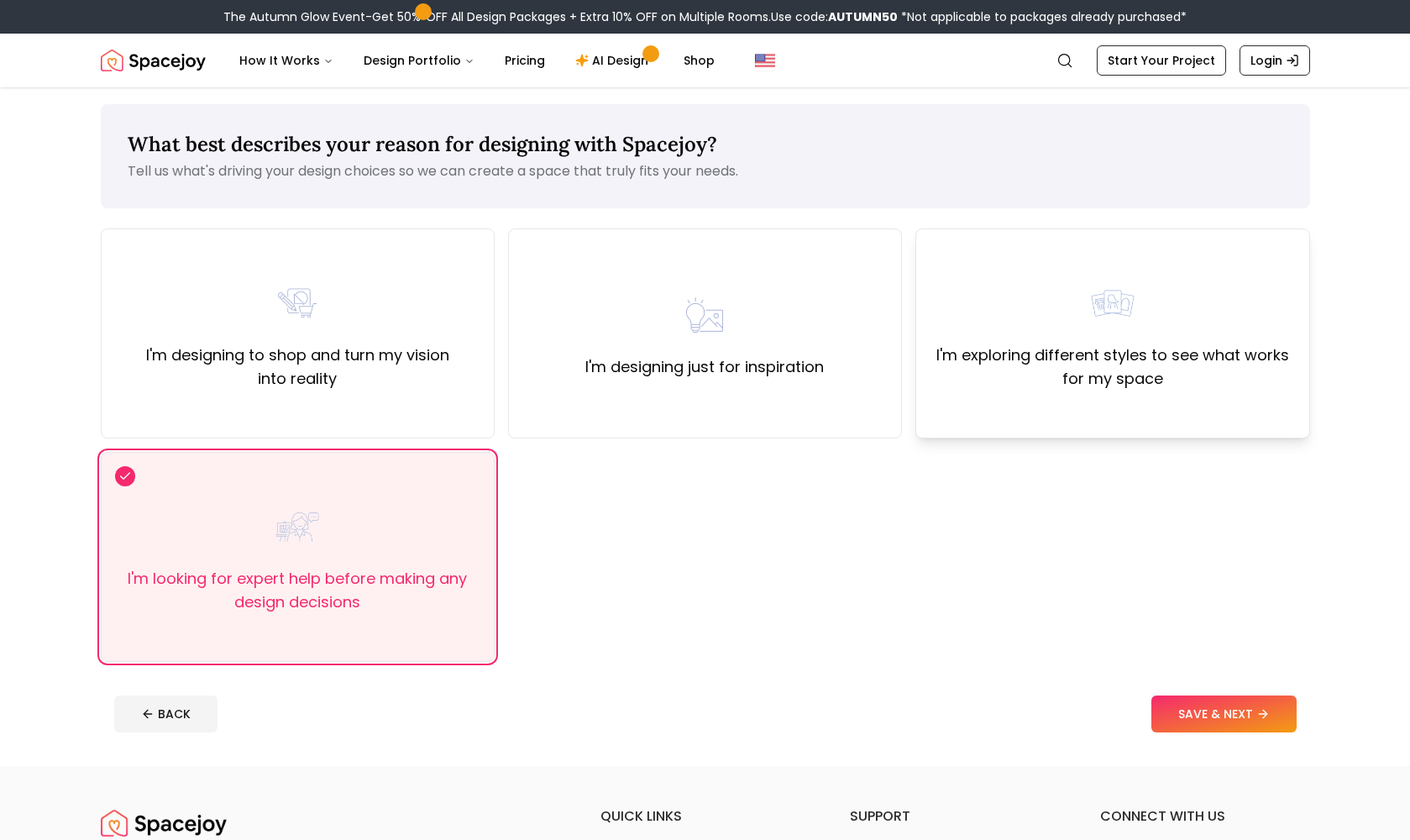
click at [1037, 412] on div "I'm exploring different styles to see what works for my space" at bounding box center [1113, 333] width 394 height 210
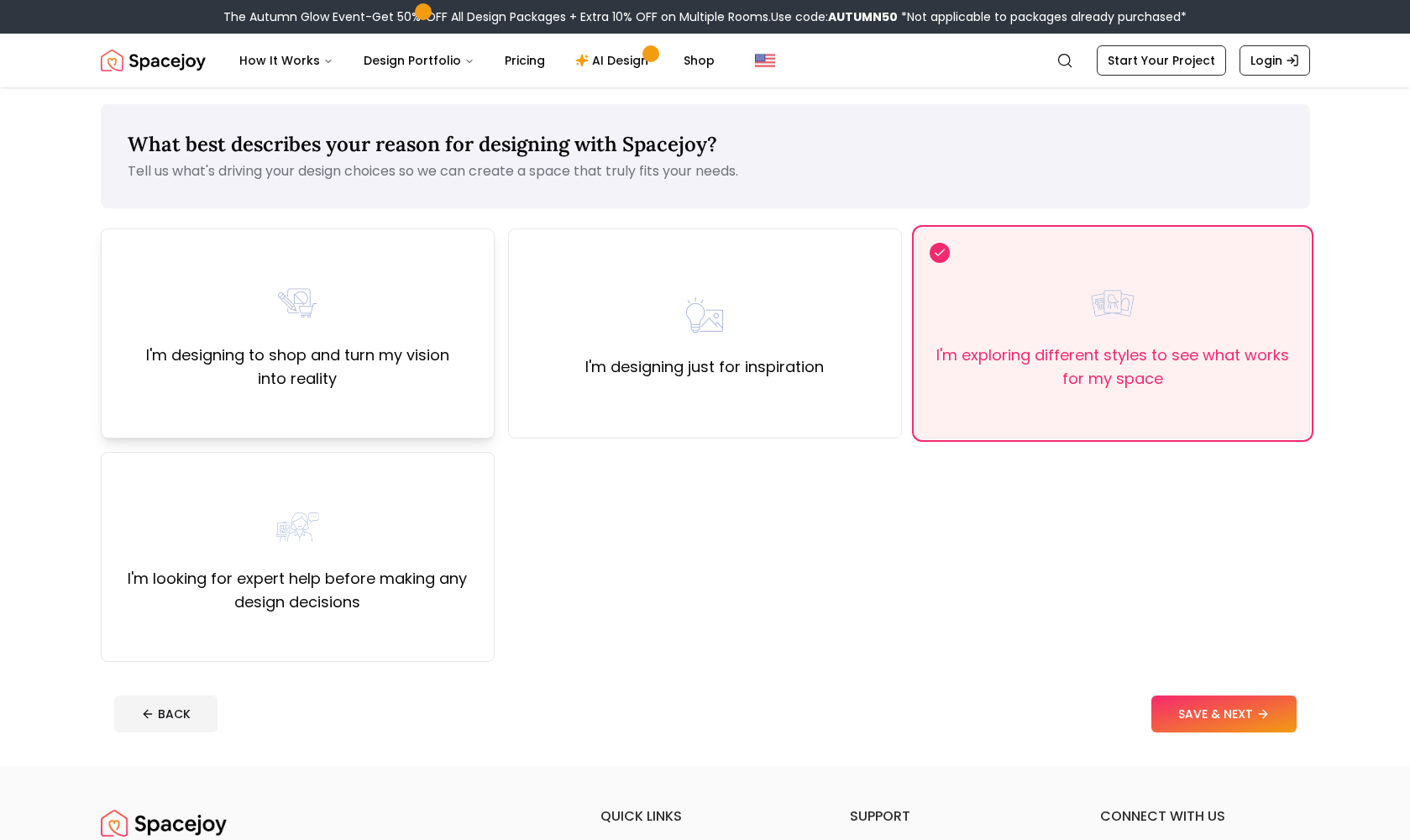
drag, startPoint x: 350, startPoint y: 341, endPoint x: 395, endPoint y: 360, distance: 48.8
click at [349, 342] on div "I'm designing to shop and turn my vision into reality" at bounding box center [298, 334] width 365 height 115
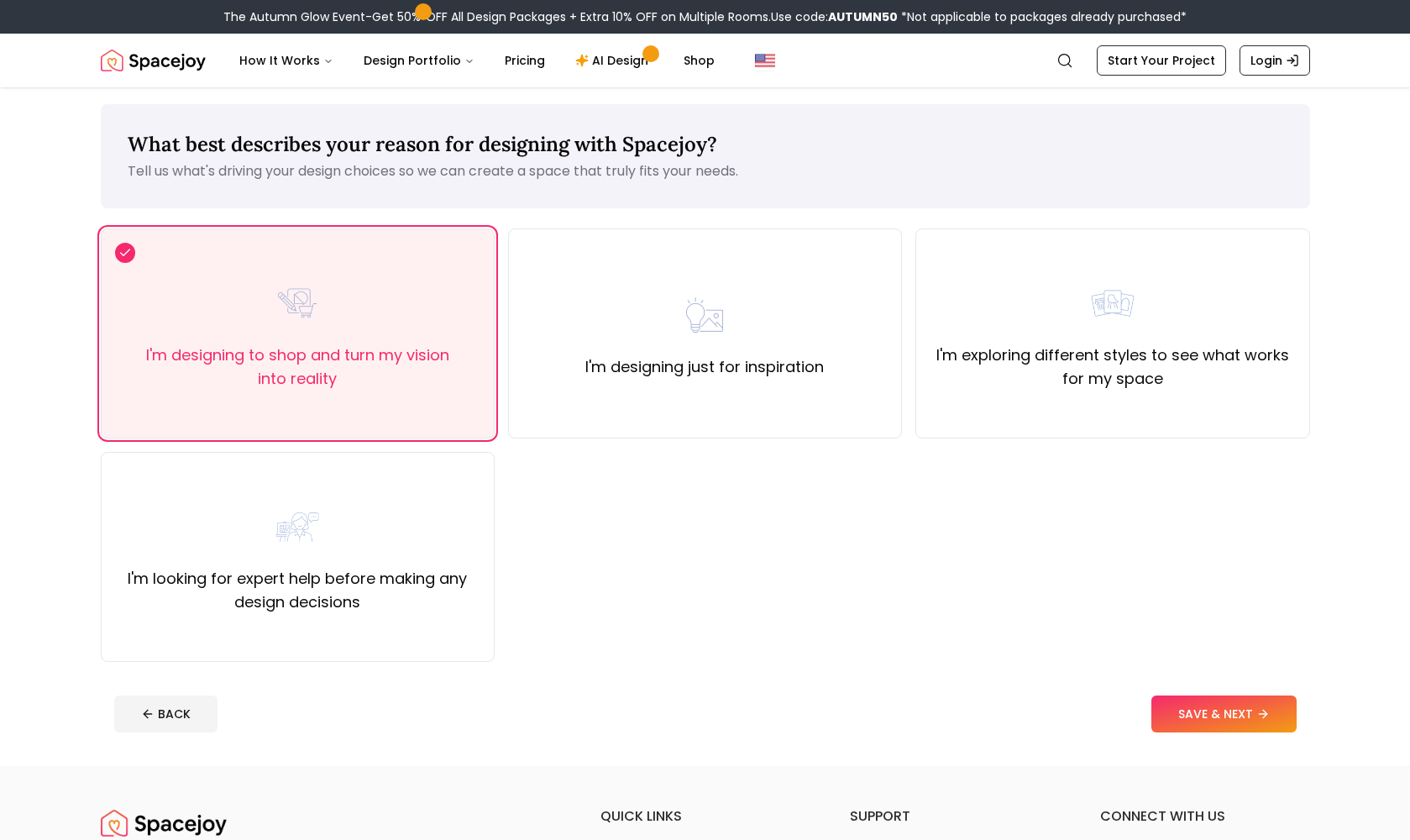
drag, startPoint x: 1192, startPoint y: 714, endPoint x: 1182, endPoint y: 713, distance: 10.0
click at [1191, 714] on button "SAVE & NEXT" at bounding box center [1225, 714] width 146 height 37
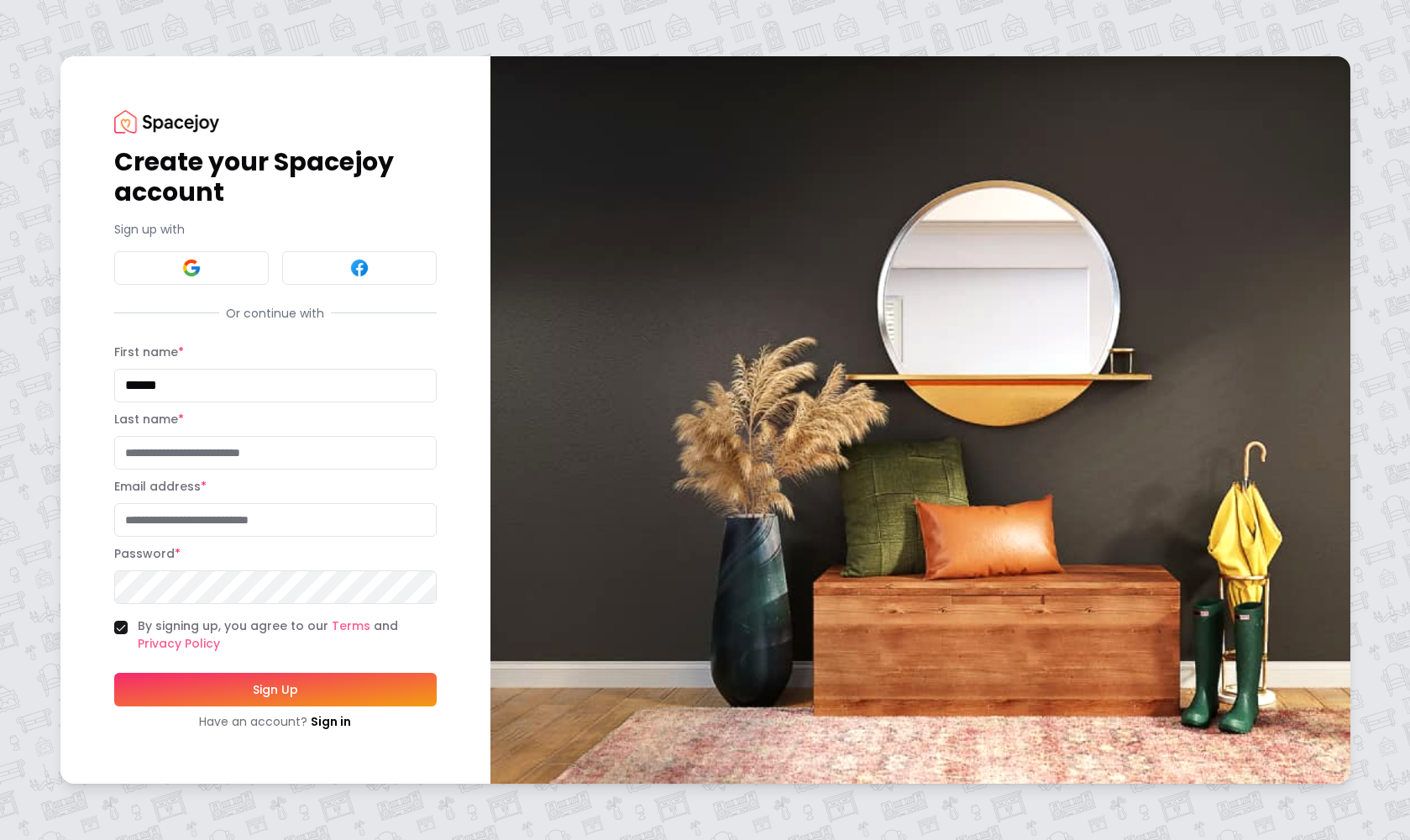
type input "******"
type input "*"
type input "******"
type input "**********"
click at [319, 690] on button "Sign Up" at bounding box center [276, 689] width 322 height 34
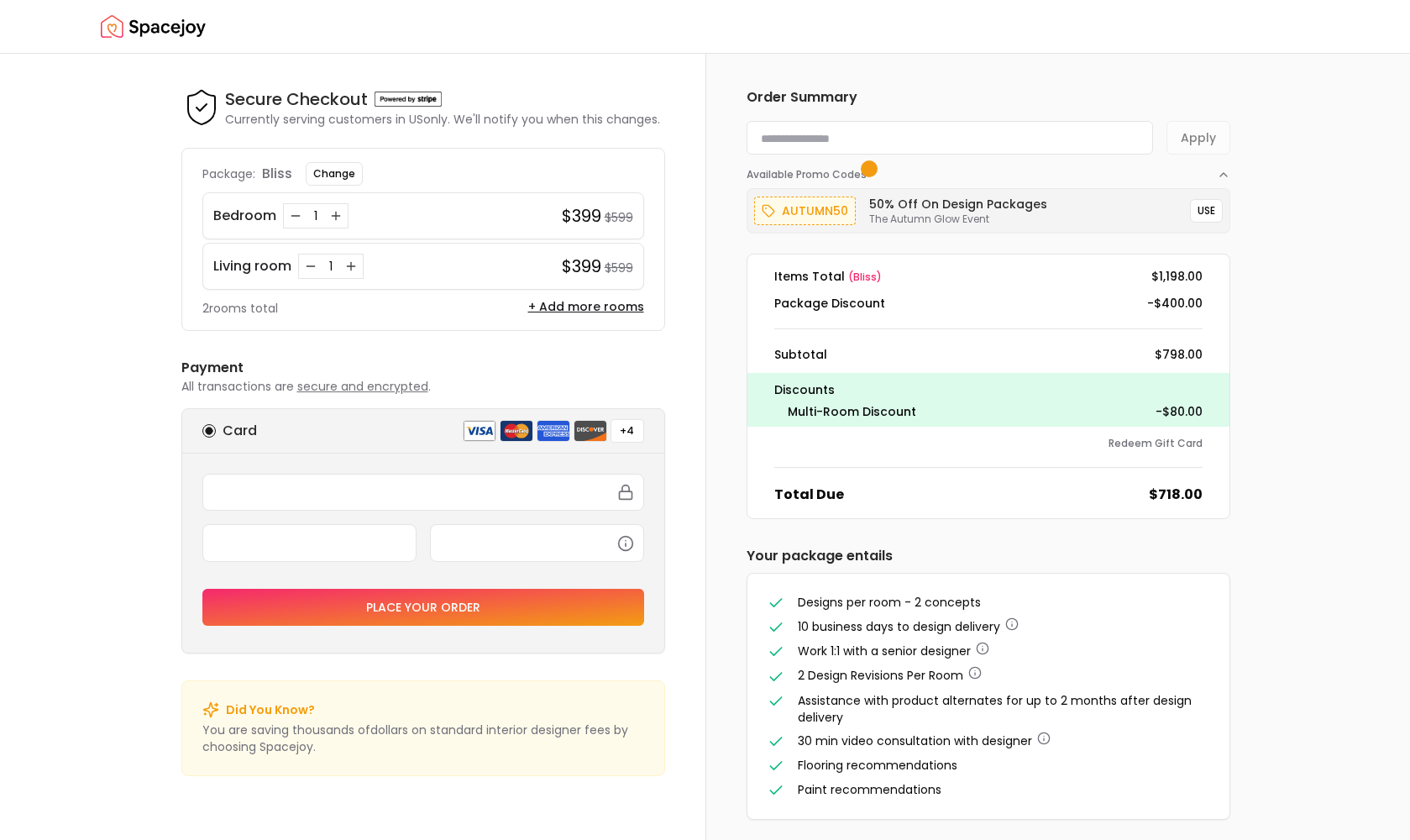
click at [311, 266] on icon "Decrease quantity for Living room" at bounding box center [311, 266] width 8 height 0
